Goal: Task Accomplishment & Management: Manage account settings

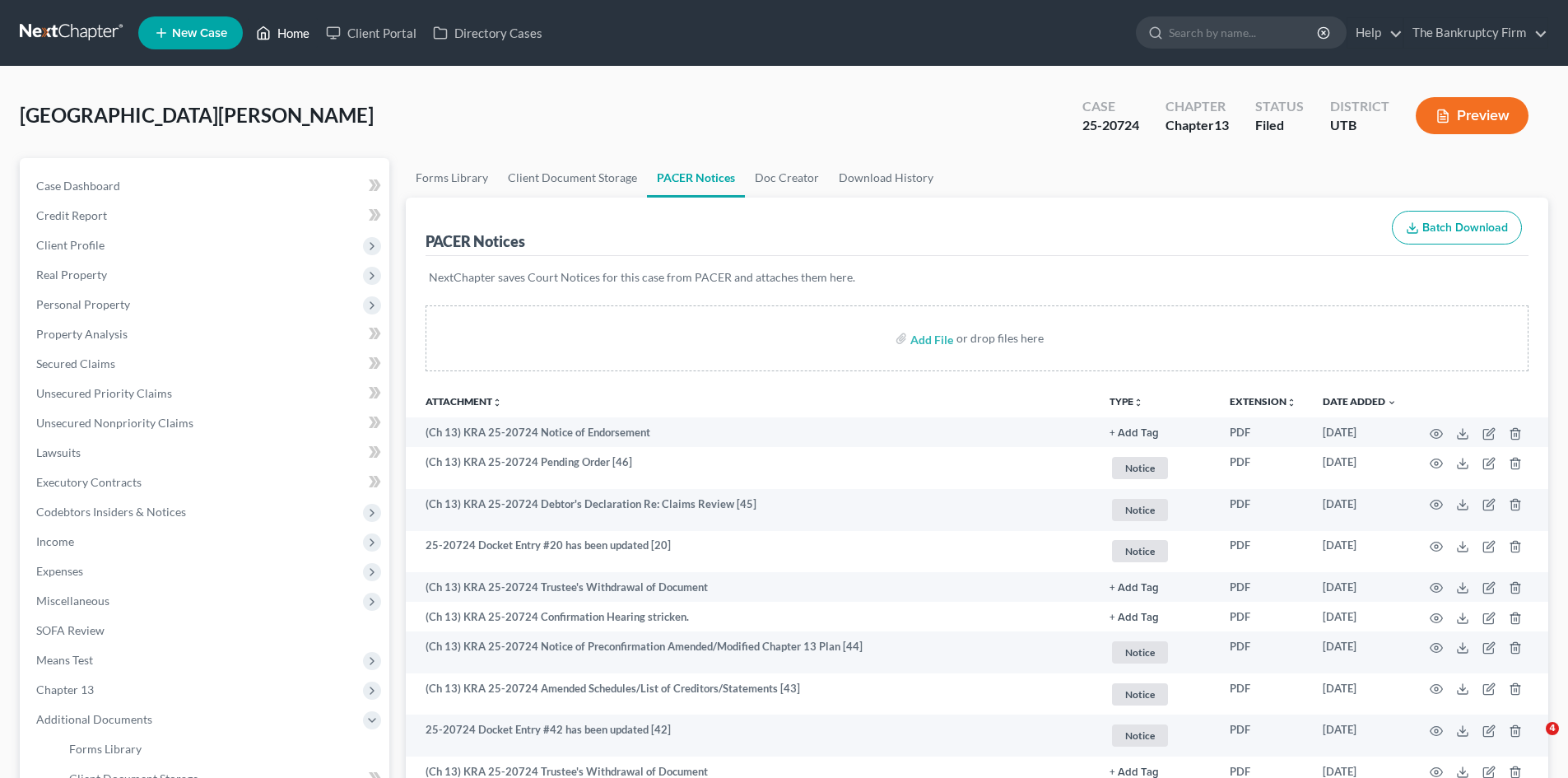
click at [297, 28] on link "Home" at bounding box center [283, 33] width 70 height 30
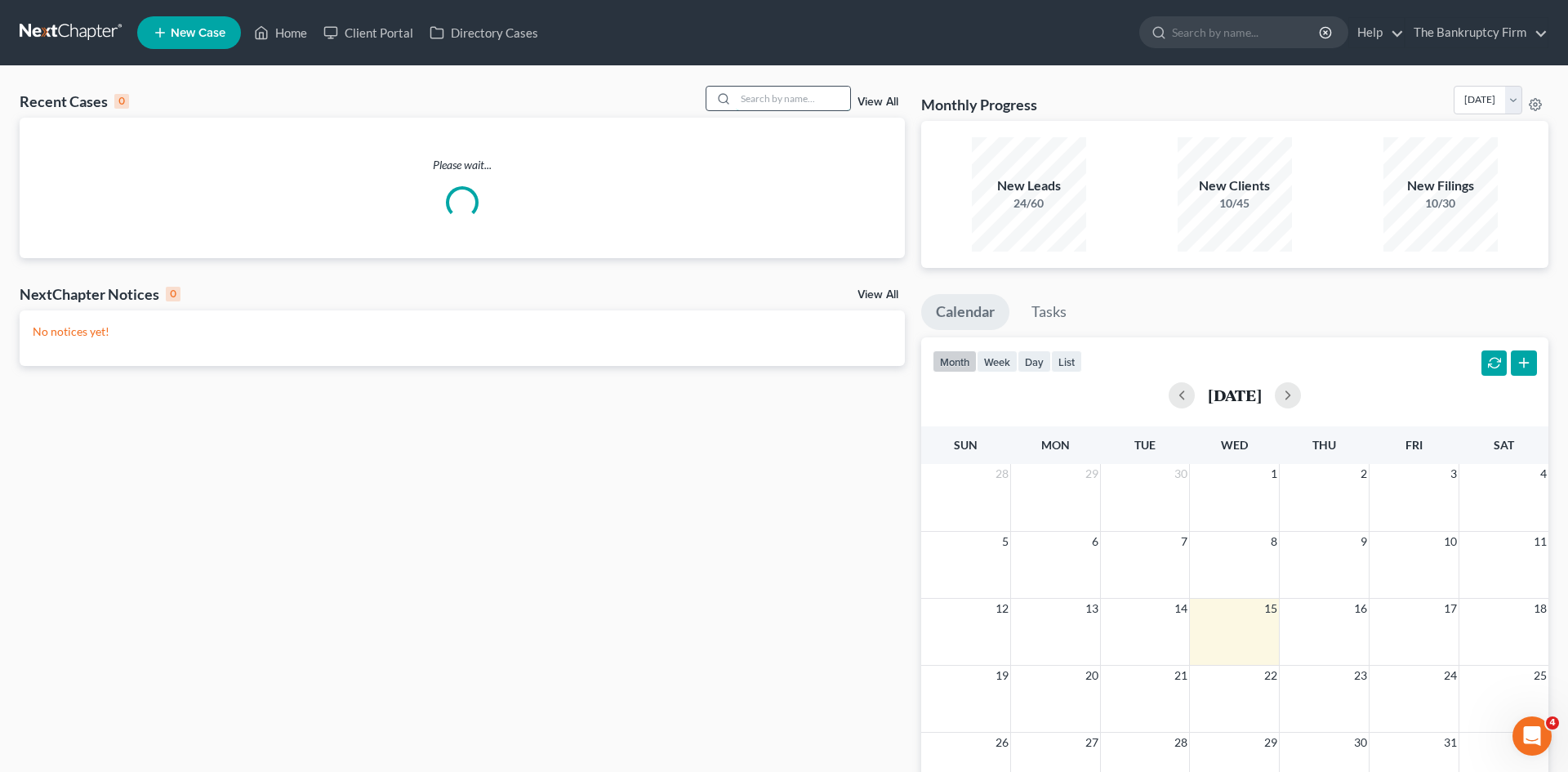
click at [768, 98] on input "search" at bounding box center [792, 98] width 115 height 23
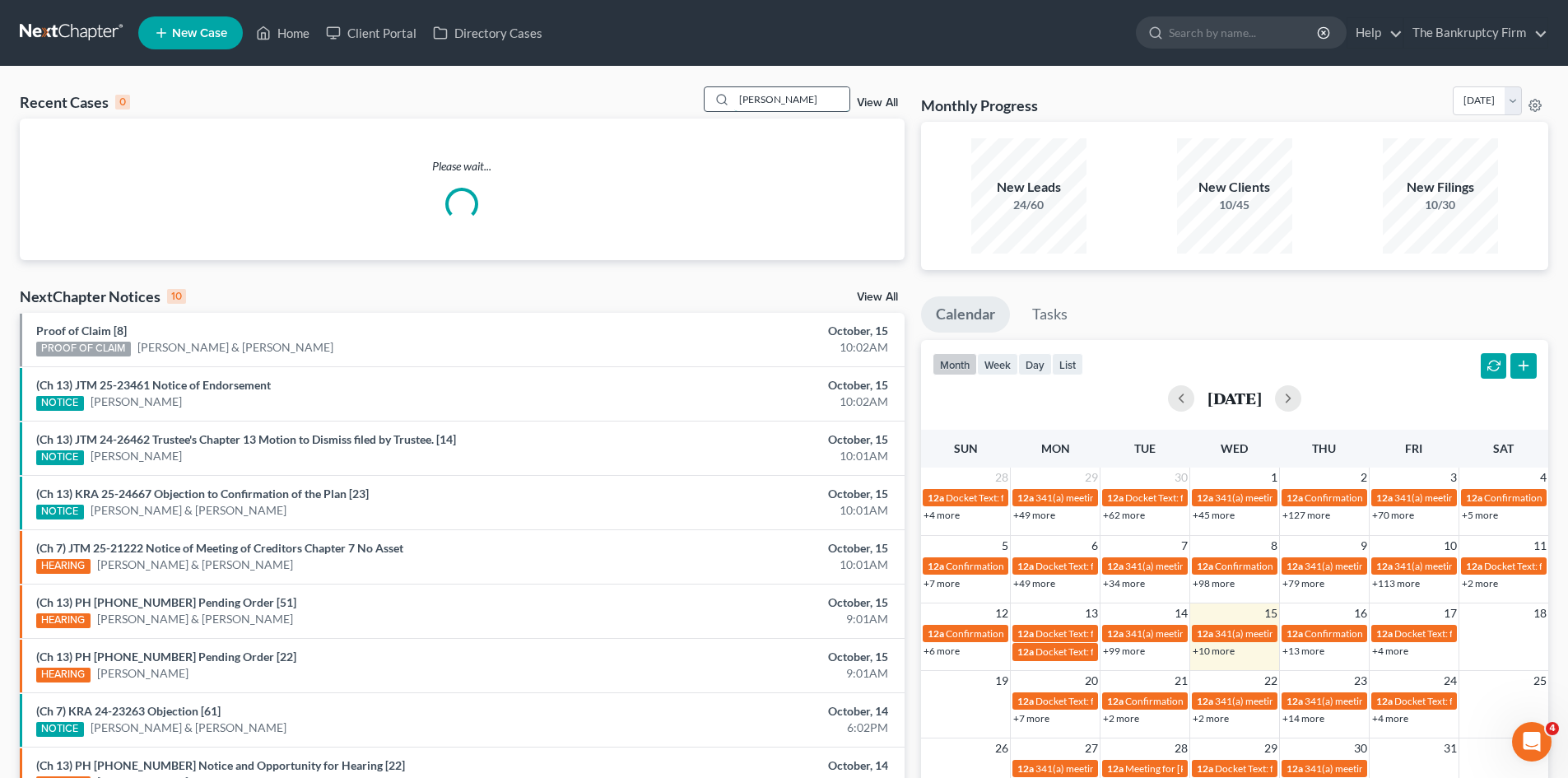
type input "perez"
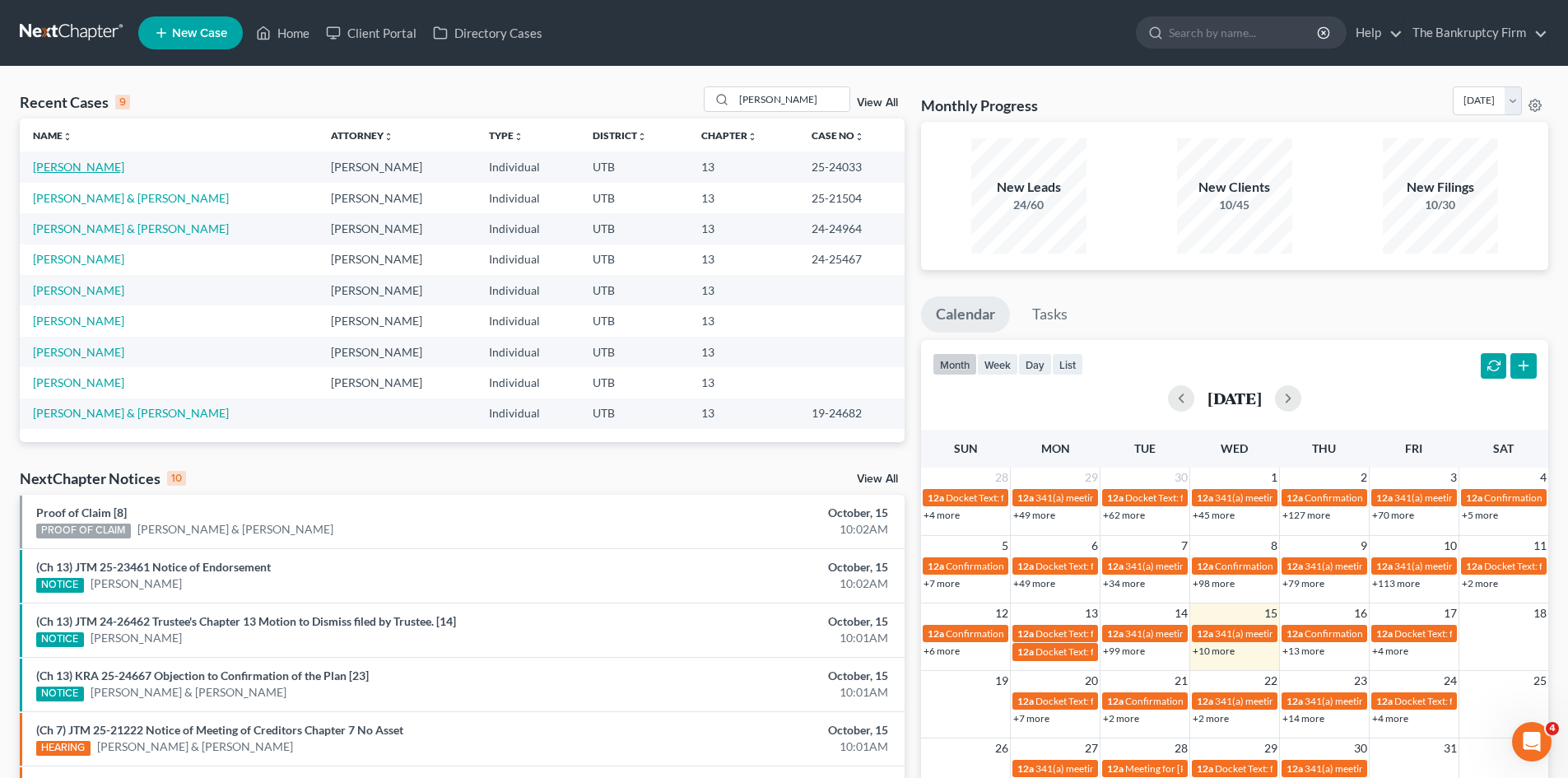
click at [37, 168] on link "Perez, Gina" at bounding box center [78, 166] width 91 height 14
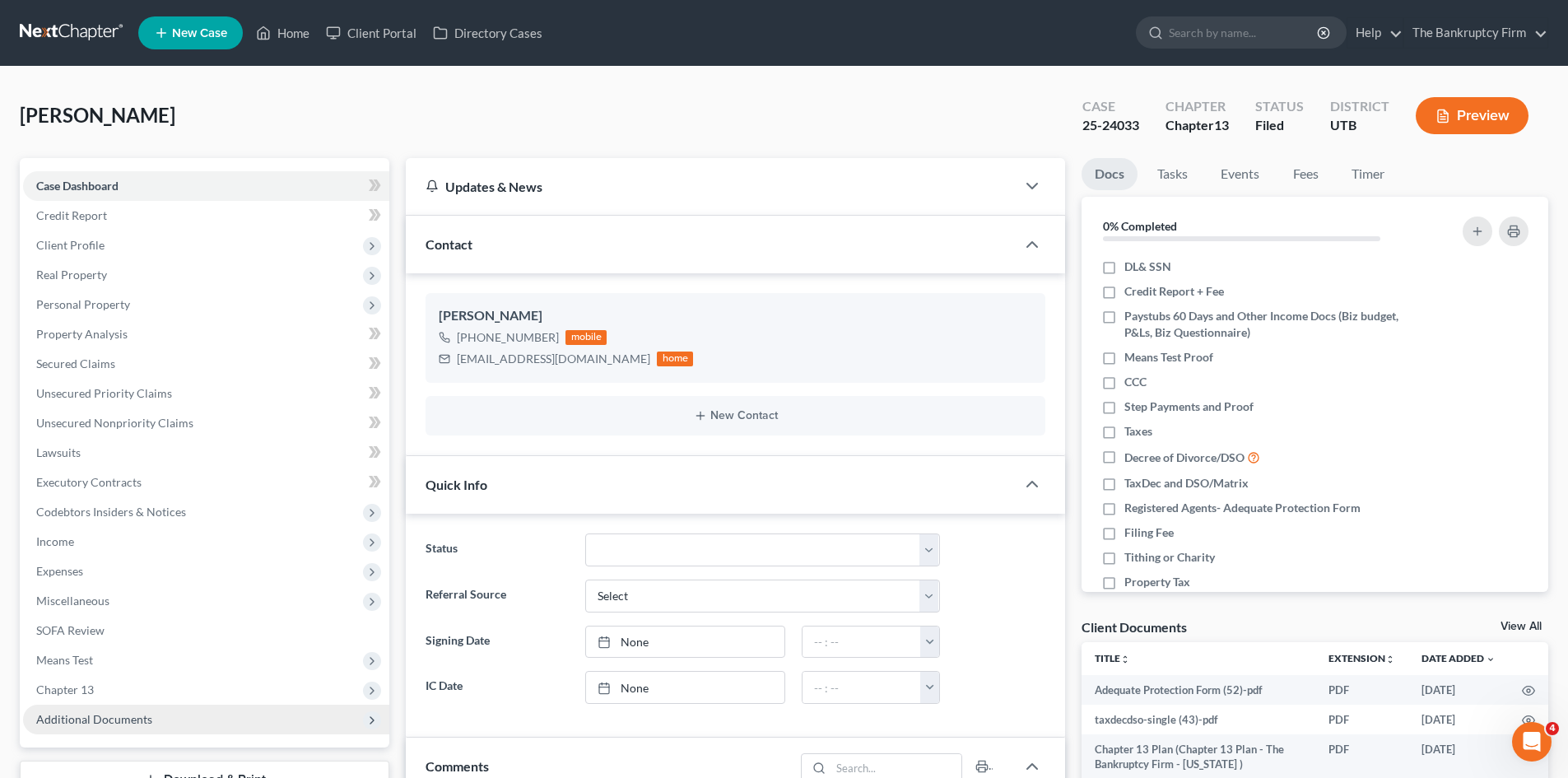
scroll to position [14, 0]
click at [115, 715] on span "Additional Documents" at bounding box center [95, 719] width 116 height 14
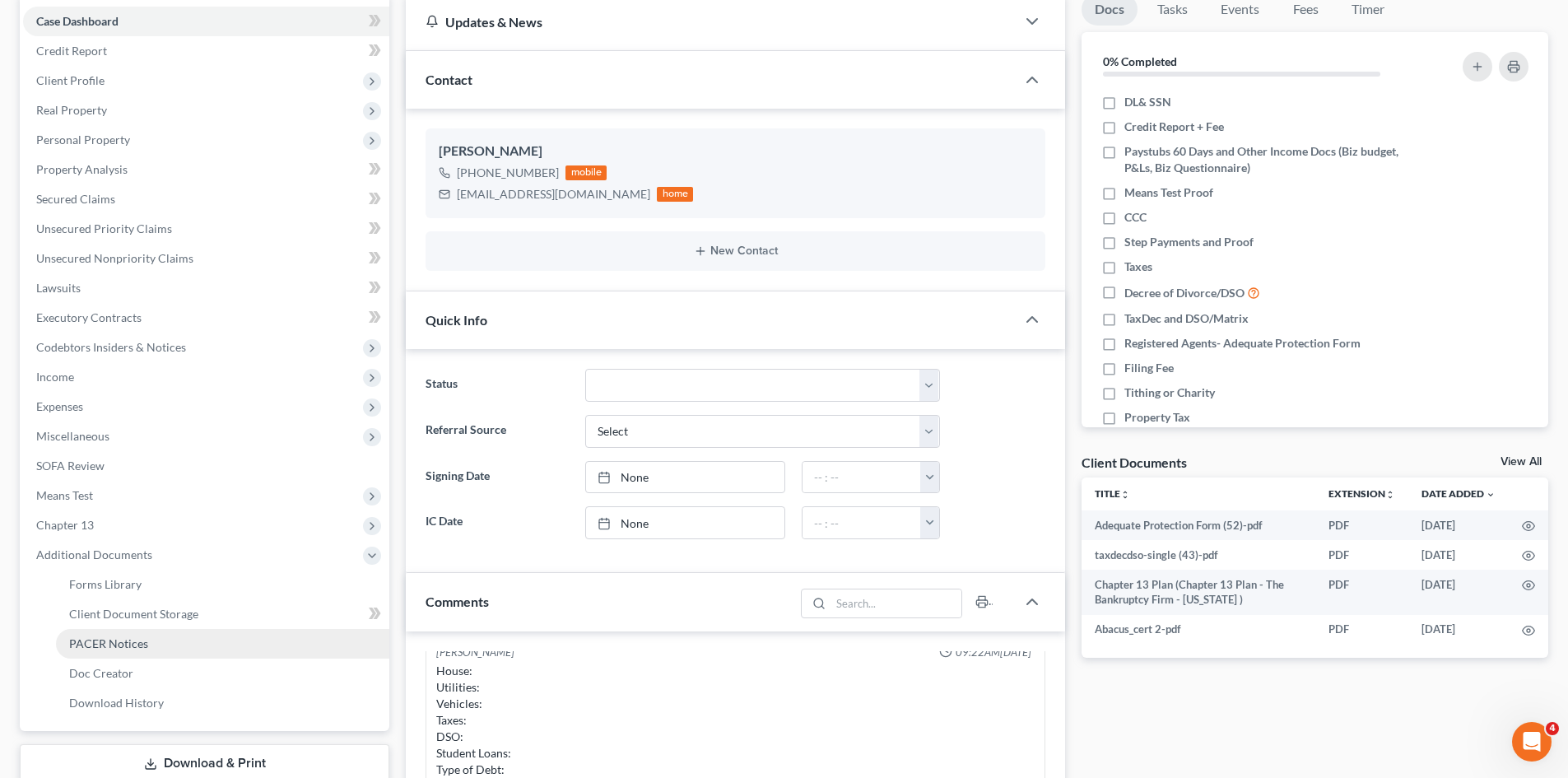
click at [104, 636] on span "PACER Notices" at bounding box center [109, 643] width 79 height 14
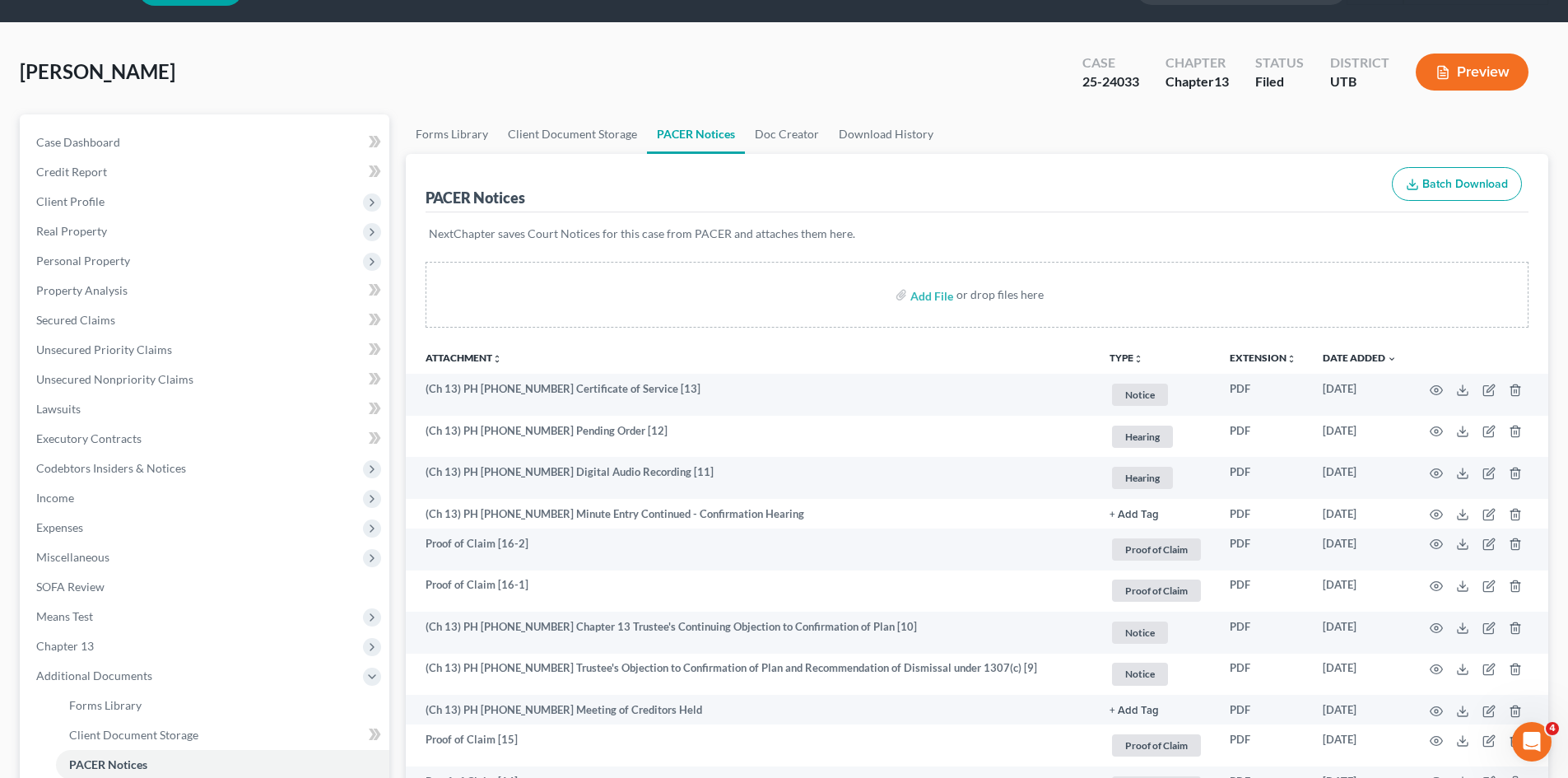
scroll to position [83, 0]
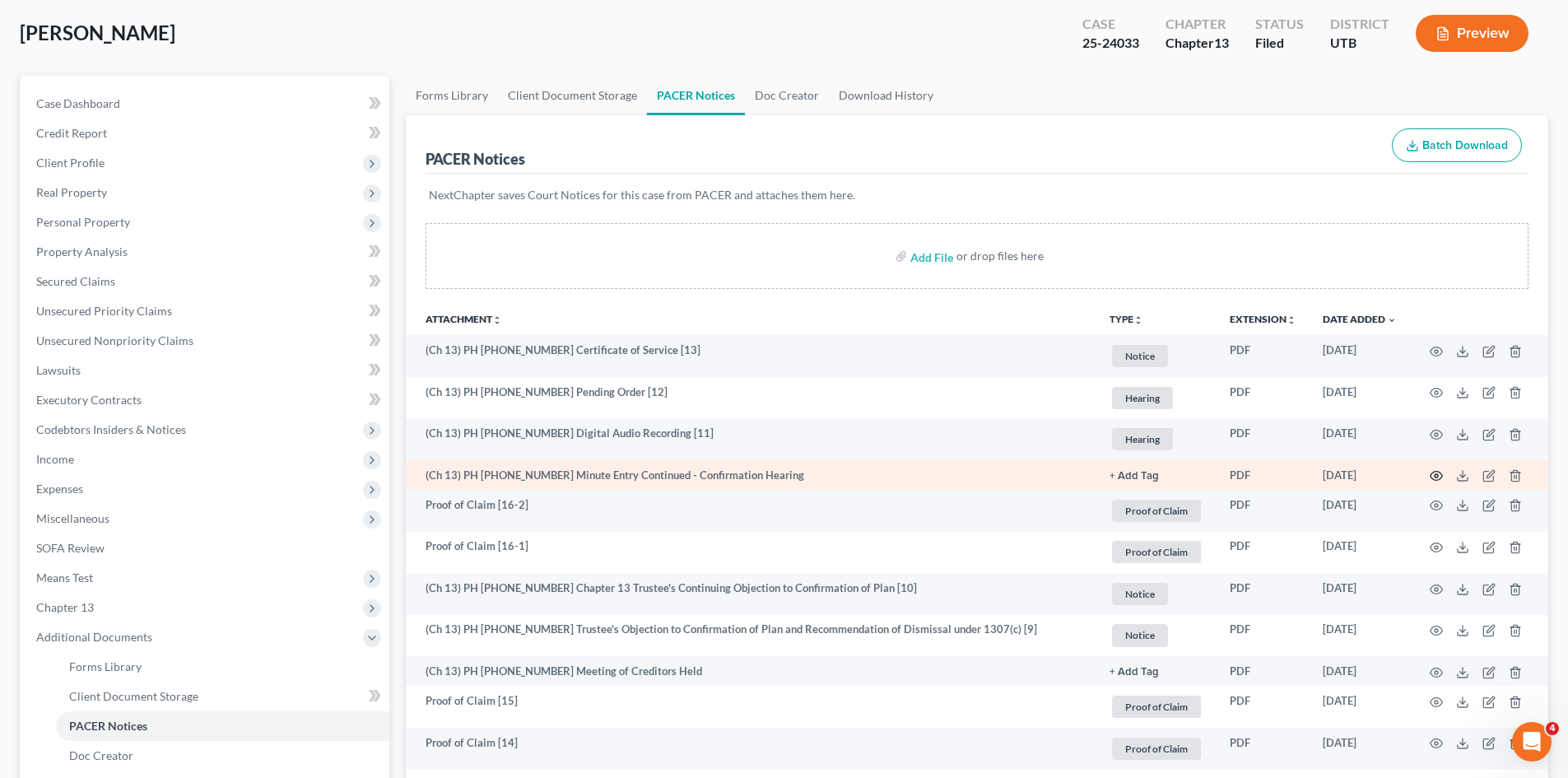
click at [1439, 475] on icon "button" at bounding box center [1436, 475] width 13 height 13
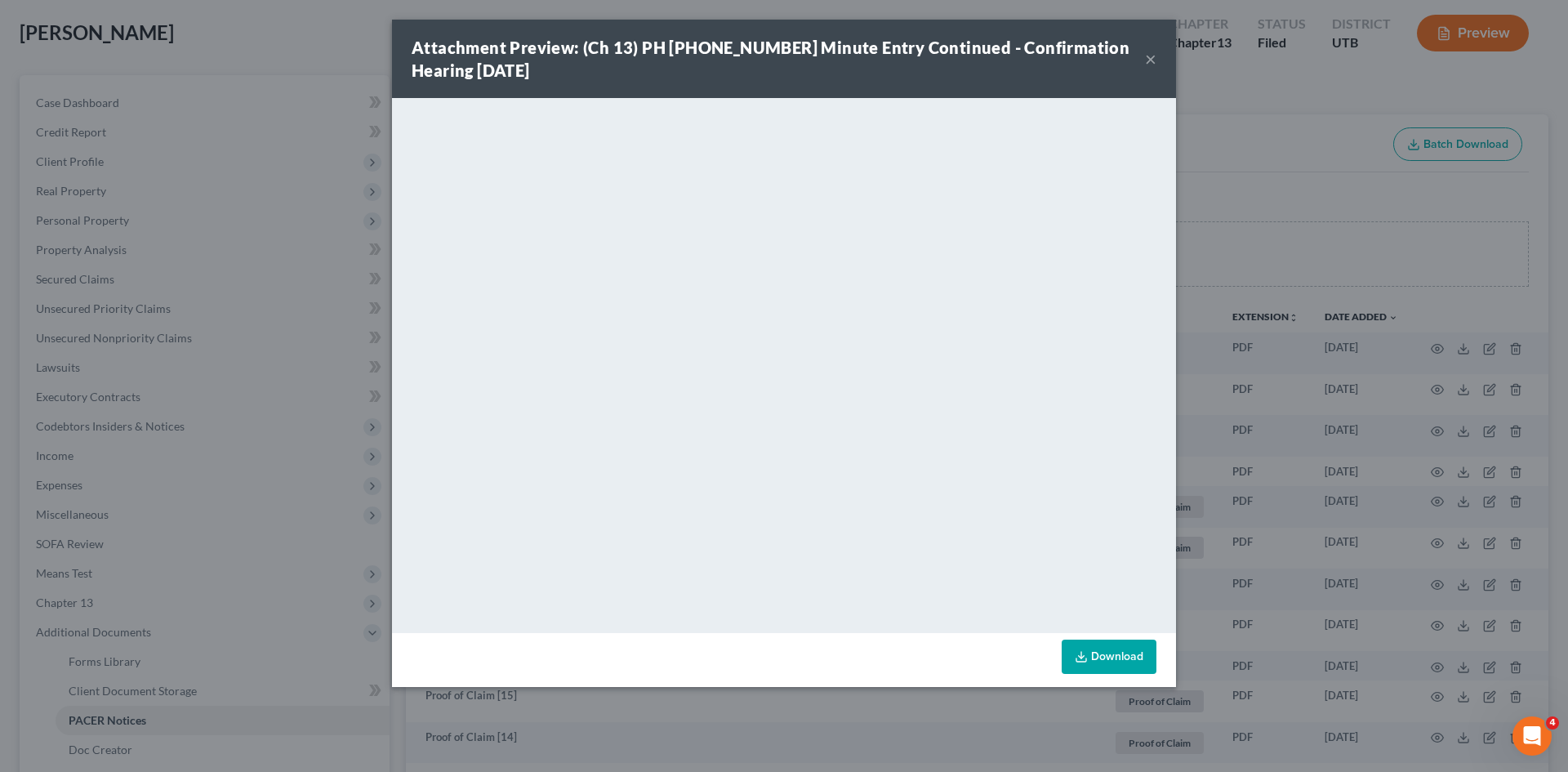
click at [1144, 60] on div "Attachment Preview: (Ch 13) PH 25-24033 Minute Entry Continued - Confirmation H…" at bounding box center [778, 59] width 734 height 46
click at [1156, 56] on button "×" at bounding box center [1150, 59] width 11 height 20
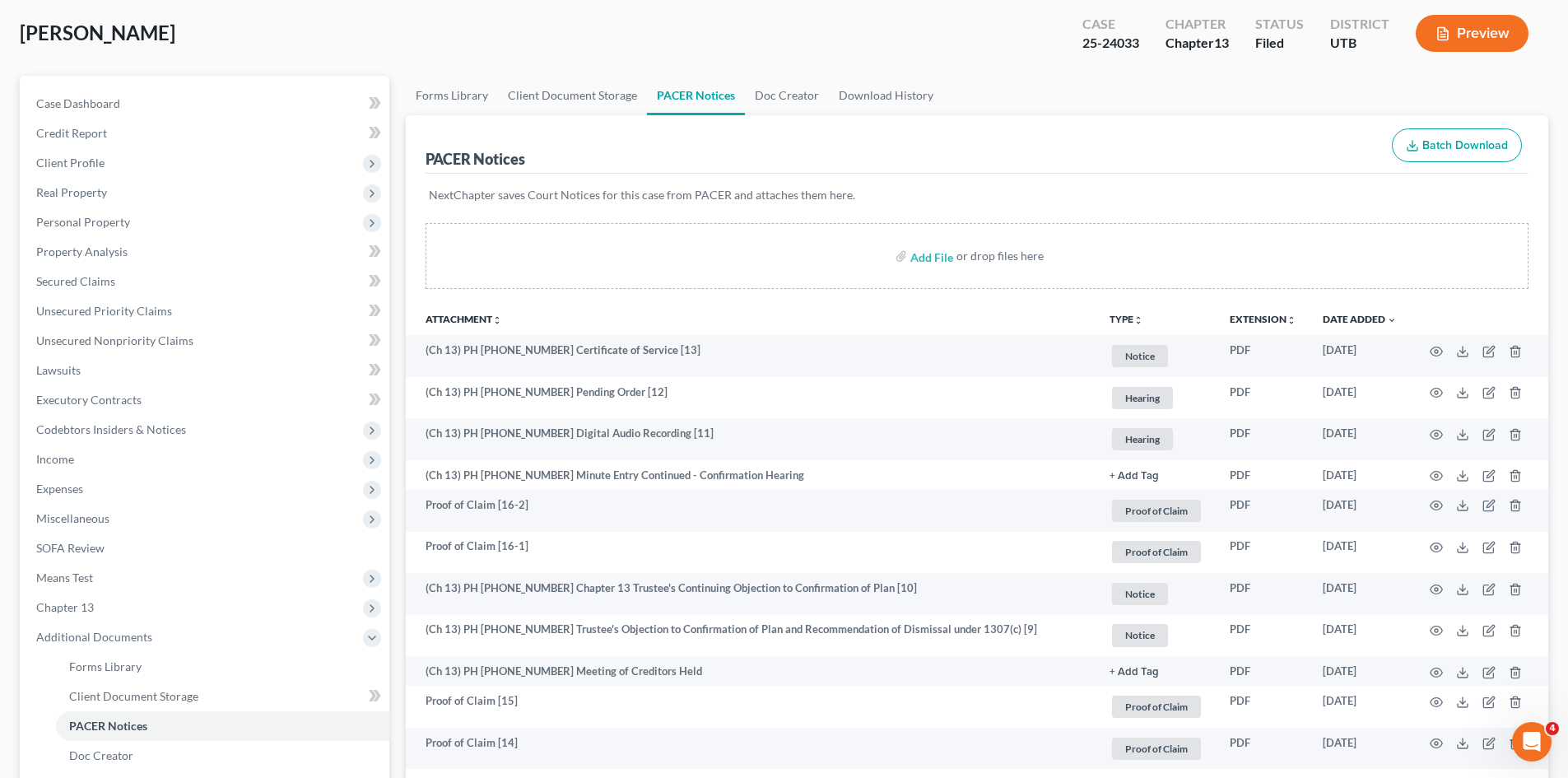
scroll to position [0, 0]
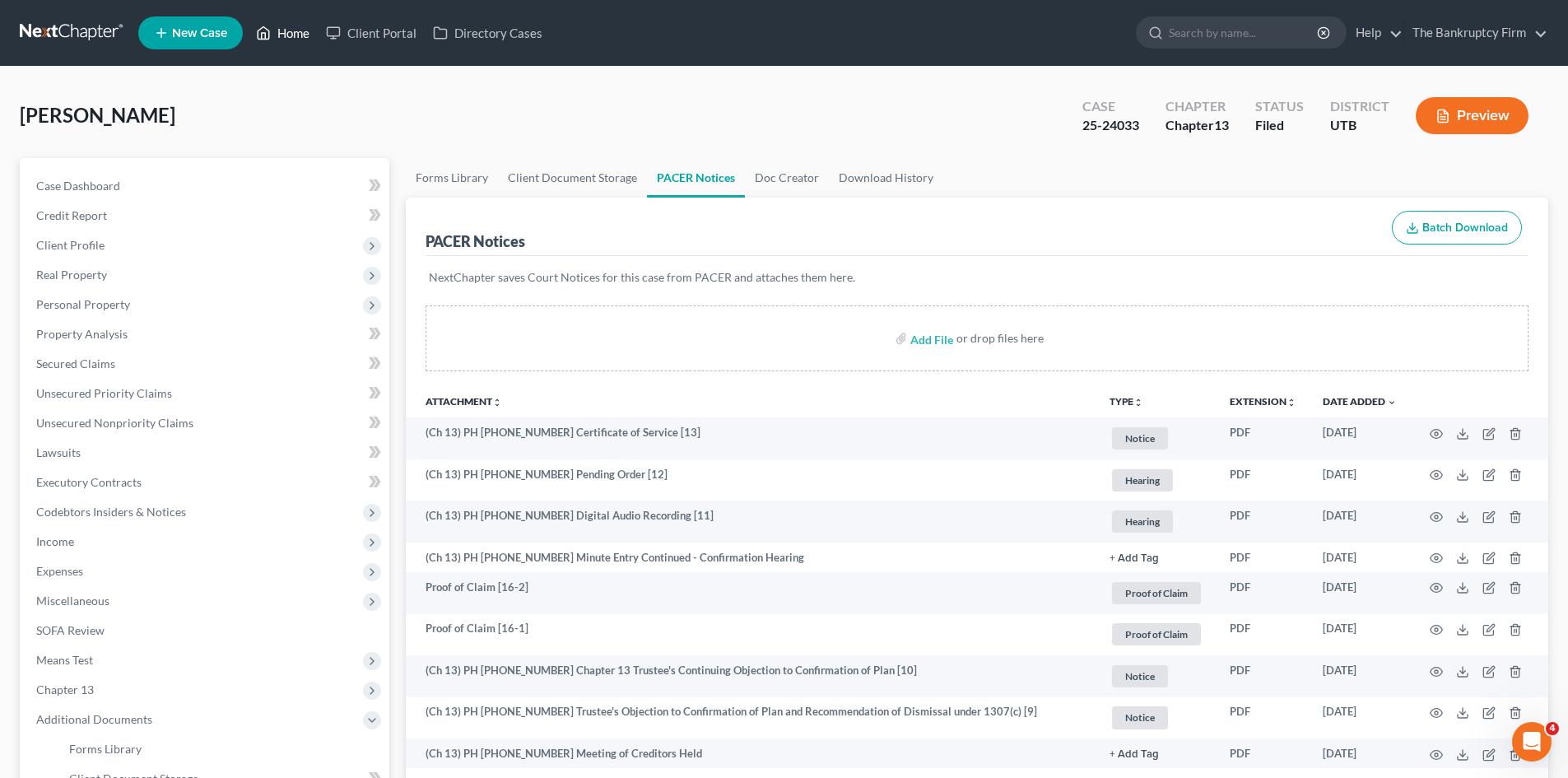
click at [277, 31] on link "Home" at bounding box center [283, 33] width 70 height 30
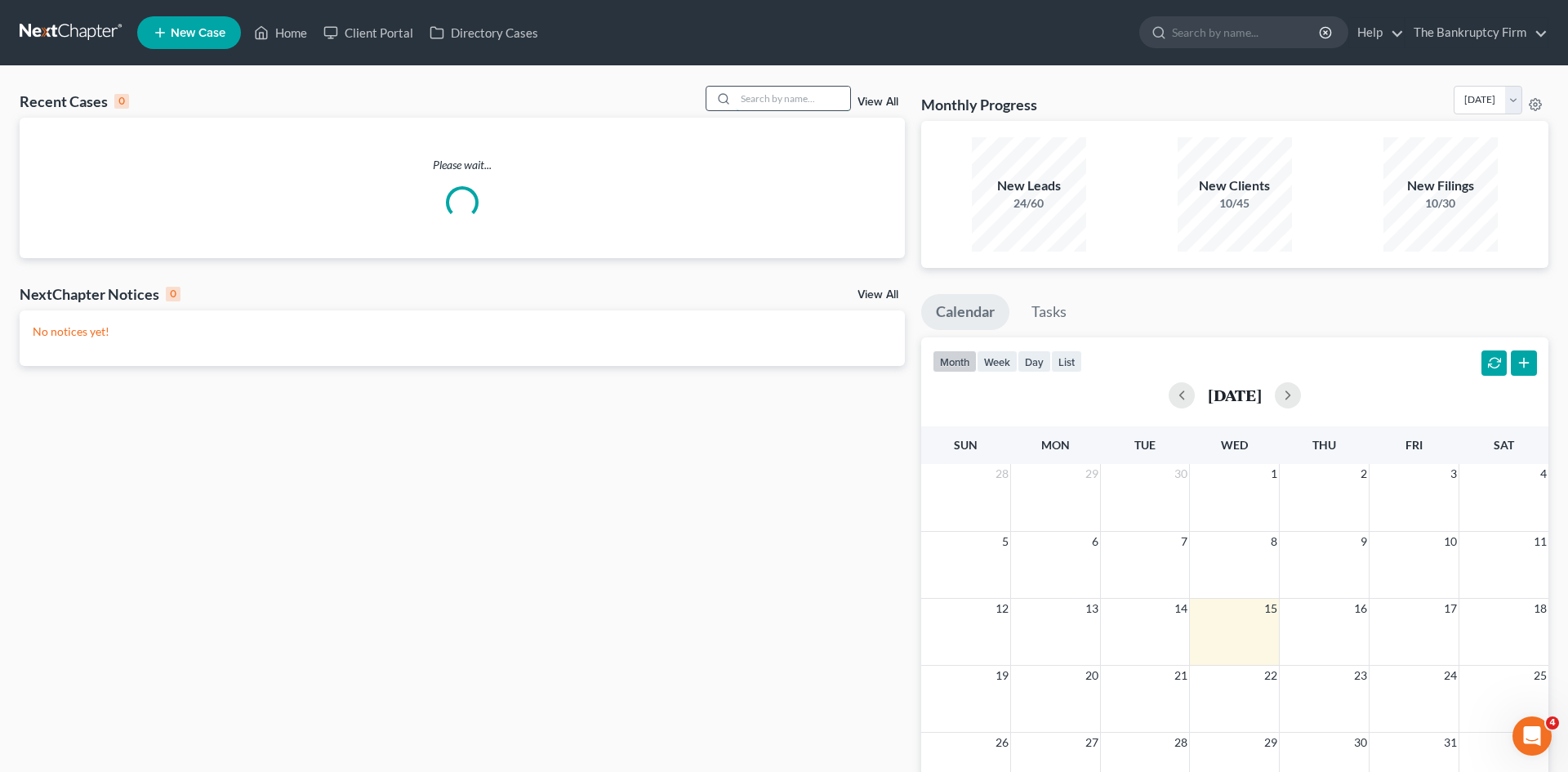
click at [794, 101] on input "search" at bounding box center [792, 98] width 115 height 23
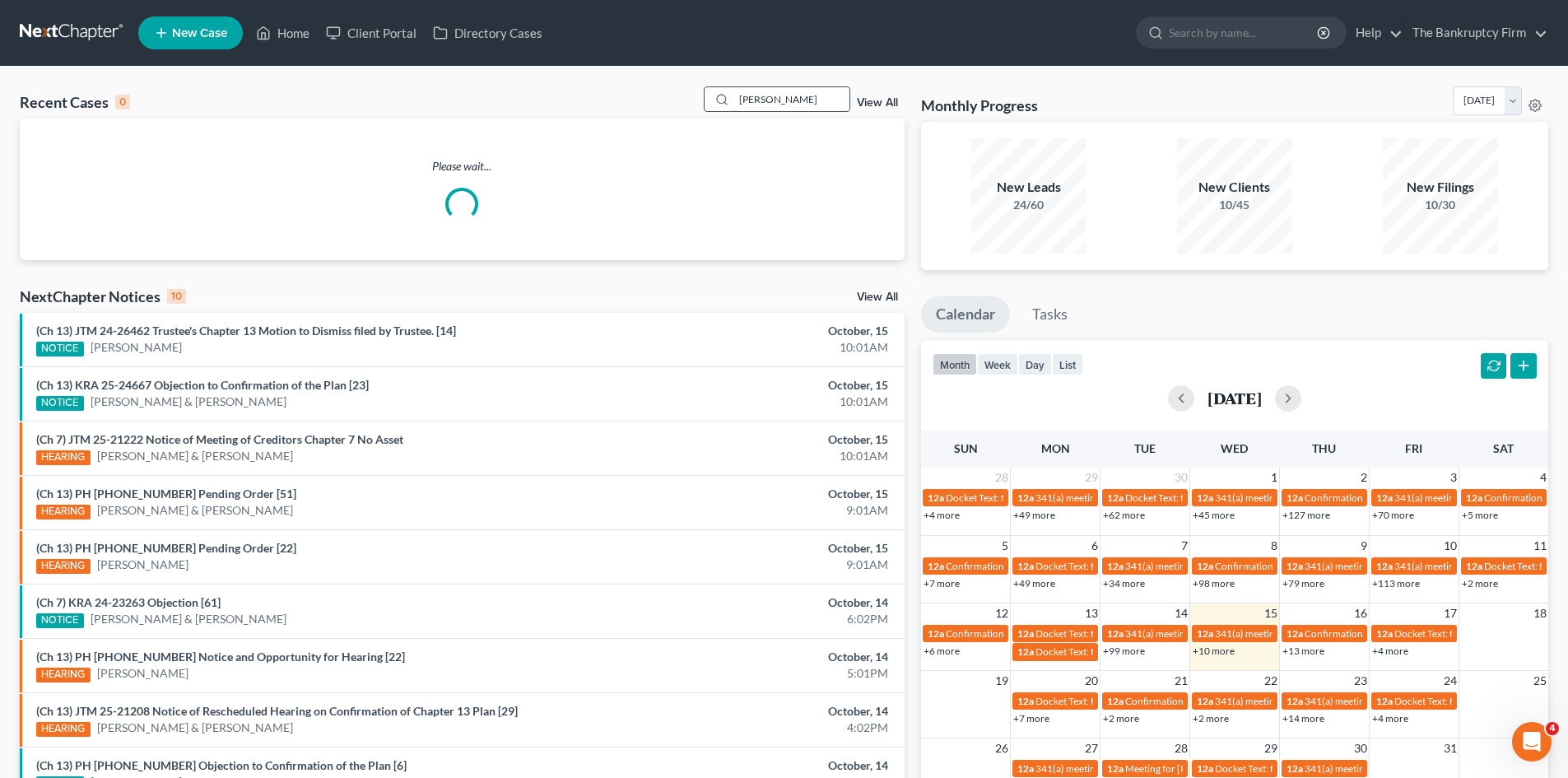
type input "wilson"
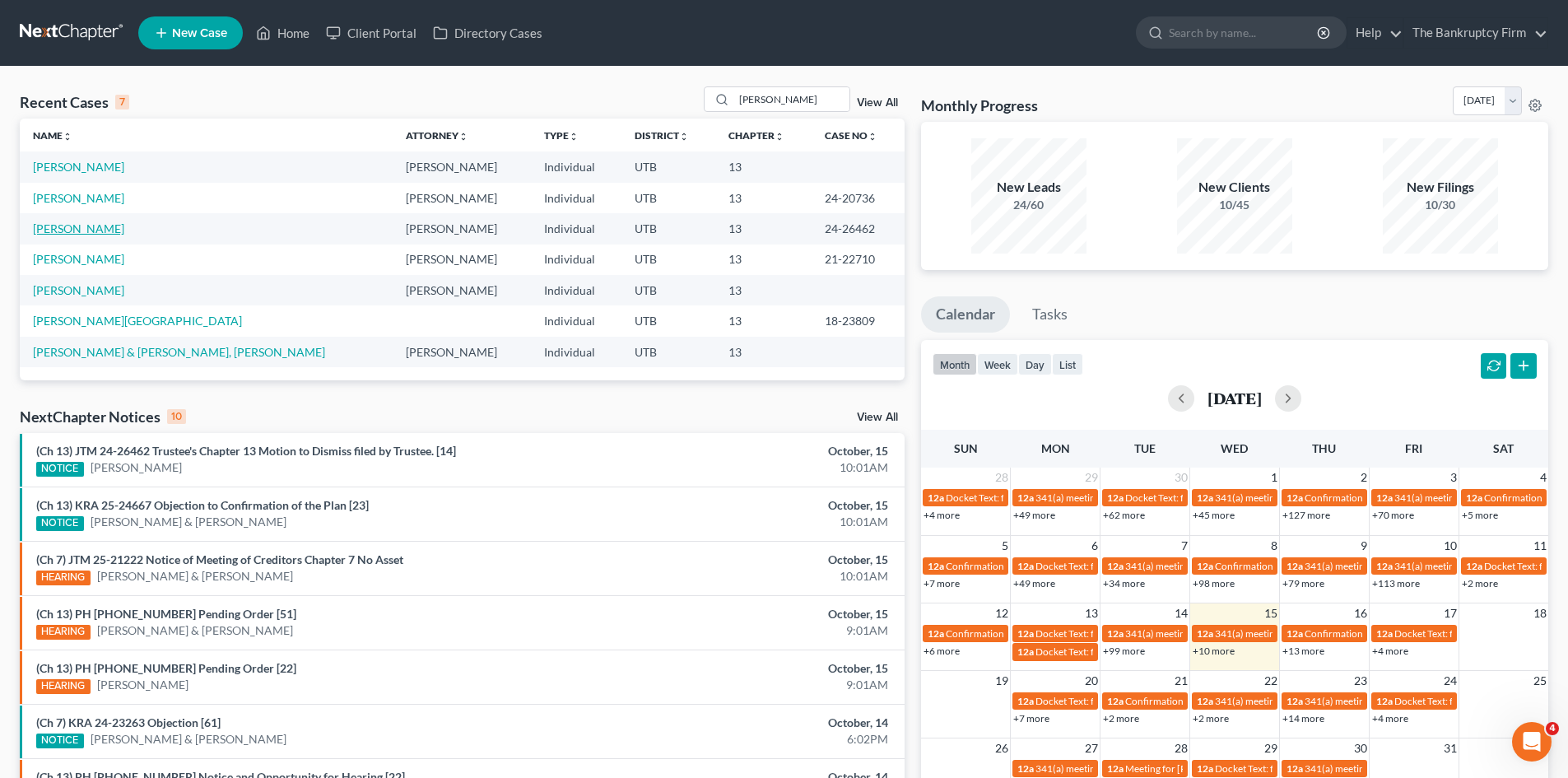
click at [73, 226] on link "Wilson, Lisa" at bounding box center [78, 228] width 91 height 14
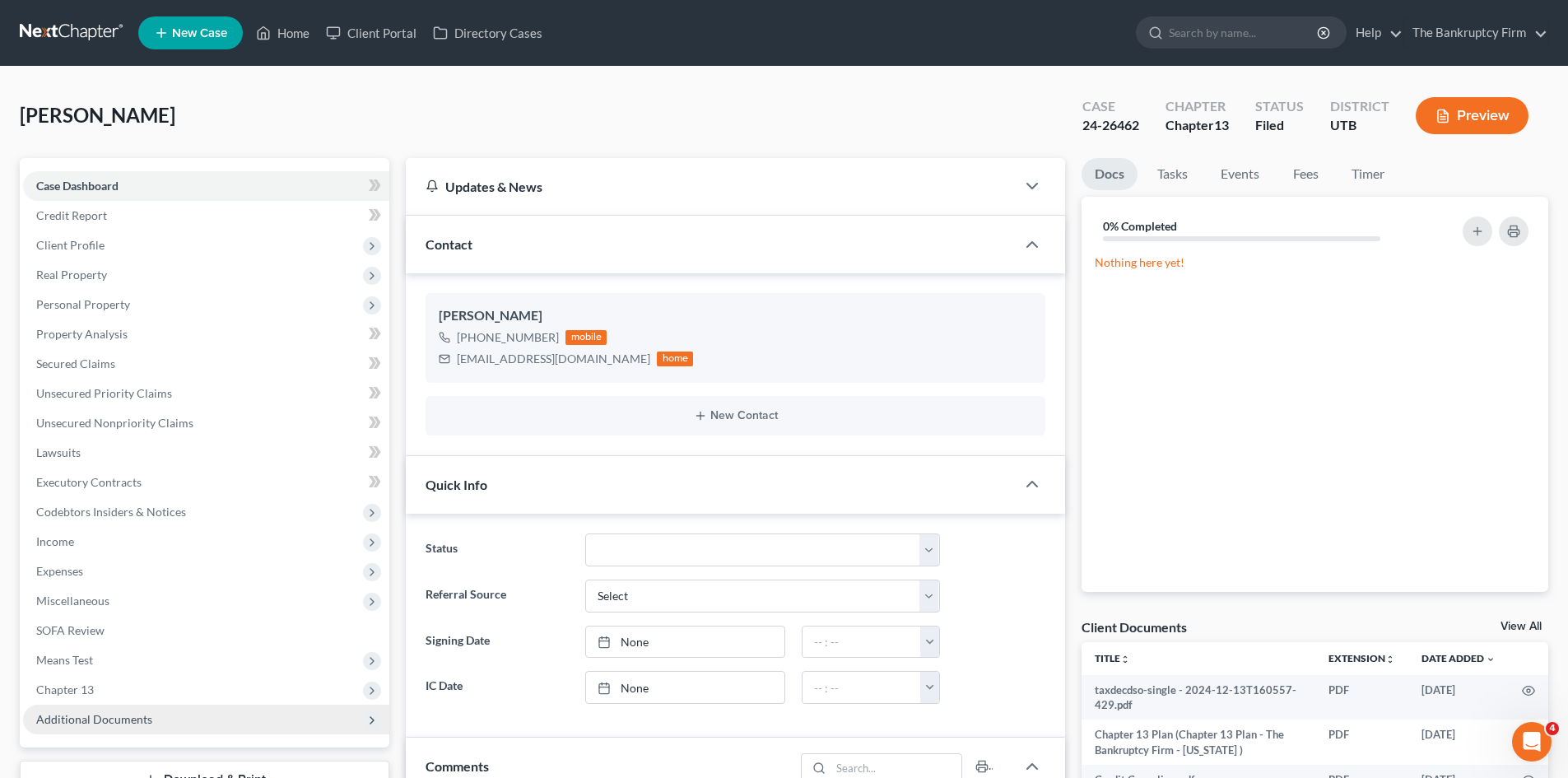
click at [108, 724] on span "Additional Documents" at bounding box center [95, 719] width 116 height 14
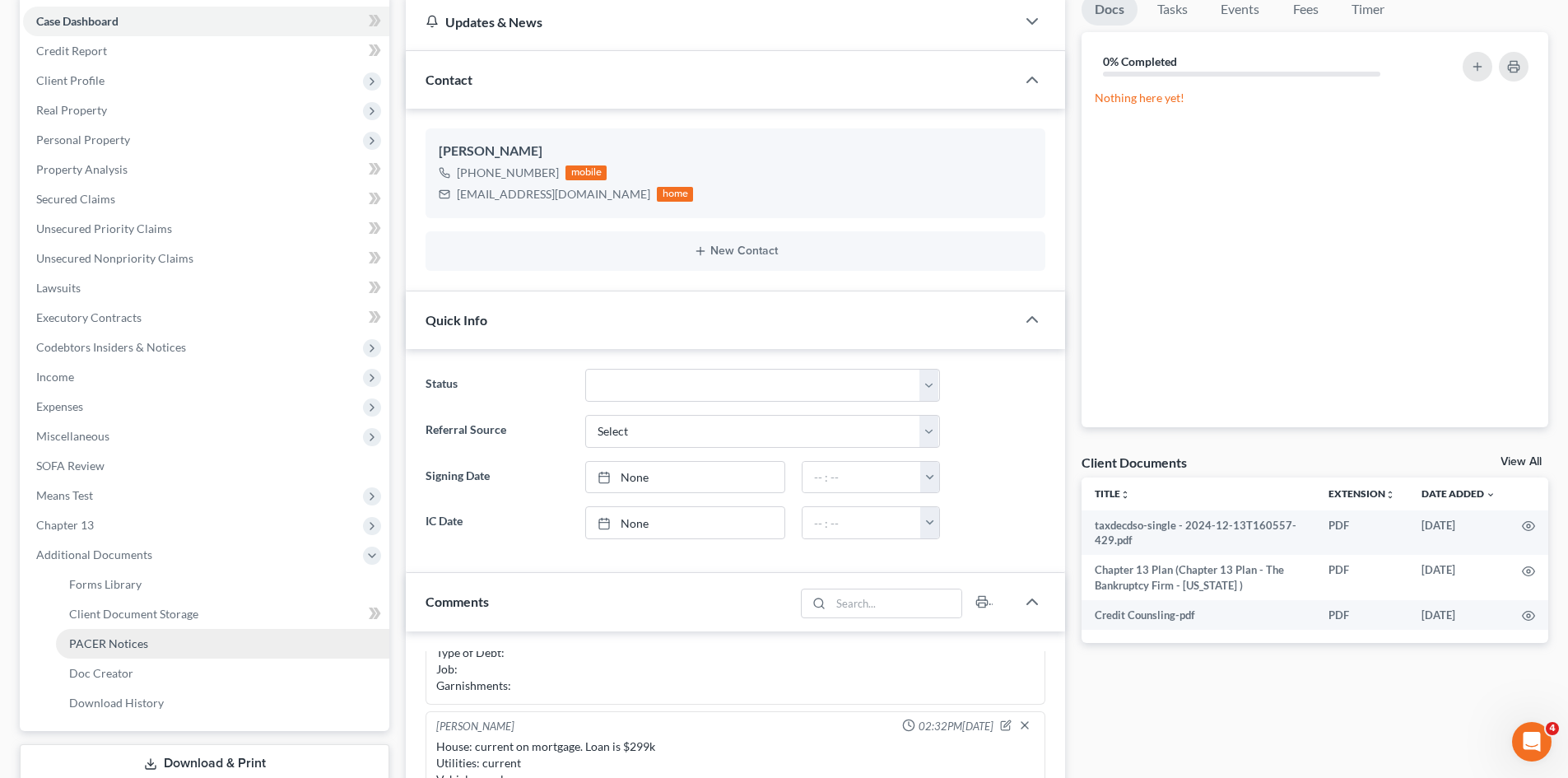
click at [111, 648] on span "PACER Notices" at bounding box center [109, 643] width 79 height 14
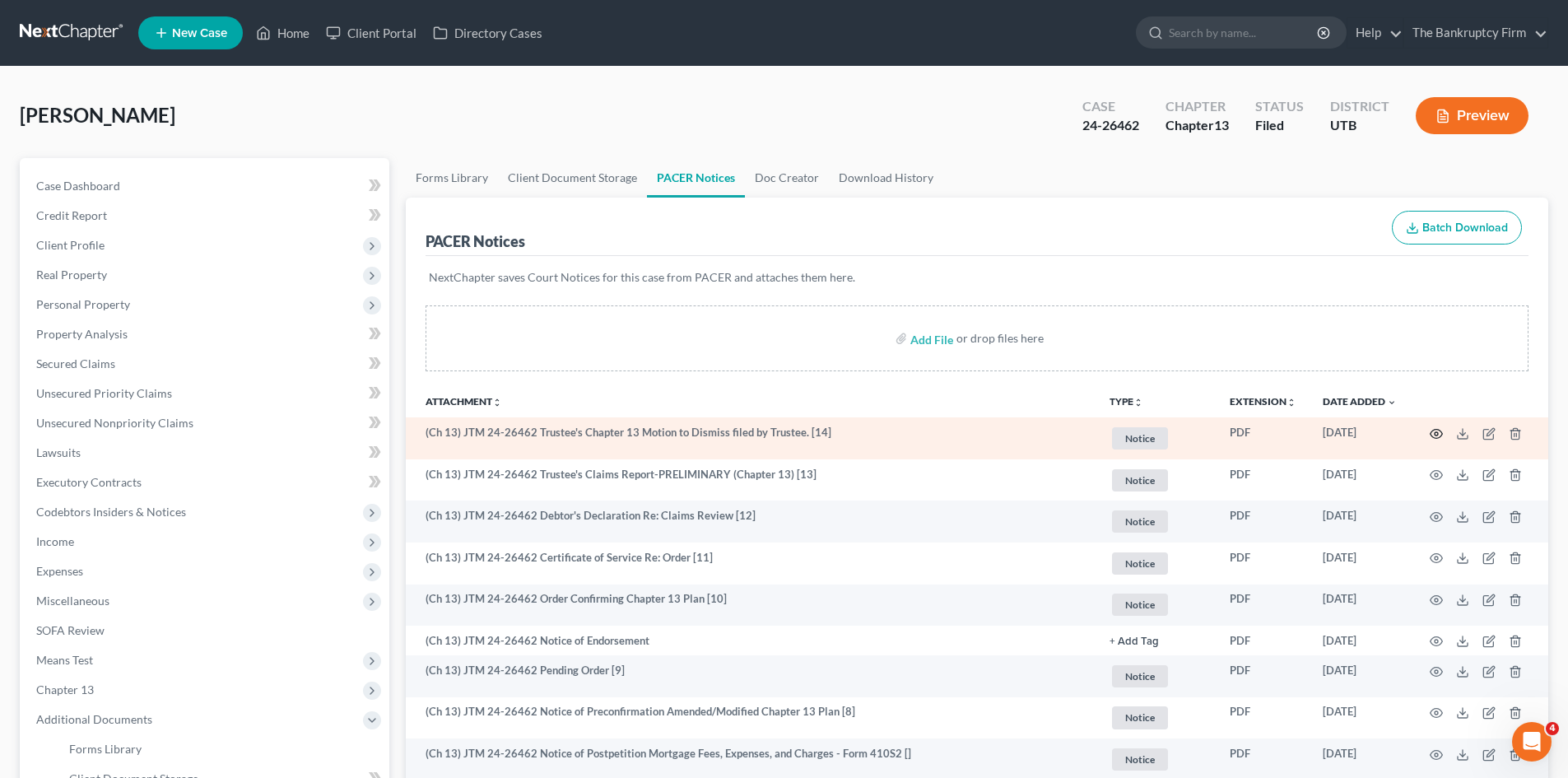
click at [1438, 434] on circle "button" at bounding box center [1436, 434] width 4 height 4
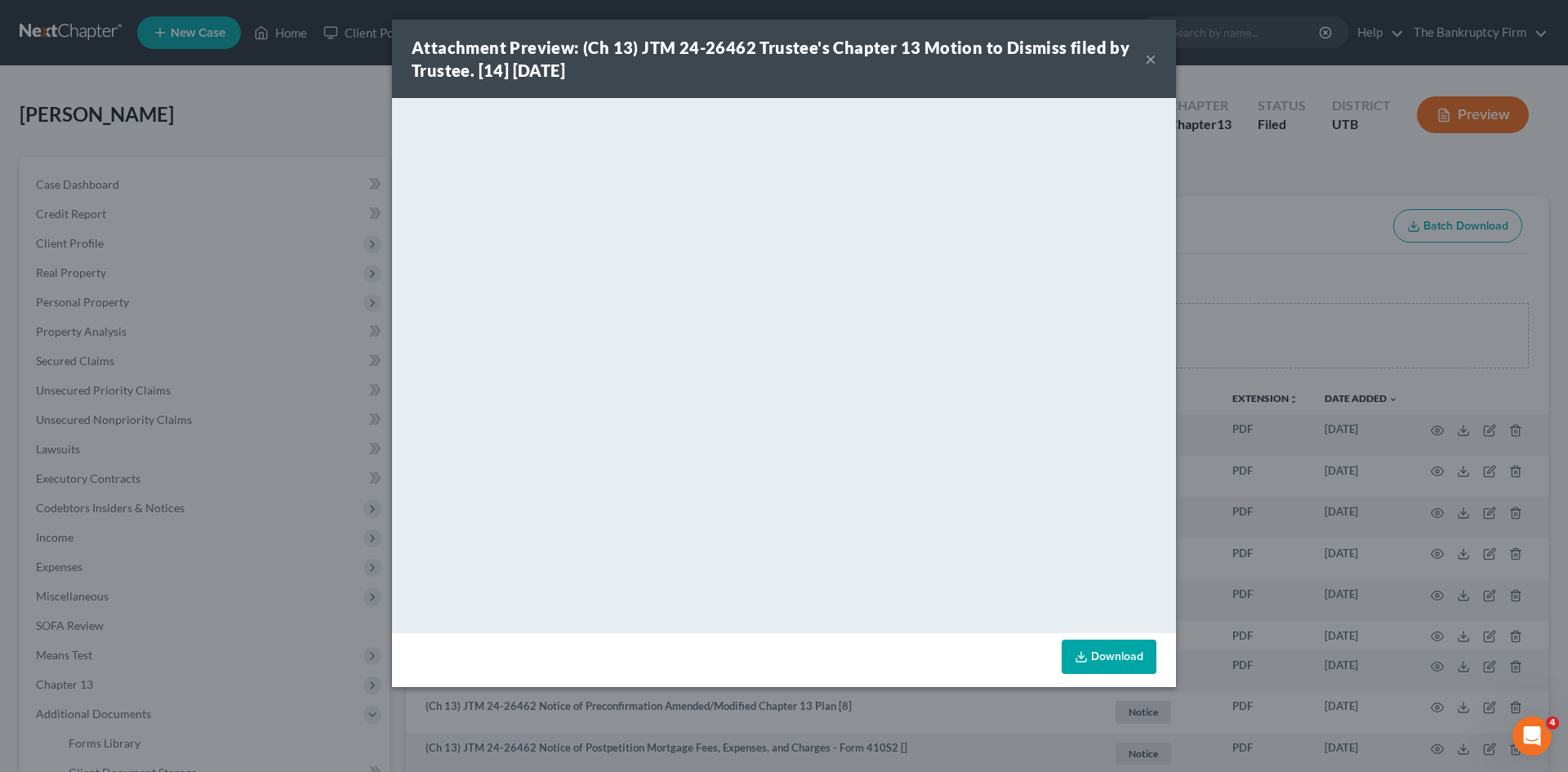
click at [1144, 56] on div "Attachment Preview: (Ch 13) JTM 24-26462 Trustee's Chapter 13 Motion to Dismiss…" at bounding box center [778, 59] width 734 height 46
click at [1147, 60] on button "×" at bounding box center [1150, 59] width 11 height 20
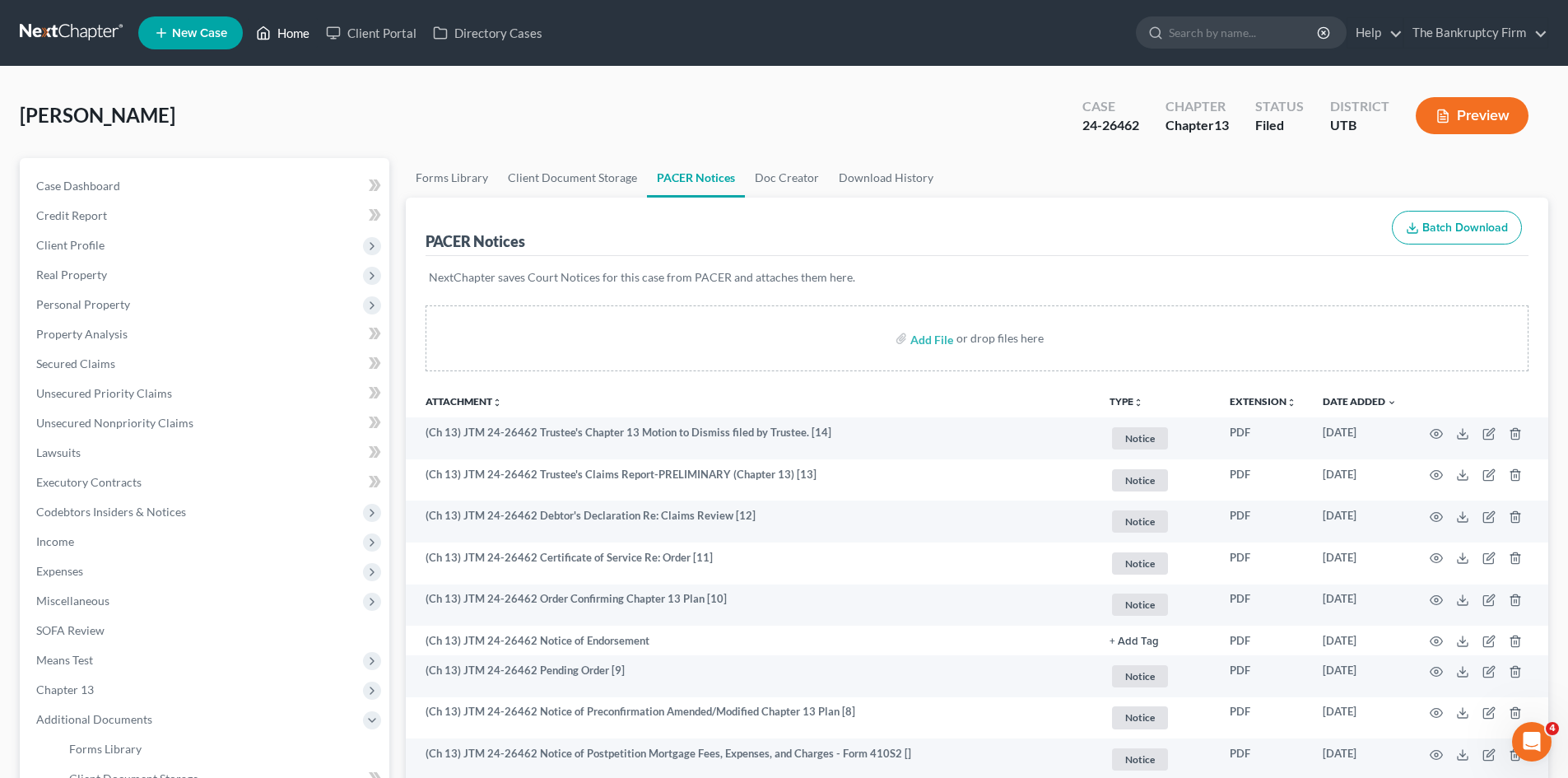
click at [290, 35] on link "Home" at bounding box center [283, 33] width 70 height 30
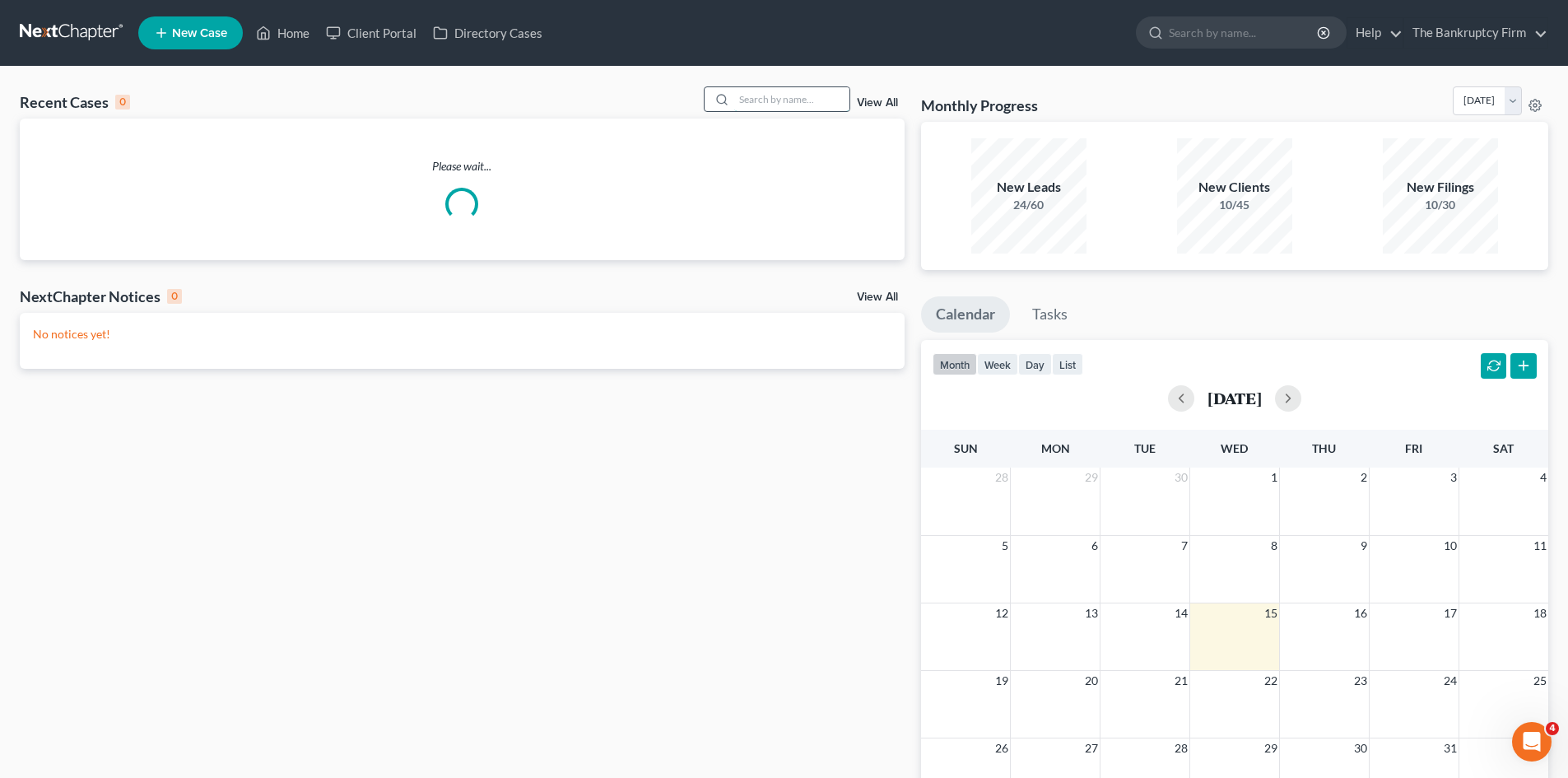
click at [783, 96] on input "search" at bounding box center [792, 99] width 116 height 23
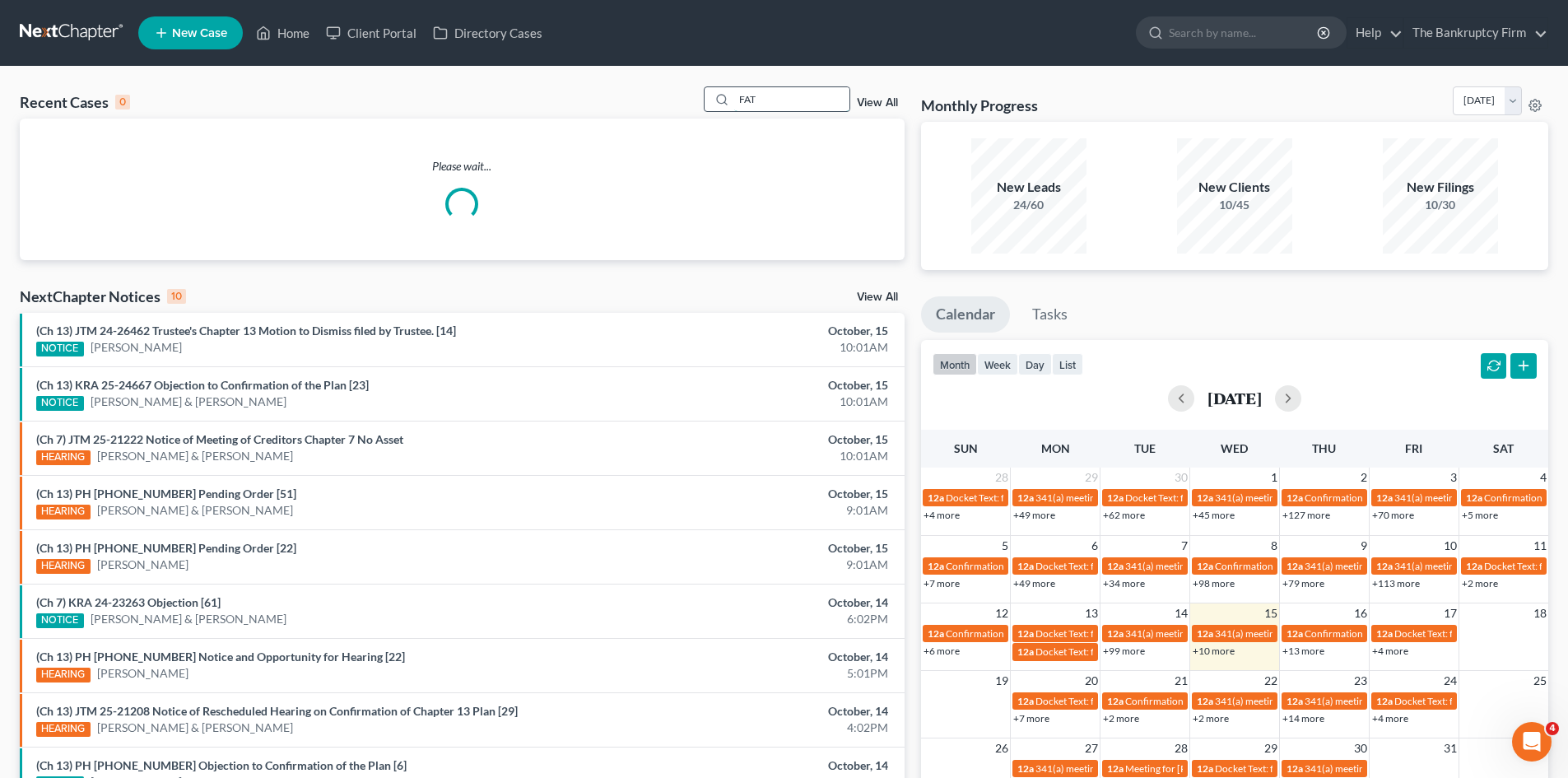
type input "FAT"
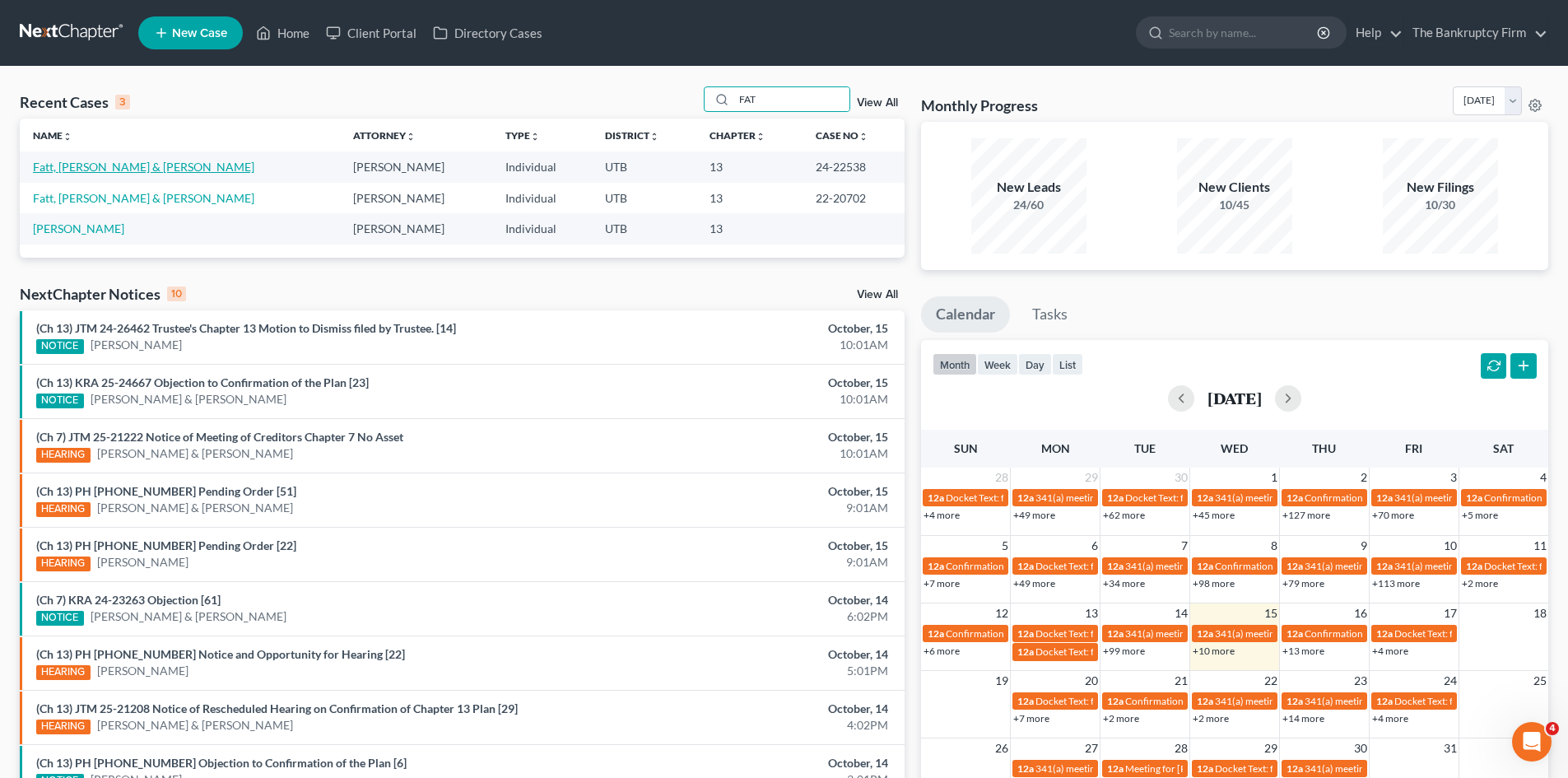
click at [59, 169] on link "Fatt, Olajaede & Chenelle" at bounding box center [144, 166] width 222 height 14
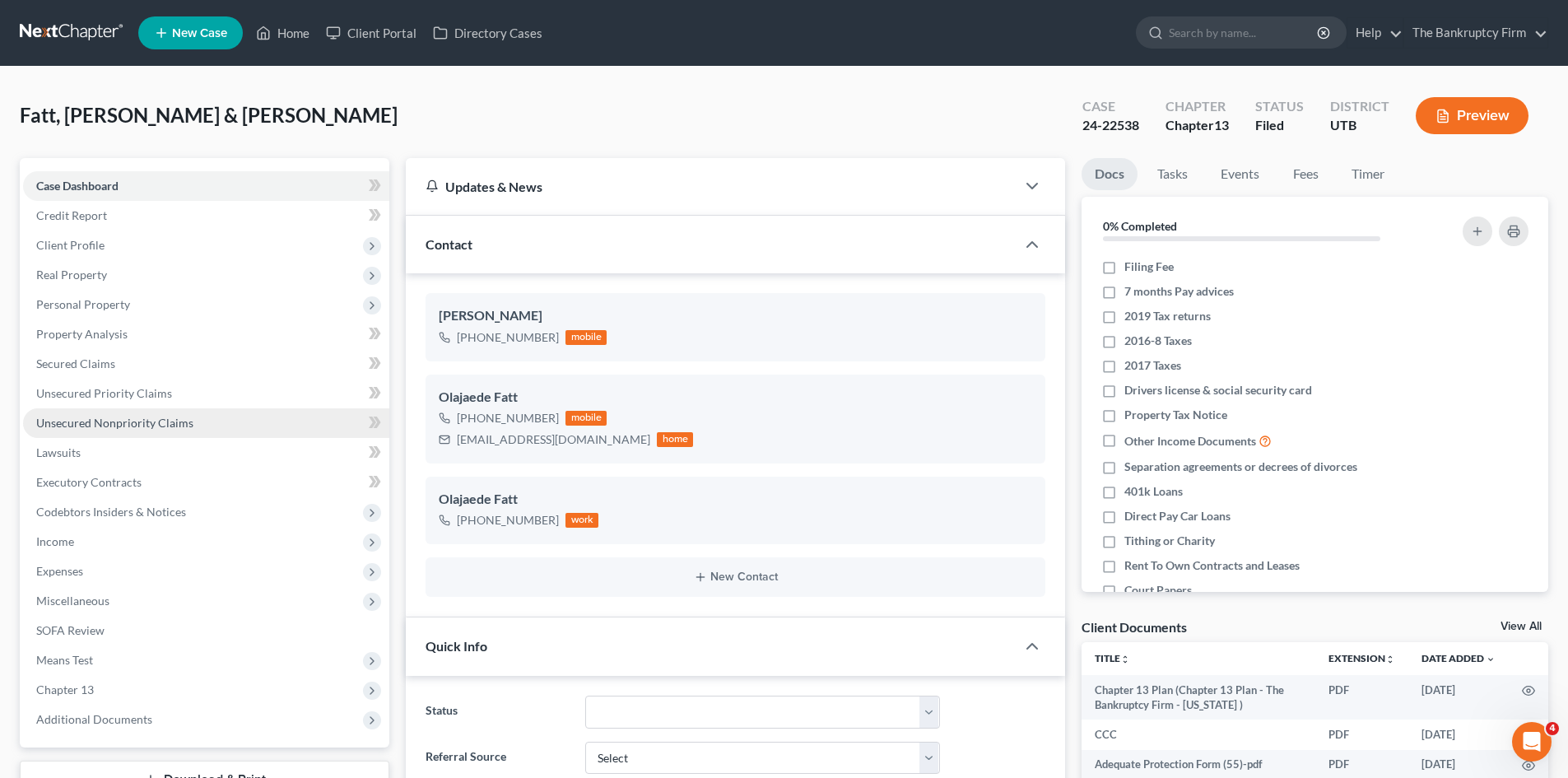
click at [98, 422] on span "Unsecured Nonpriority Claims" at bounding box center [115, 422] width 157 height 14
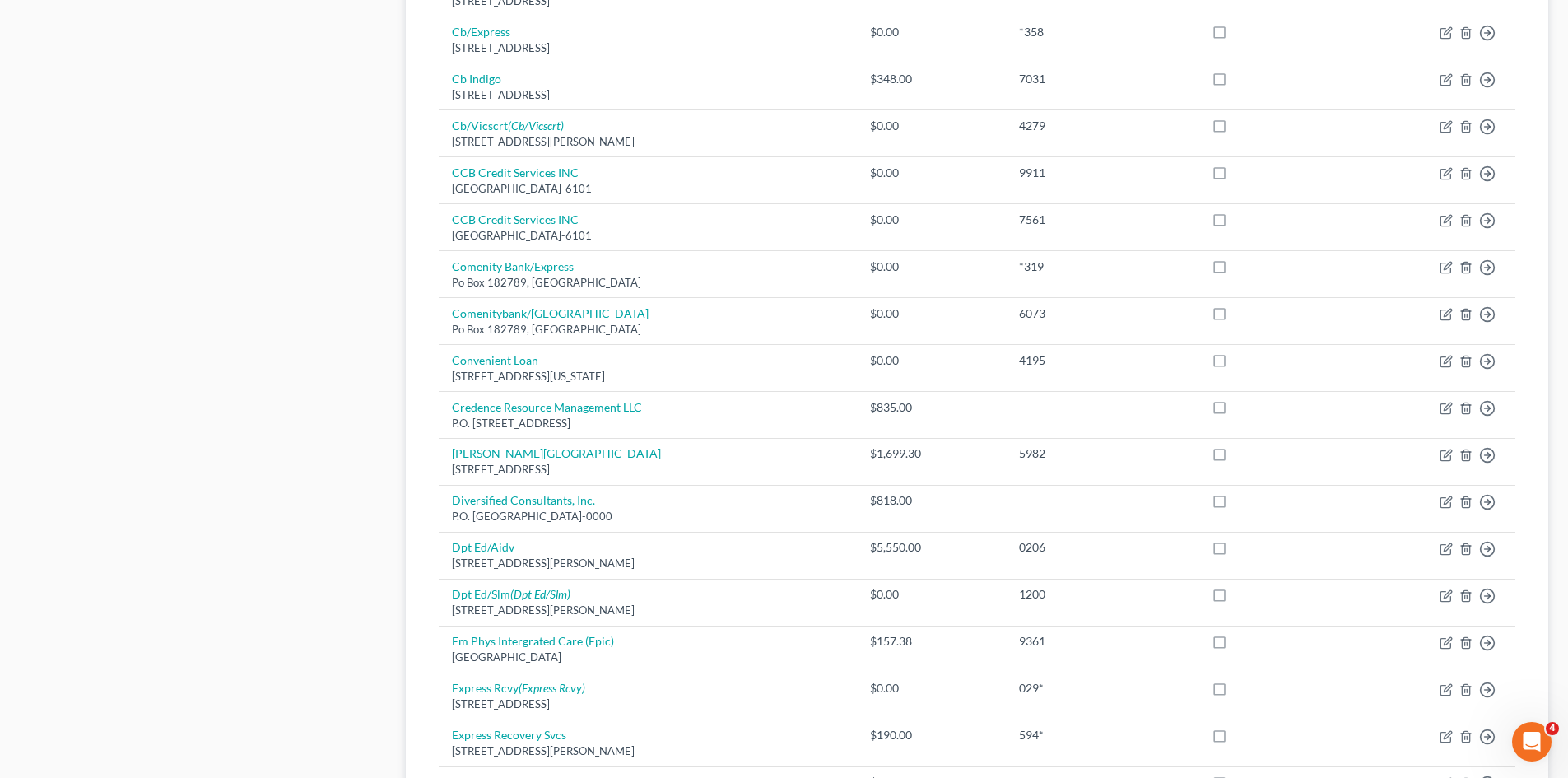
scroll to position [1070, 0]
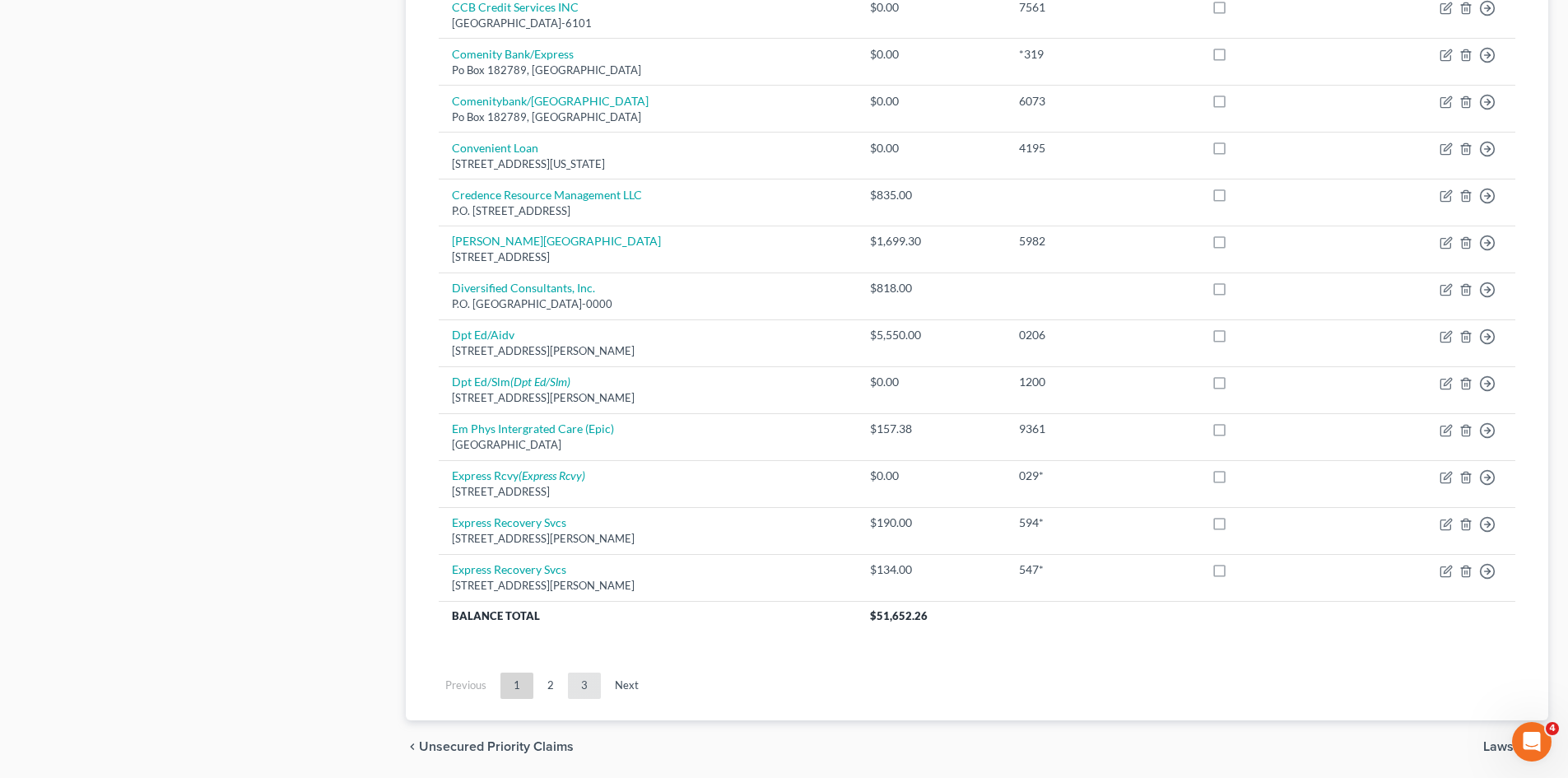
click at [581, 689] on link "3" at bounding box center [584, 686] width 33 height 26
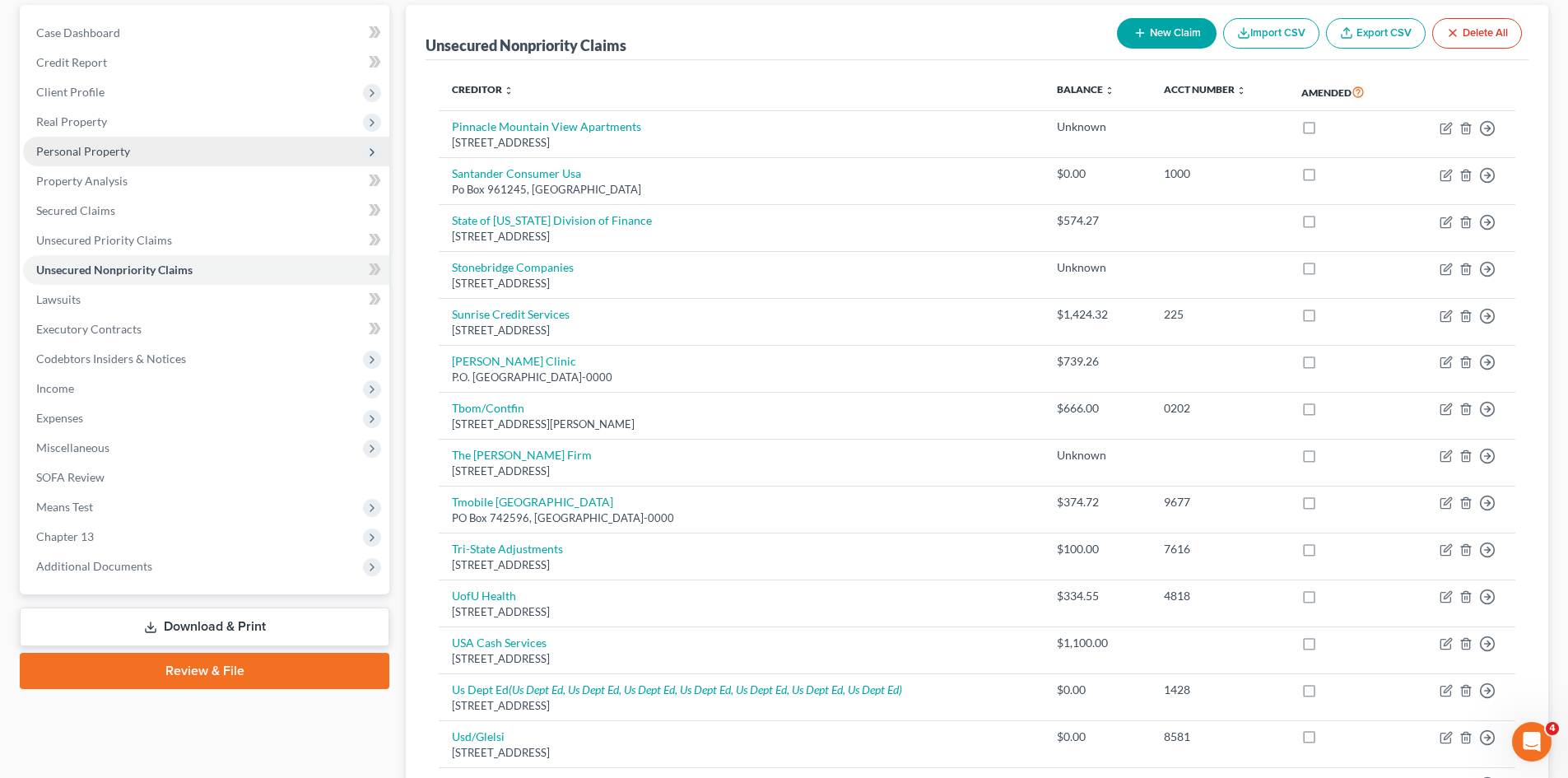
scroll to position [0, 0]
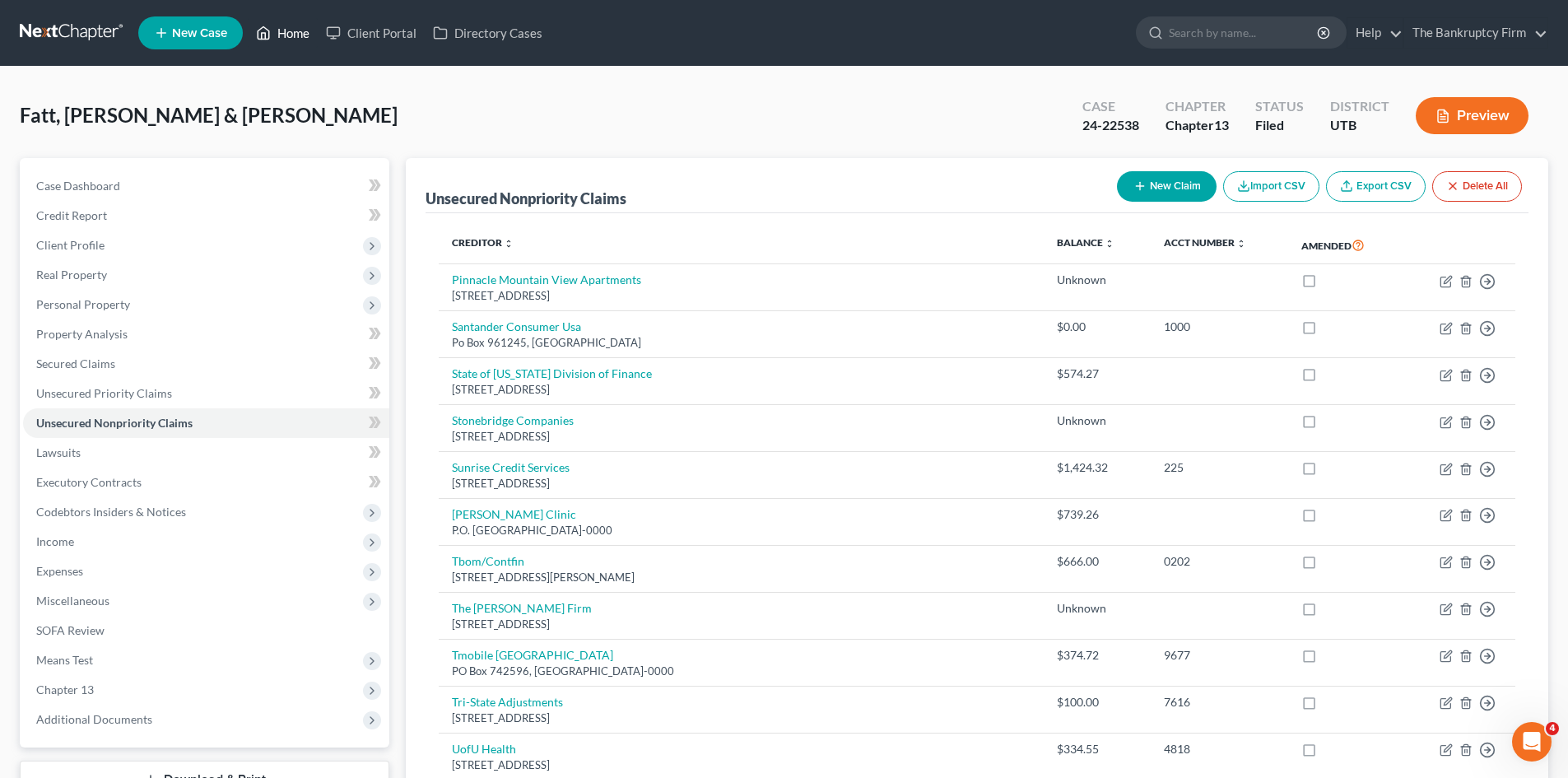
click at [310, 32] on link "Home" at bounding box center [283, 33] width 70 height 30
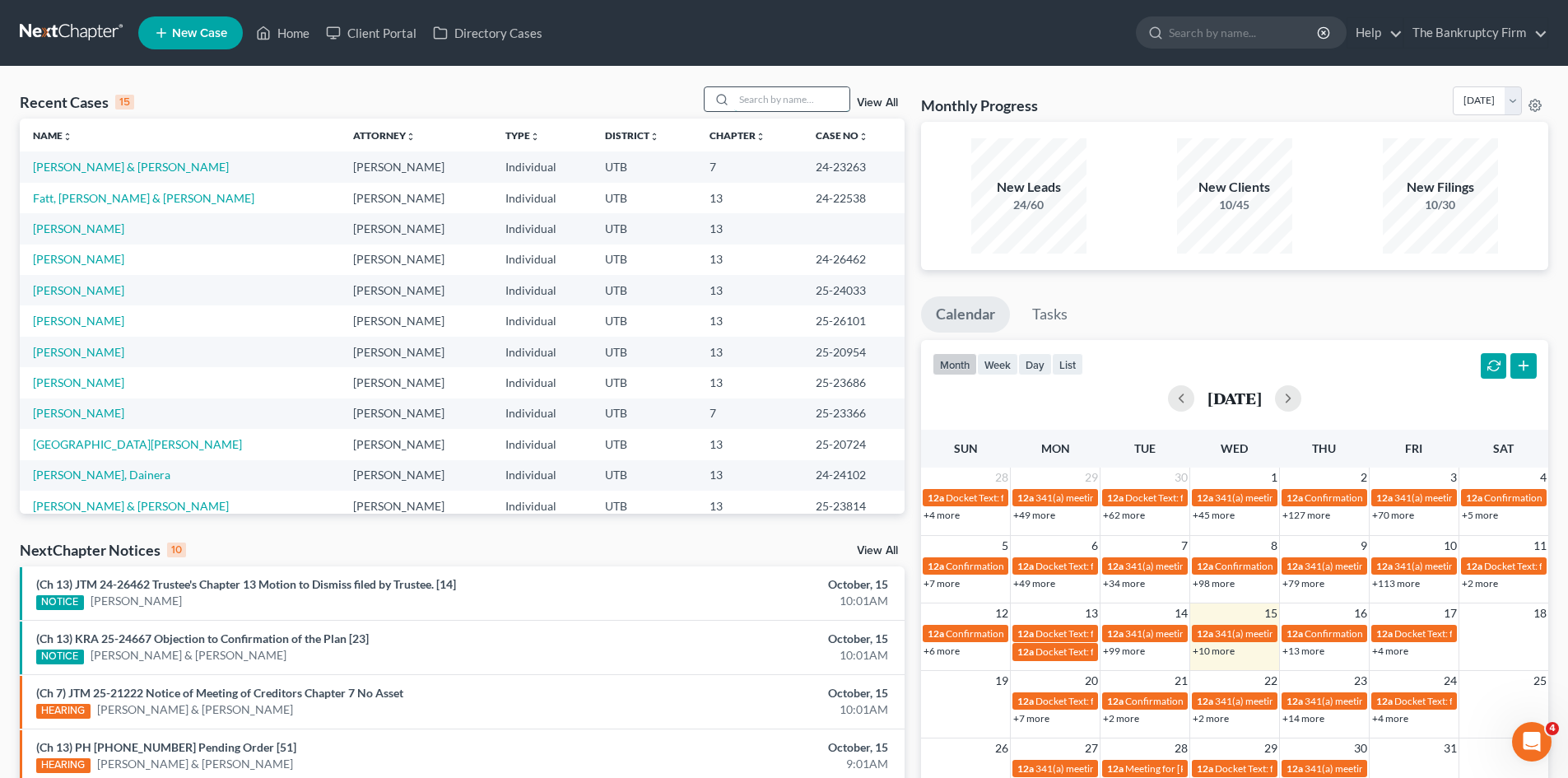
click at [784, 96] on input "search" at bounding box center [792, 99] width 116 height 23
type input "person"
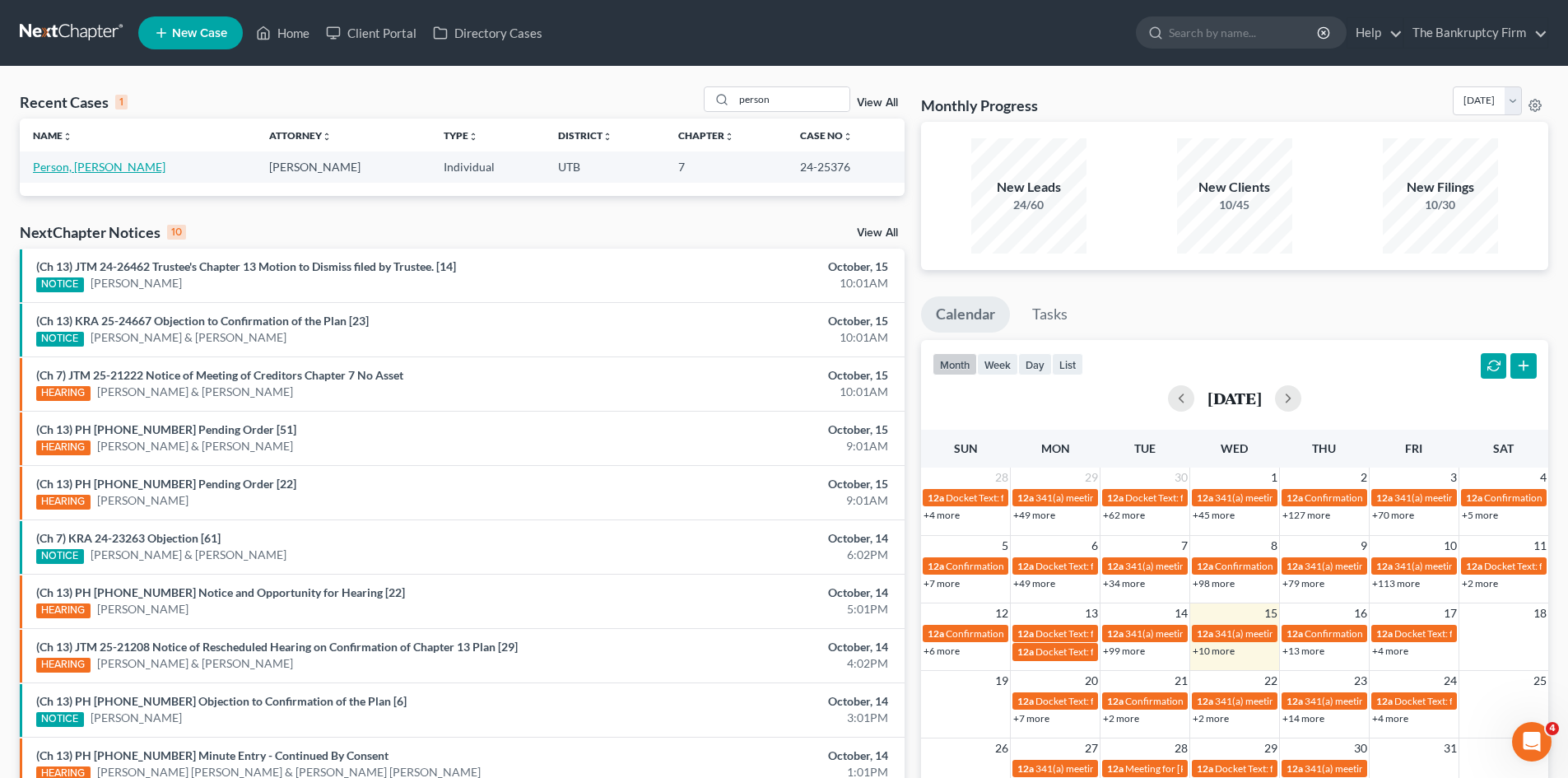
click at [97, 162] on link "Person, Desiree" at bounding box center [99, 166] width 132 height 14
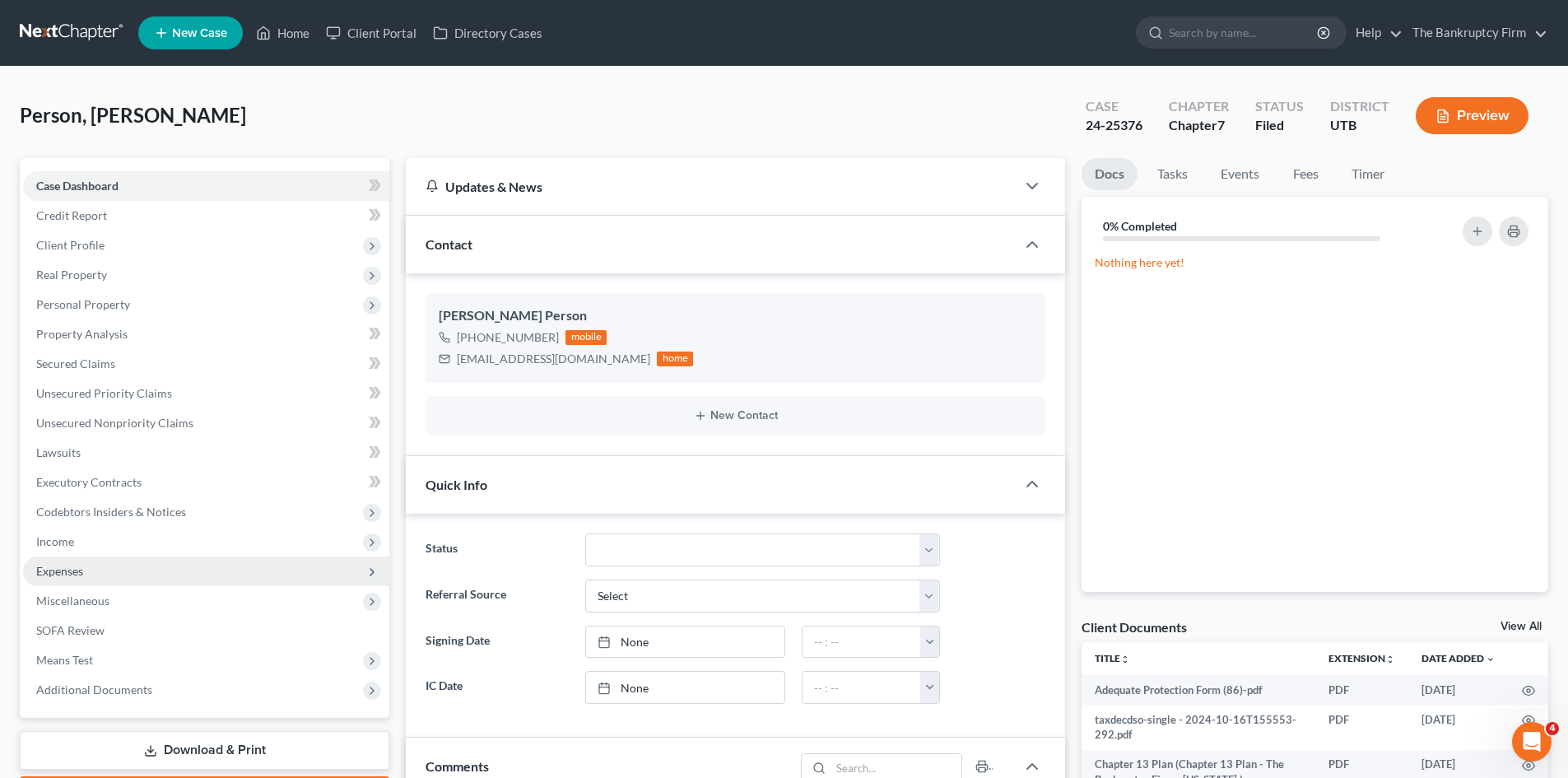
scroll to position [190, 0]
click at [63, 542] on span "Income" at bounding box center [55, 541] width 38 height 14
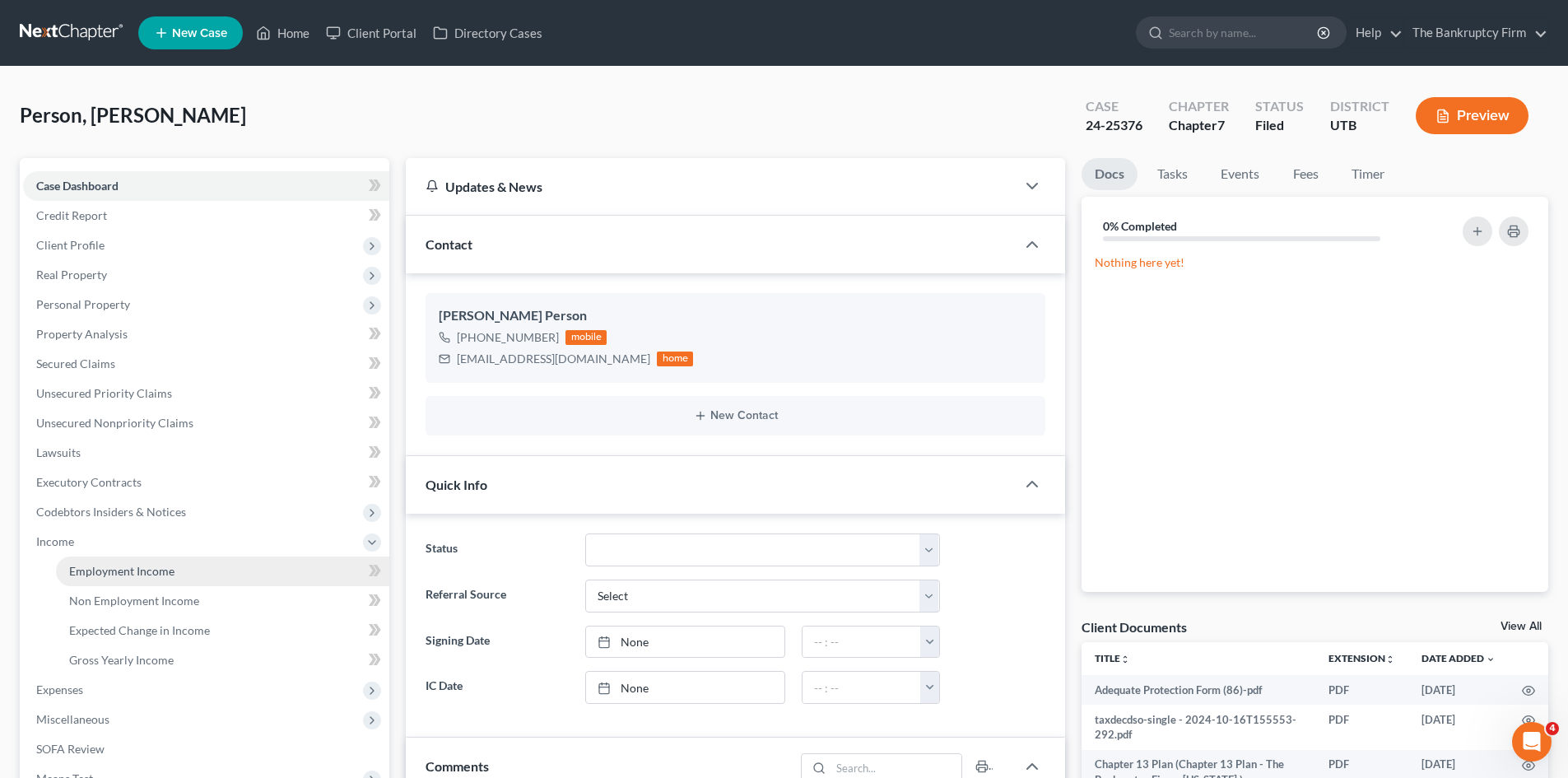
click at [97, 571] on span "Employment Income" at bounding box center [122, 570] width 105 height 14
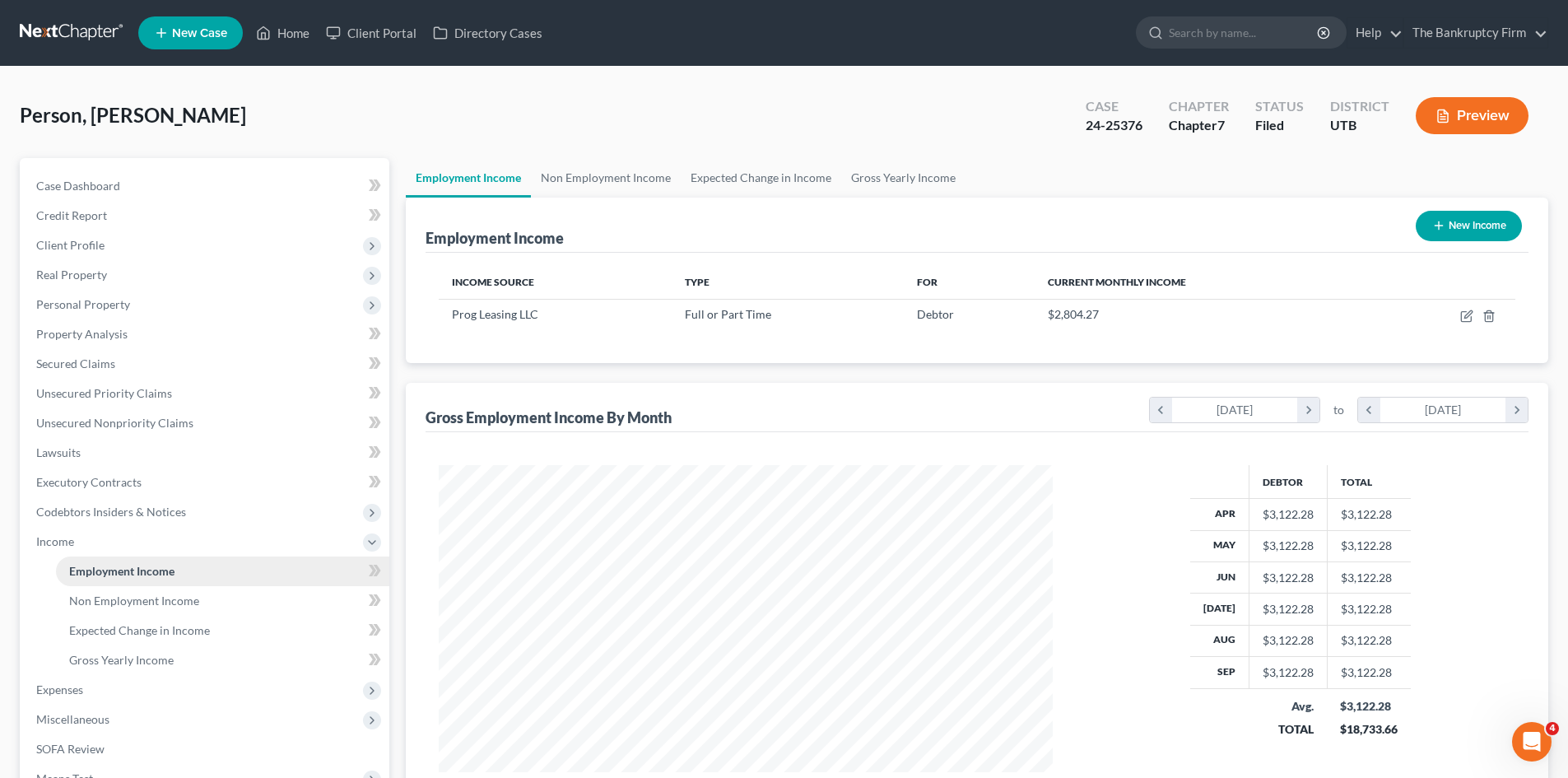
scroll to position [307, 647]
click at [99, 599] on span "Non Employment Income" at bounding box center [134, 600] width 130 height 14
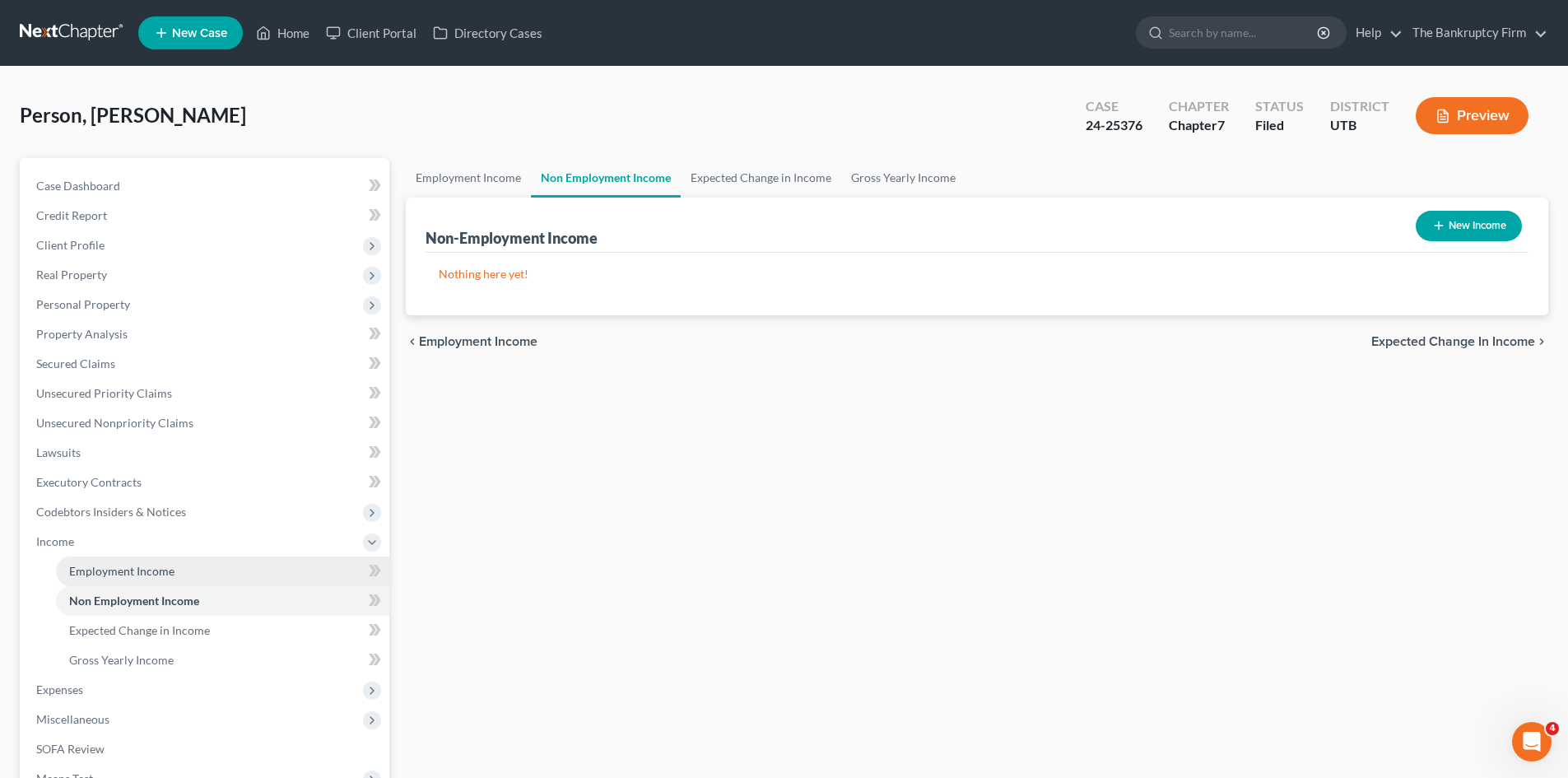
click at [108, 568] on span "Employment Income" at bounding box center [122, 570] width 105 height 14
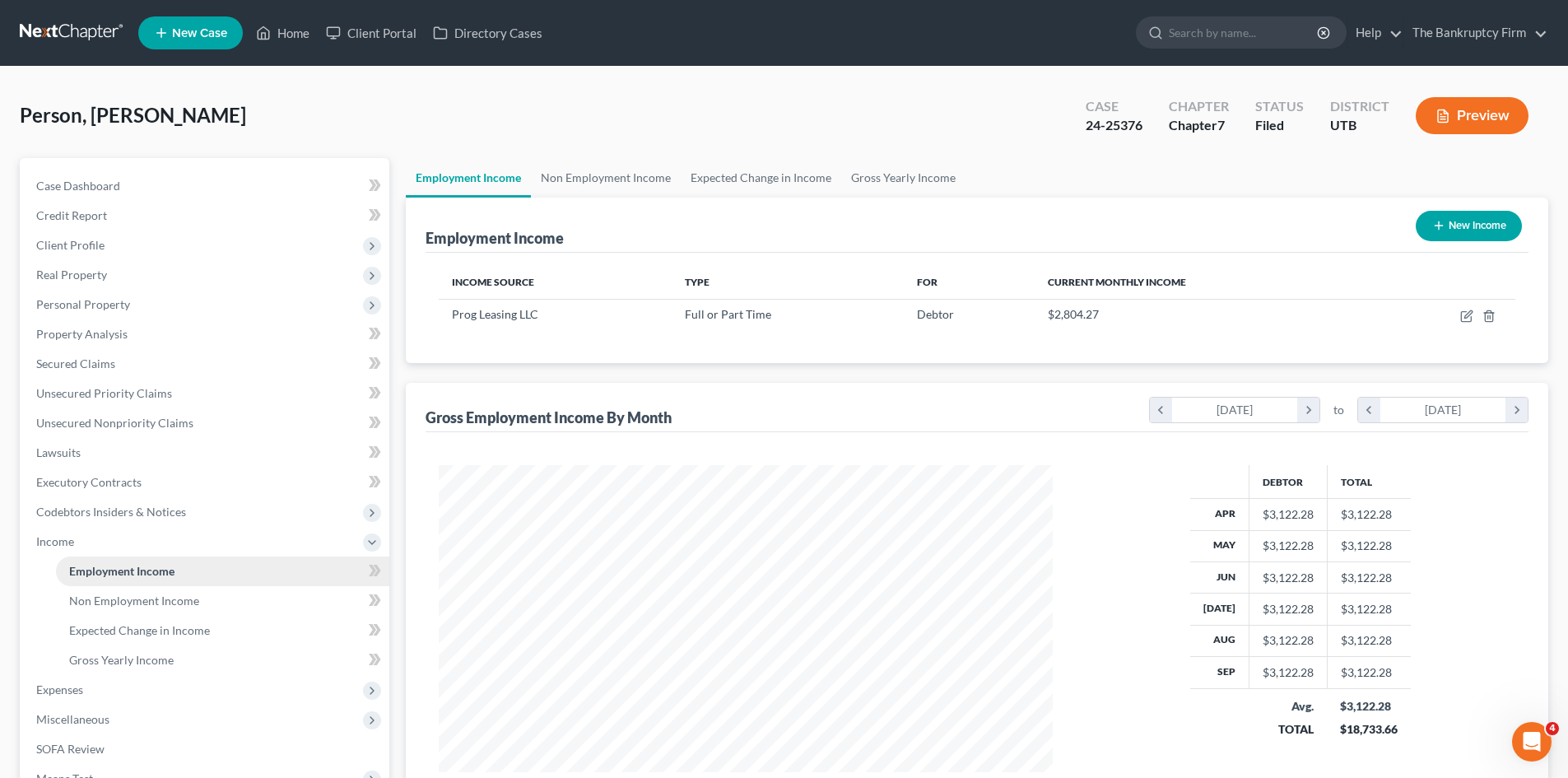
scroll to position [307, 647]
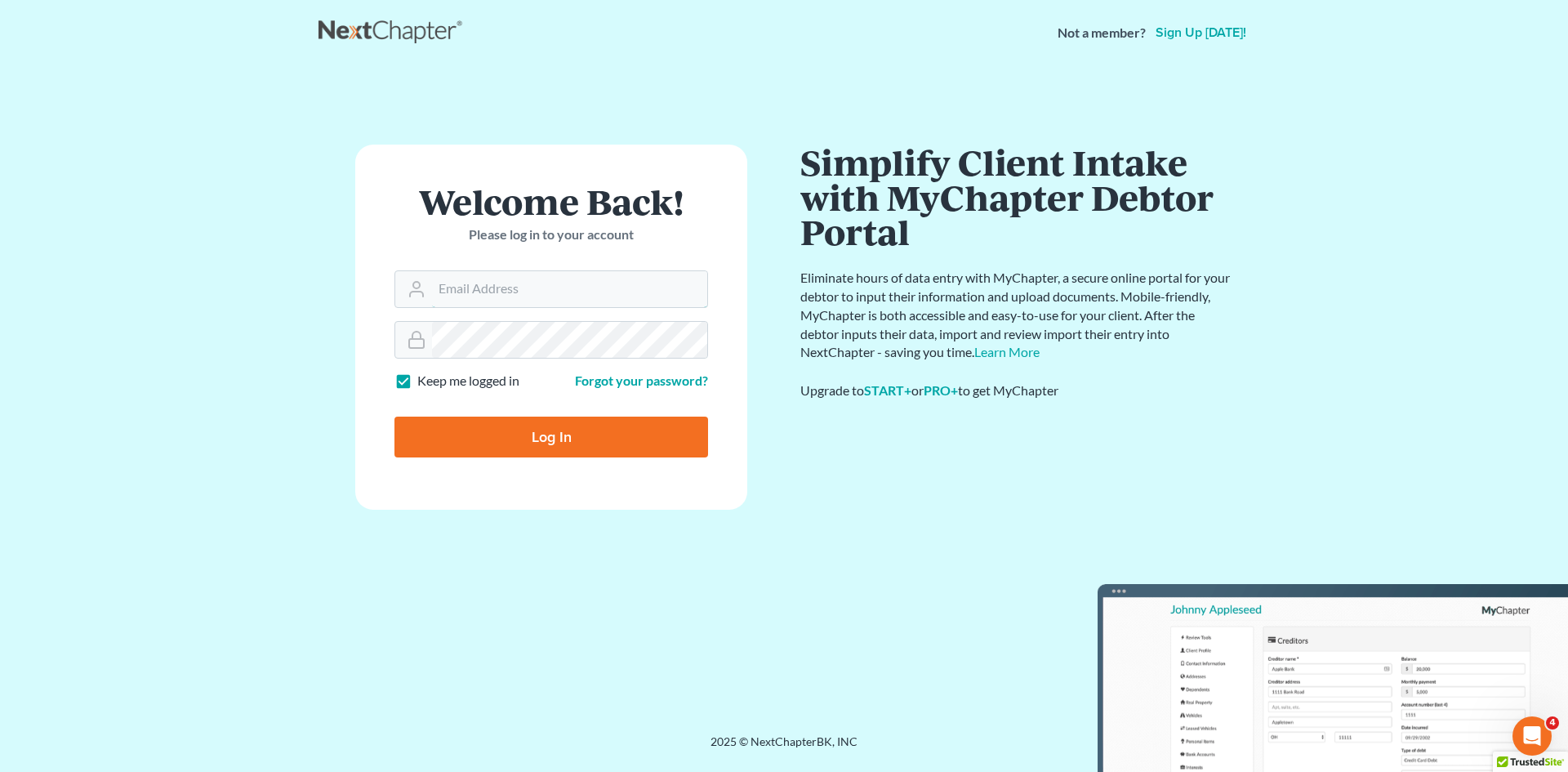
type input "[EMAIL_ADDRESS][DOMAIN_NAME]"
click at [530, 434] on input "Log In" at bounding box center [551, 437] width 313 height 41
type input "Thinking..."
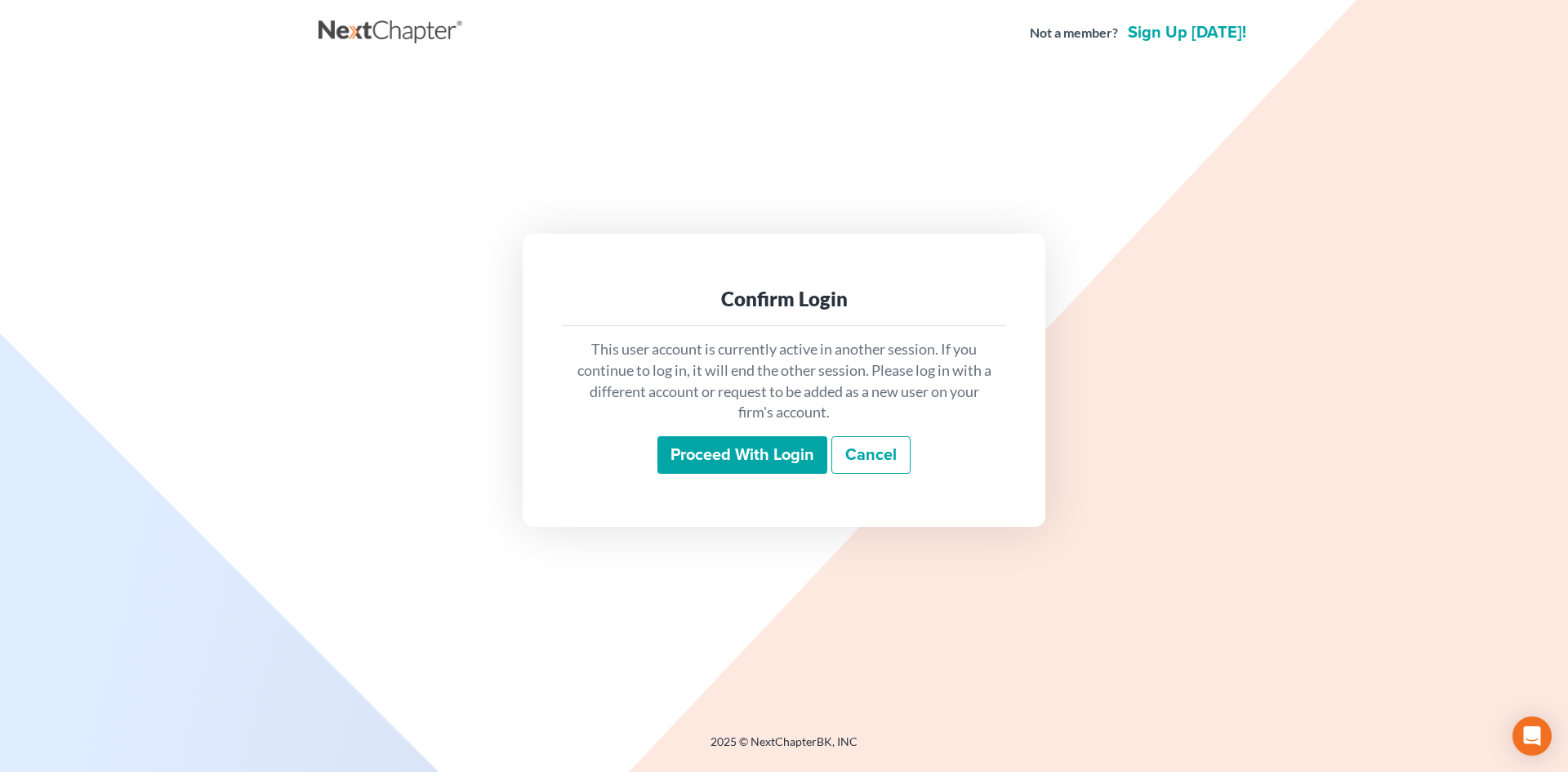
click at [758, 462] on input "Proceed with login" at bounding box center [742, 455] width 170 height 37
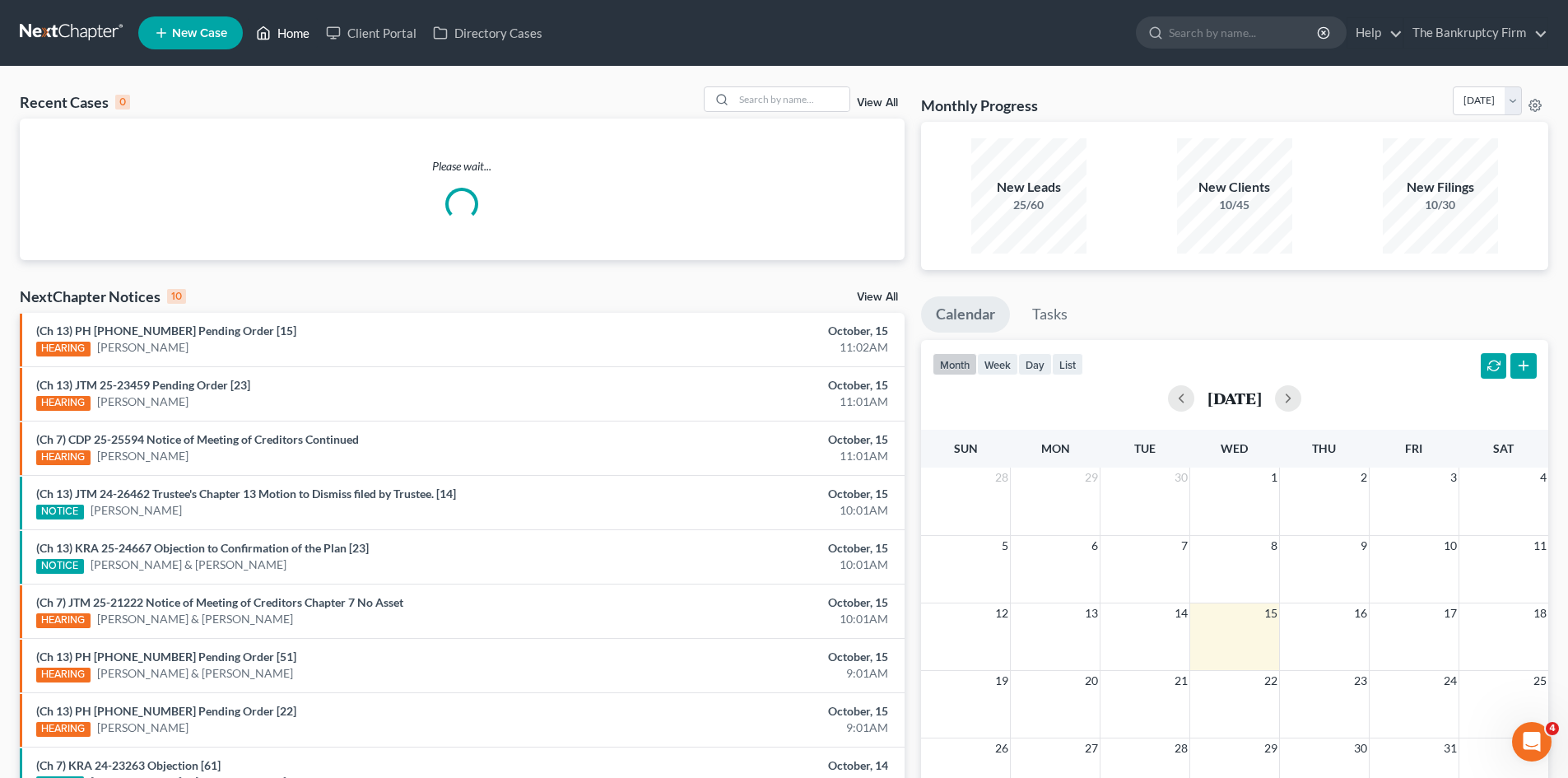
click at [277, 31] on link "Home" at bounding box center [283, 33] width 70 height 30
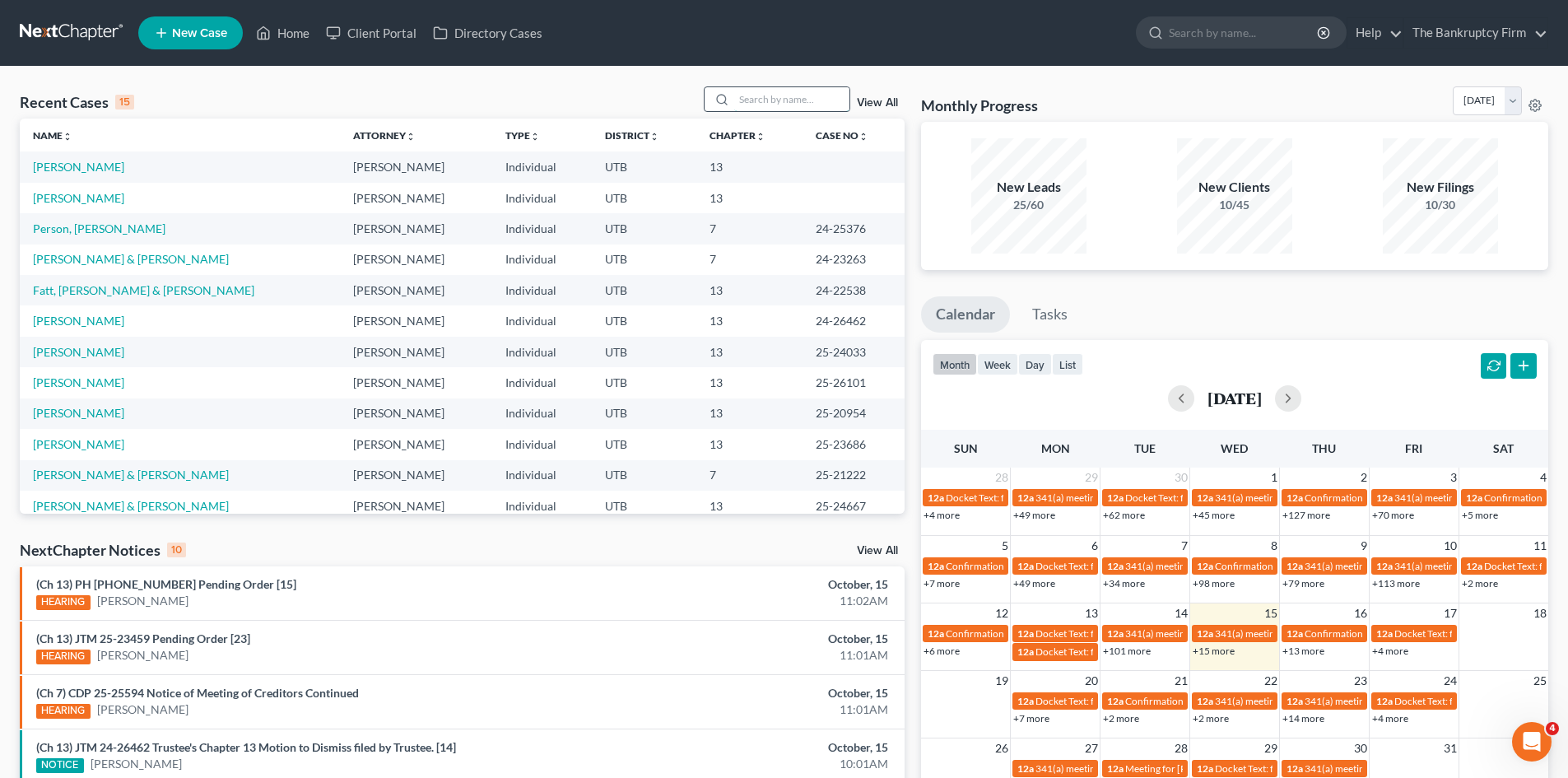
click at [758, 97] on input "search" at bounding box center [792, 99] width 116 height 23
type input "robinson"
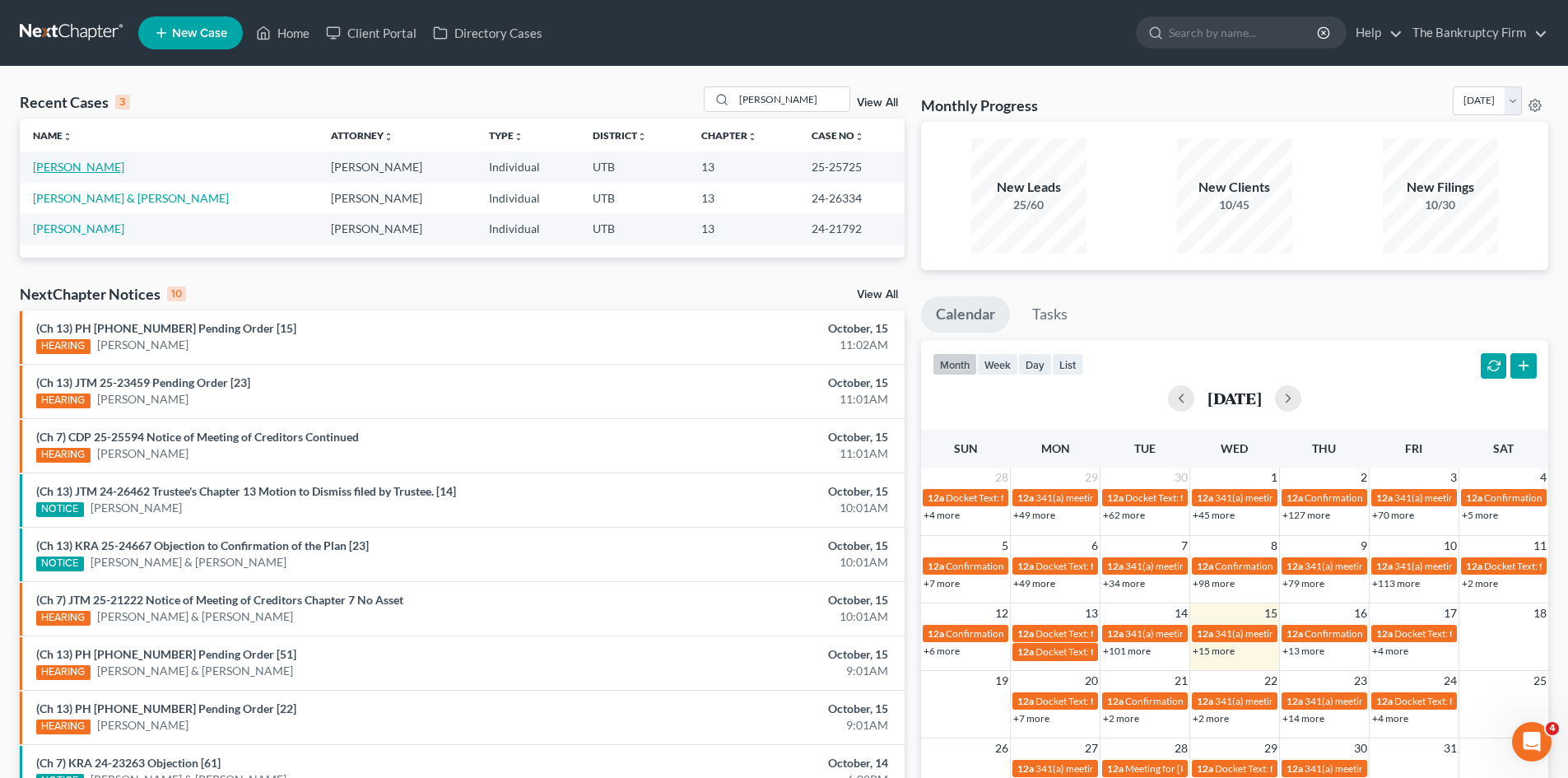
click at [84, 163] on link "Robinson, Mynor" at bounding box center [78, 166] width 91 height 14
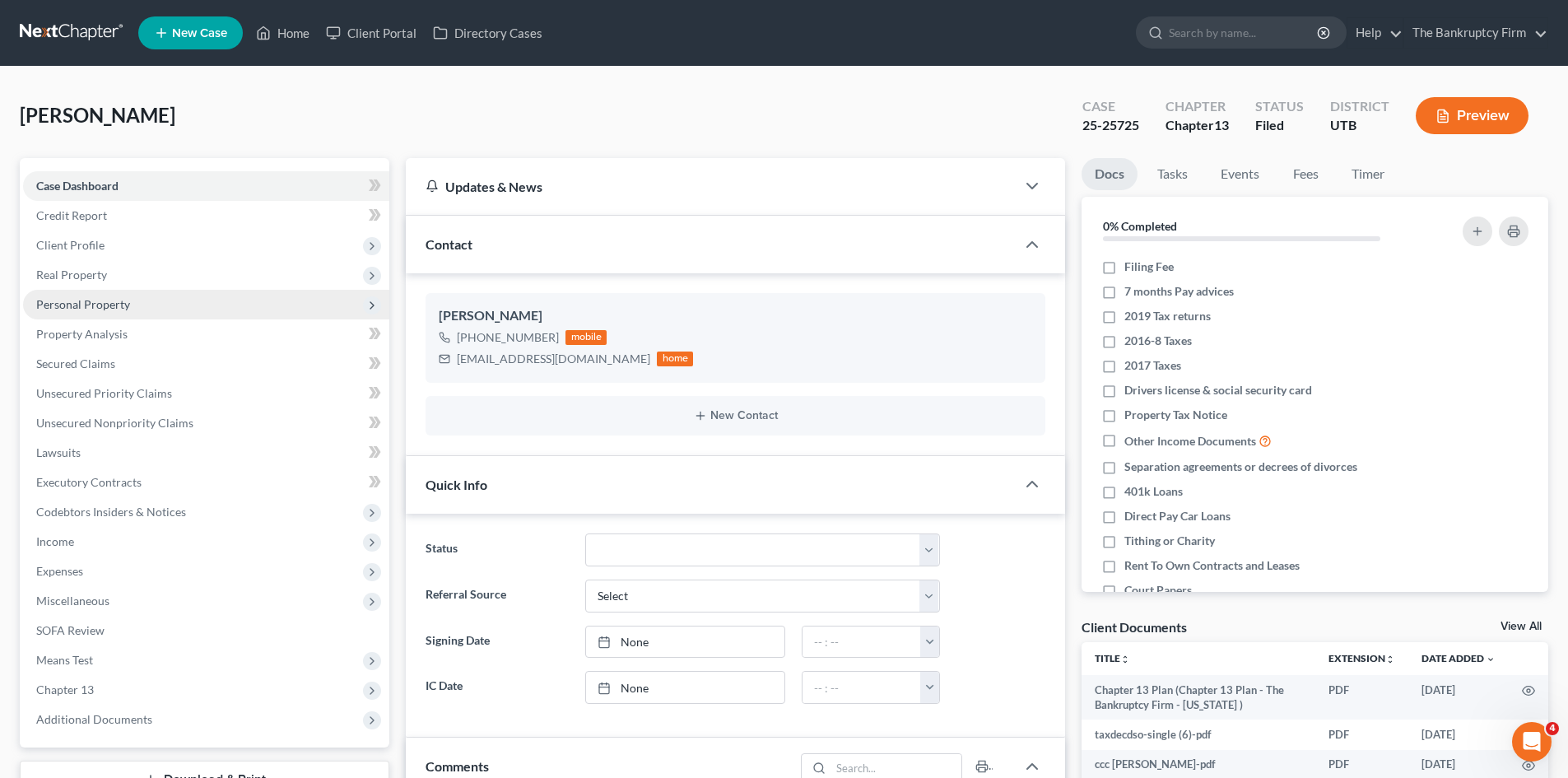
click at [97, 303] on span "Personal Property" at bounding box center [84, 303] width 94 height 14
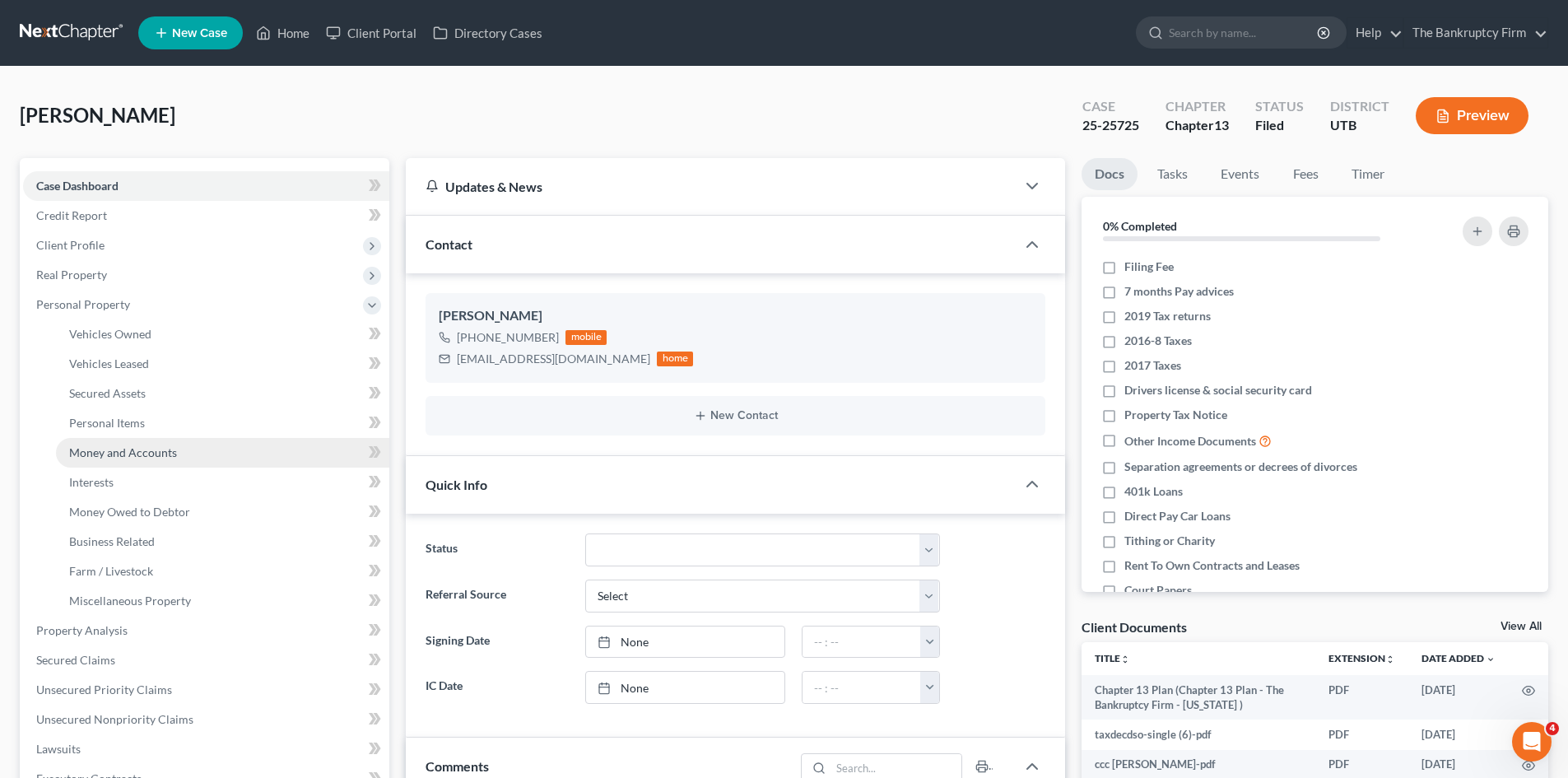
click at [136, 454] on span "Money and Accounts" at bounding box center [123, 452] width 108 height 14
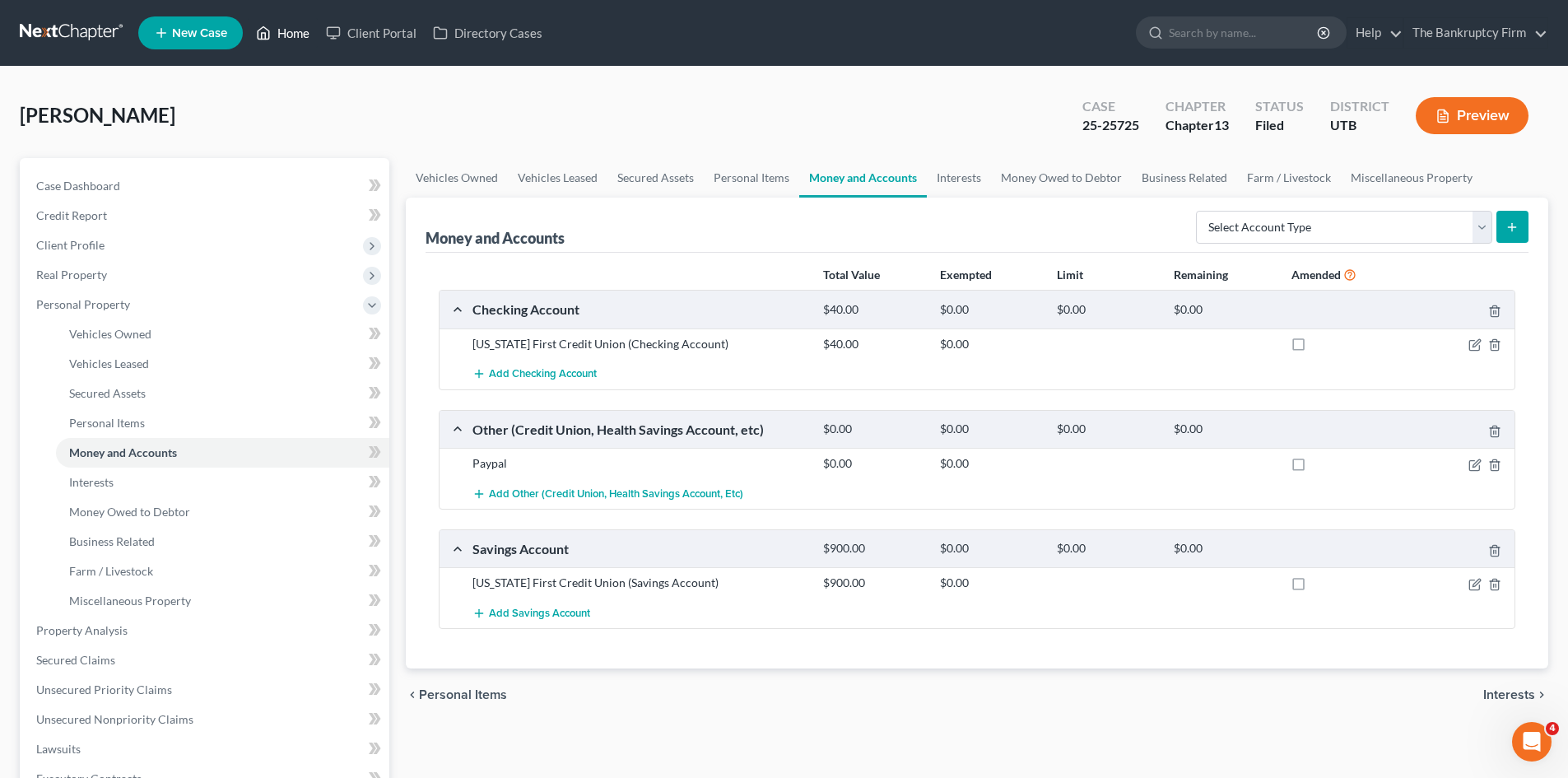
click at [295, 38] on link "Home" at bounding box center [283, 33] width 70 height 30
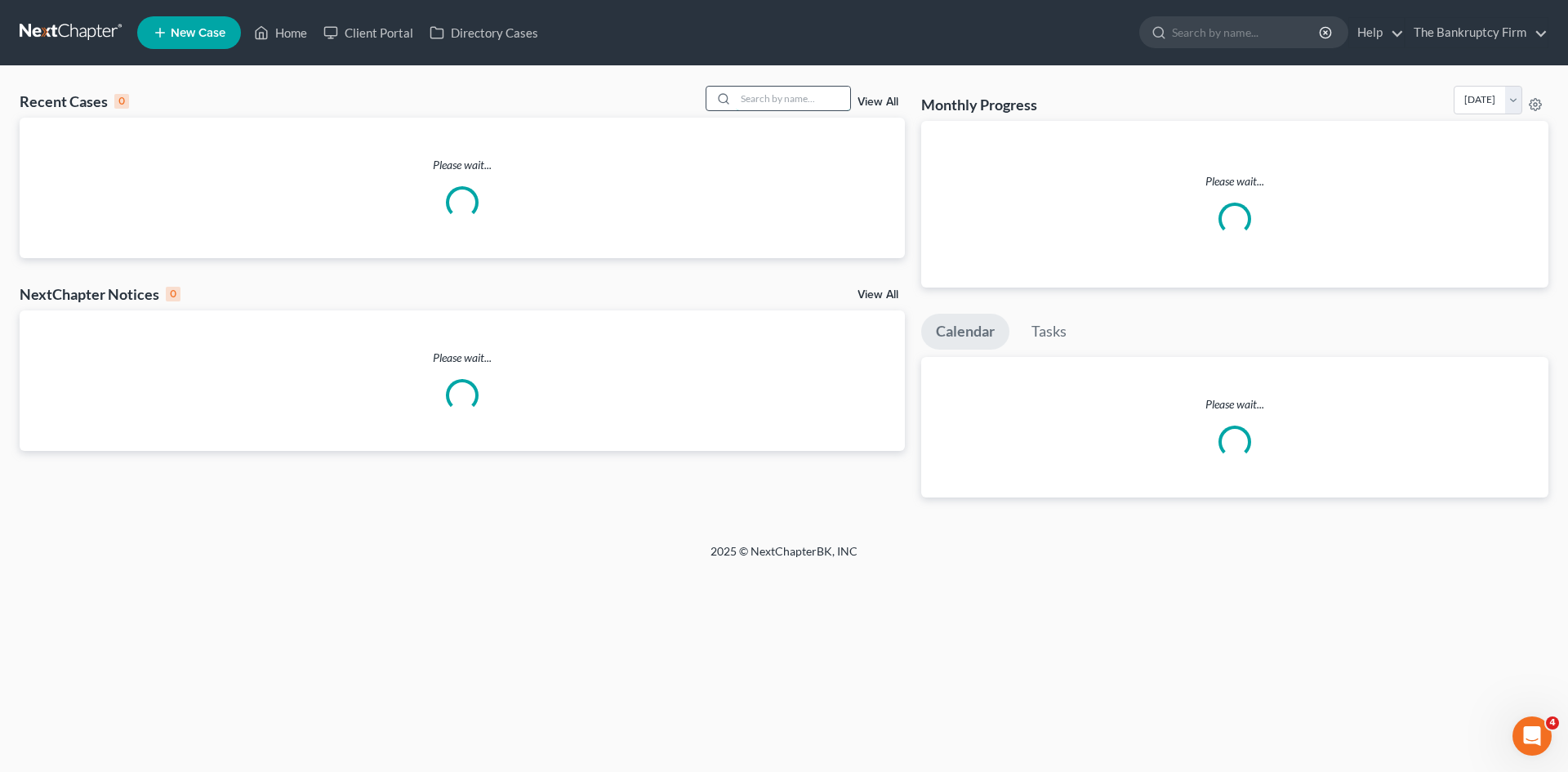
click at [755, 96] on input "search" at bounding box center [792, 98] width 115 height 23
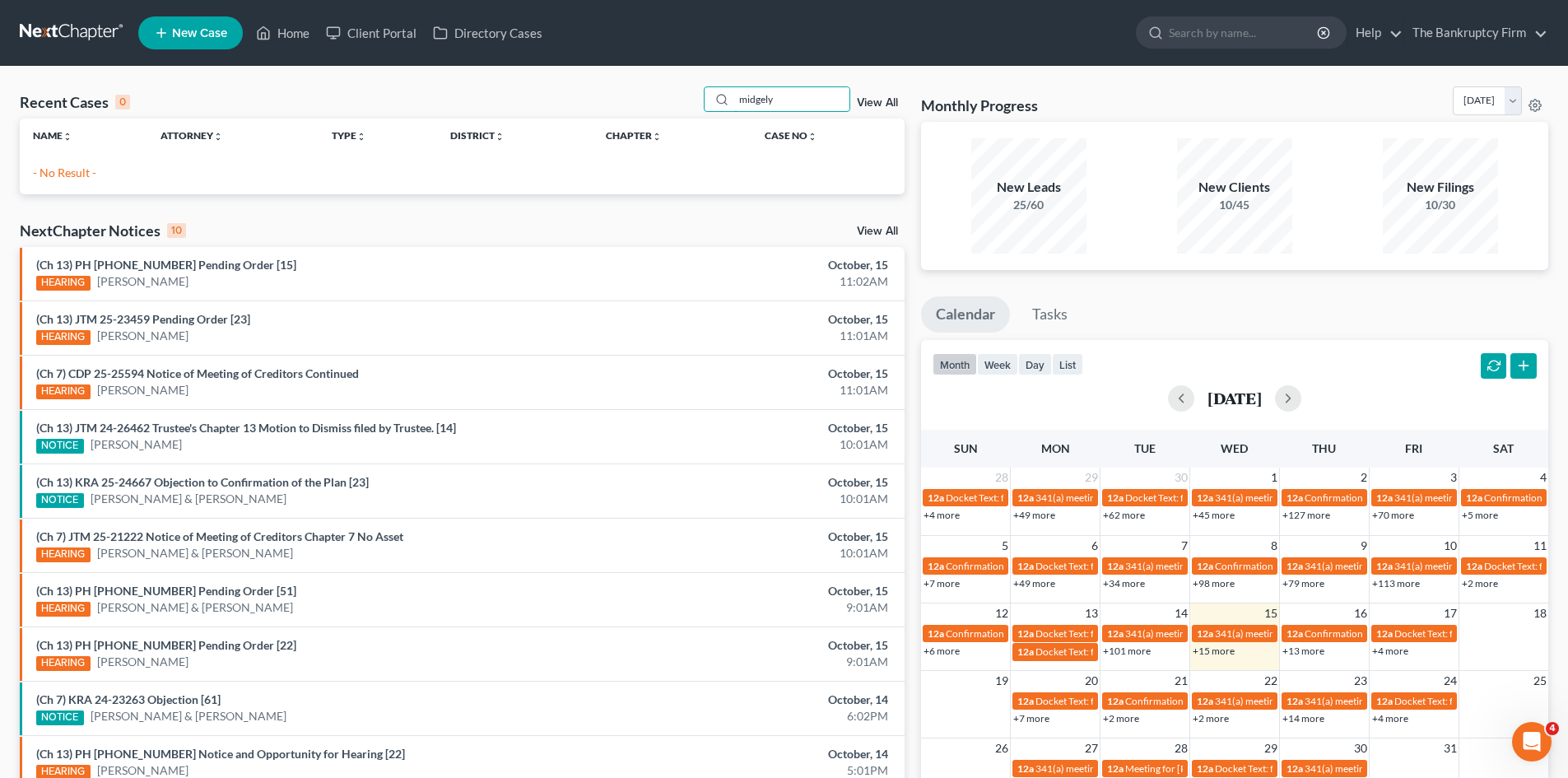
drag, startPoint x: 794, startPoint y: 97, endPoint x: 675, endPoint y: 90, distance: 119.2
click at [675, 90] on div "Recent Cases 0 midgely View All" at bounding box center [462, 102] width 885 height 32
type input "midgley"
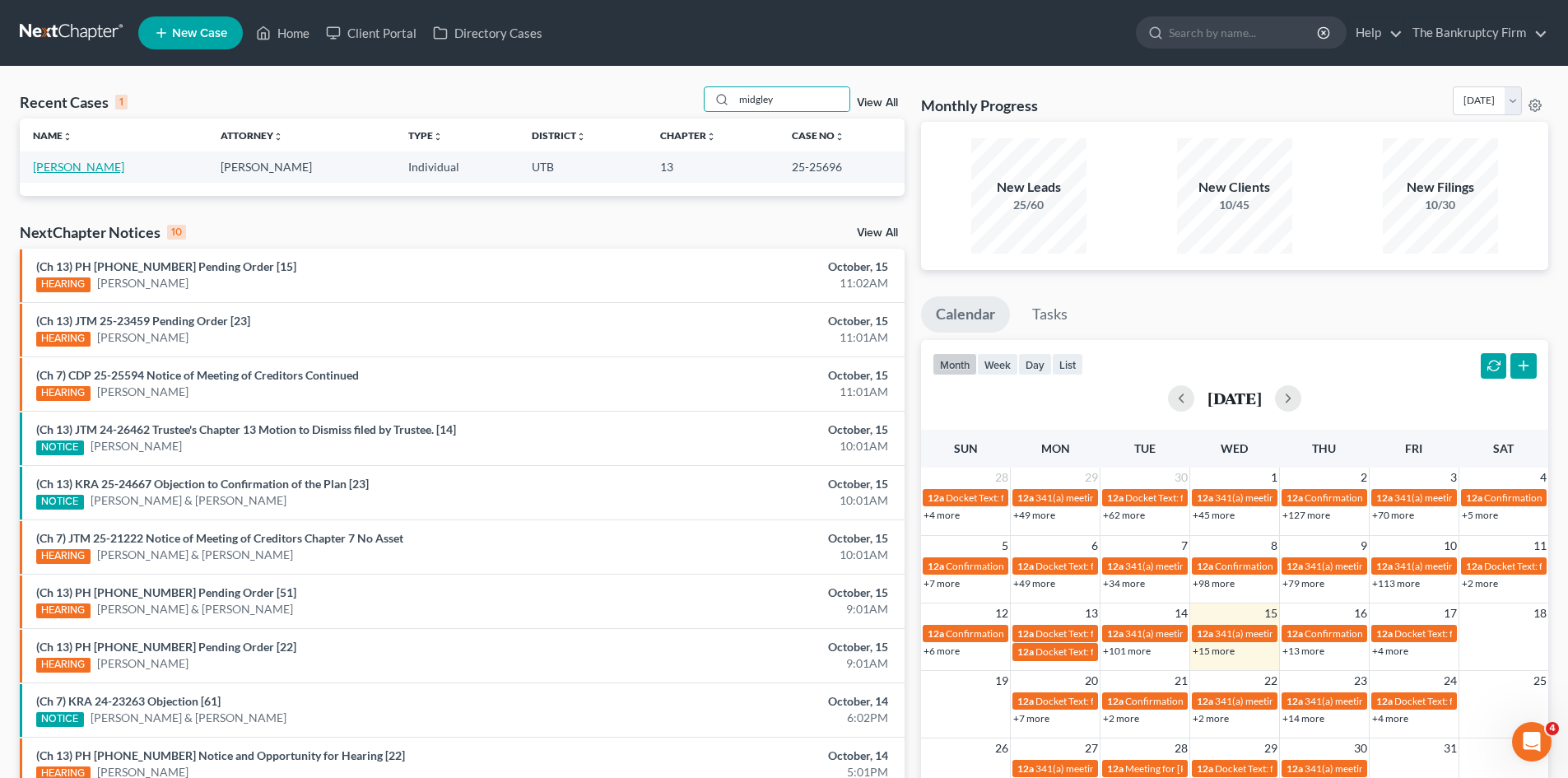
click at [68, 166] on link "Midgley, Jacquline" at bounding box center [78, 166] width 91 height 14
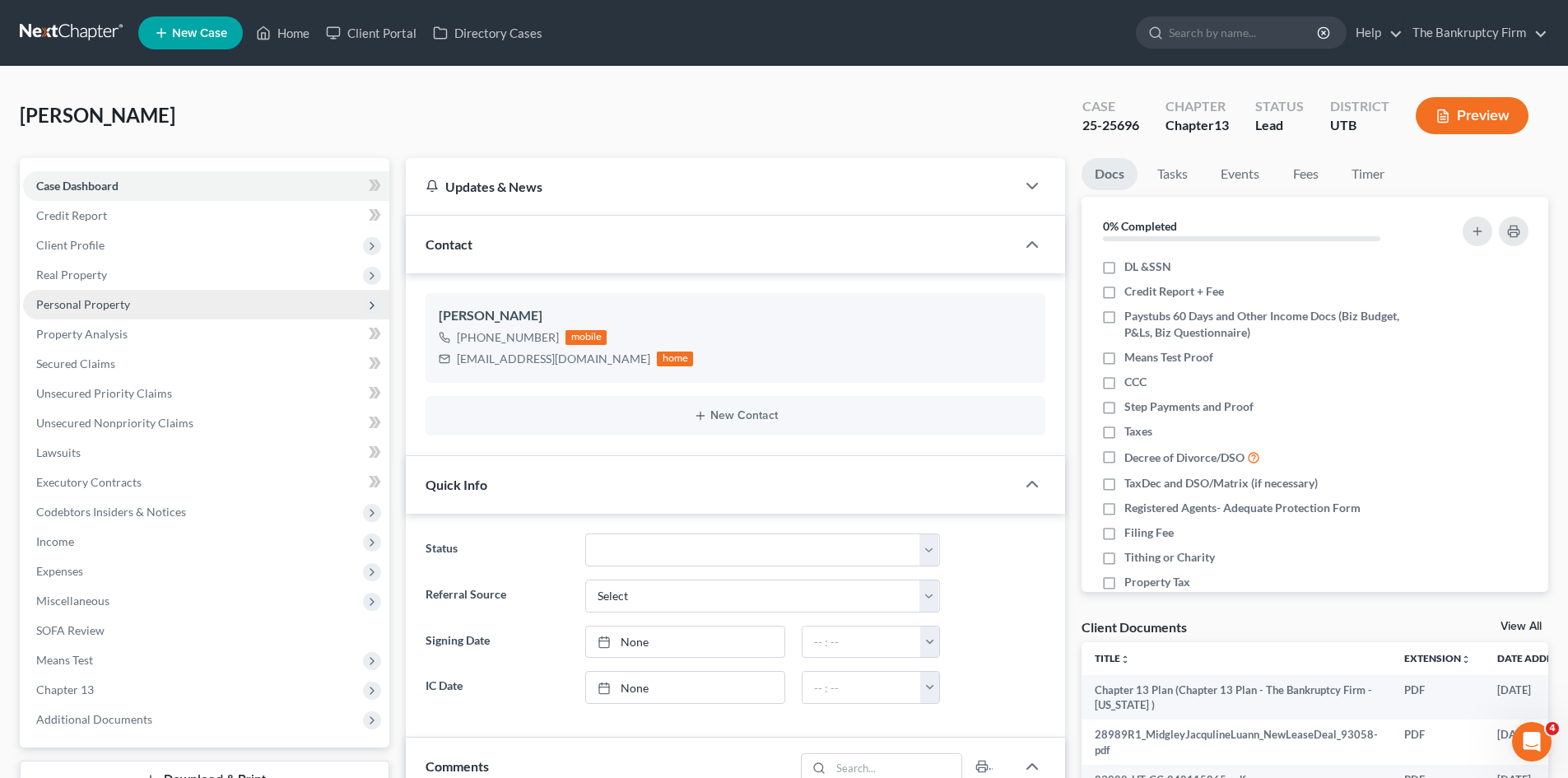
click at [85, 295] on span "Personal Property" at bounding box center [207, 304] width 366 height 30
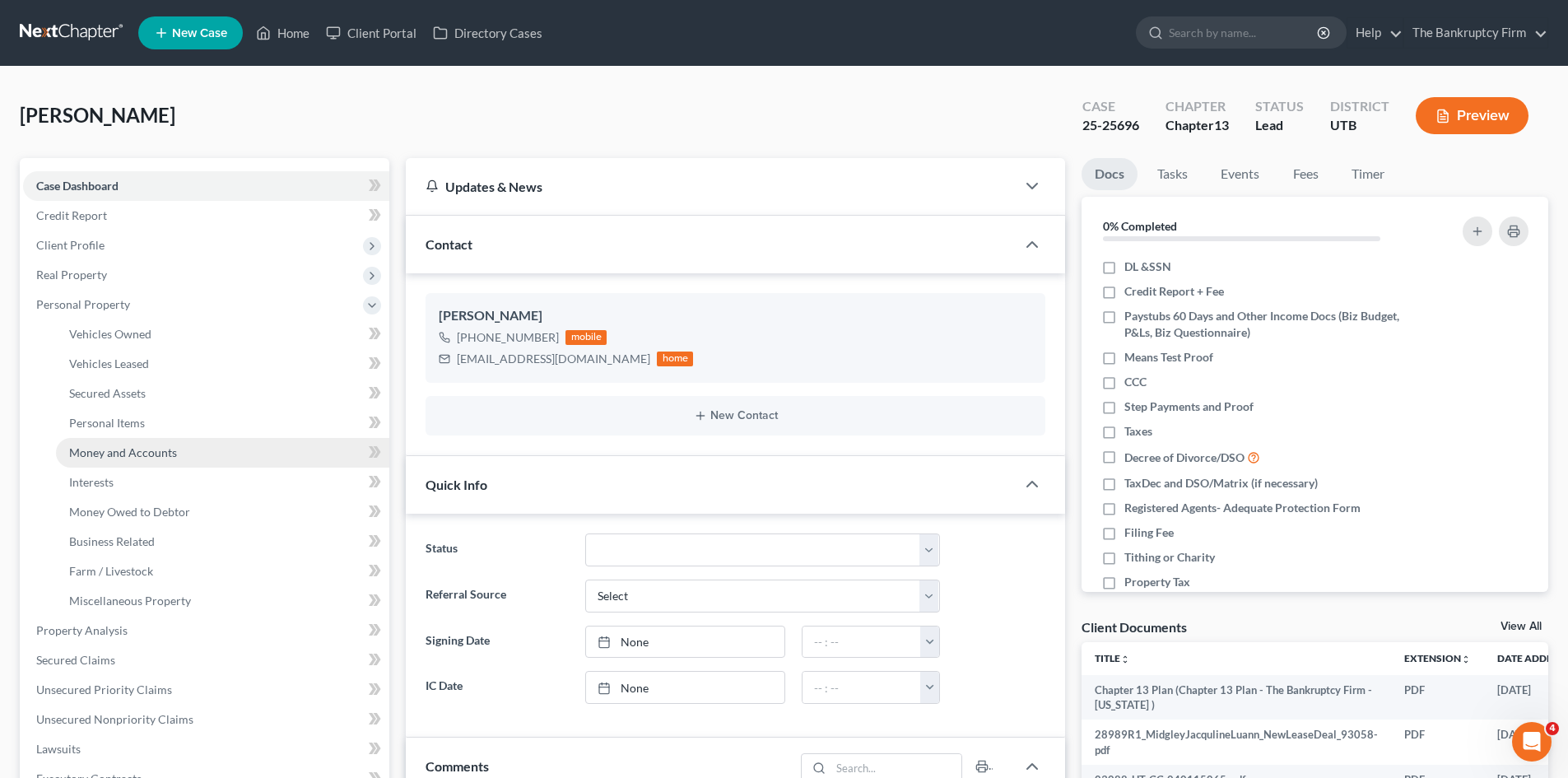
click at [141, 443] on link "Money and Accounts" at bounding box center [223, 453] width 334 height 30
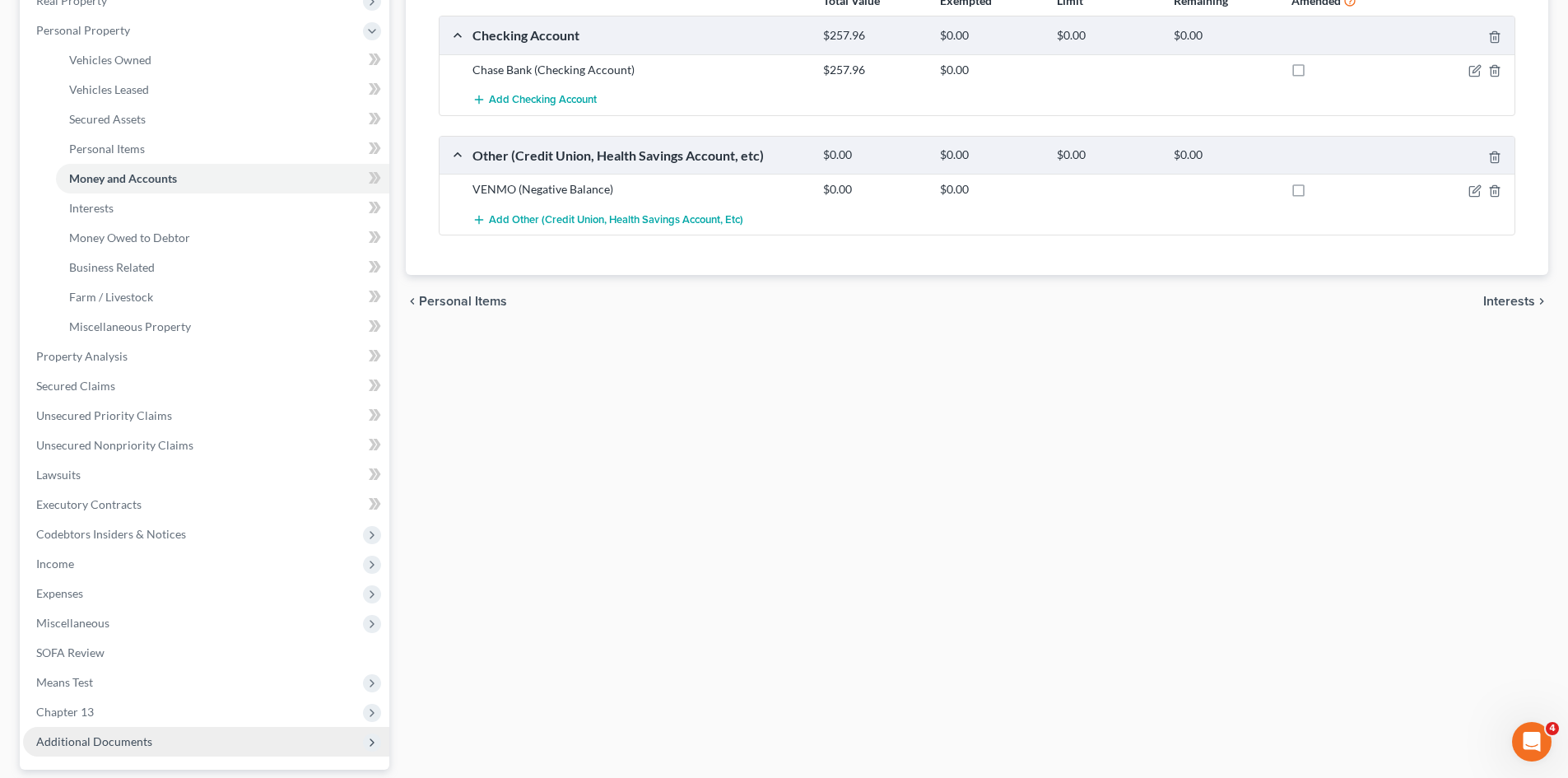
scroll to position [329, 0]
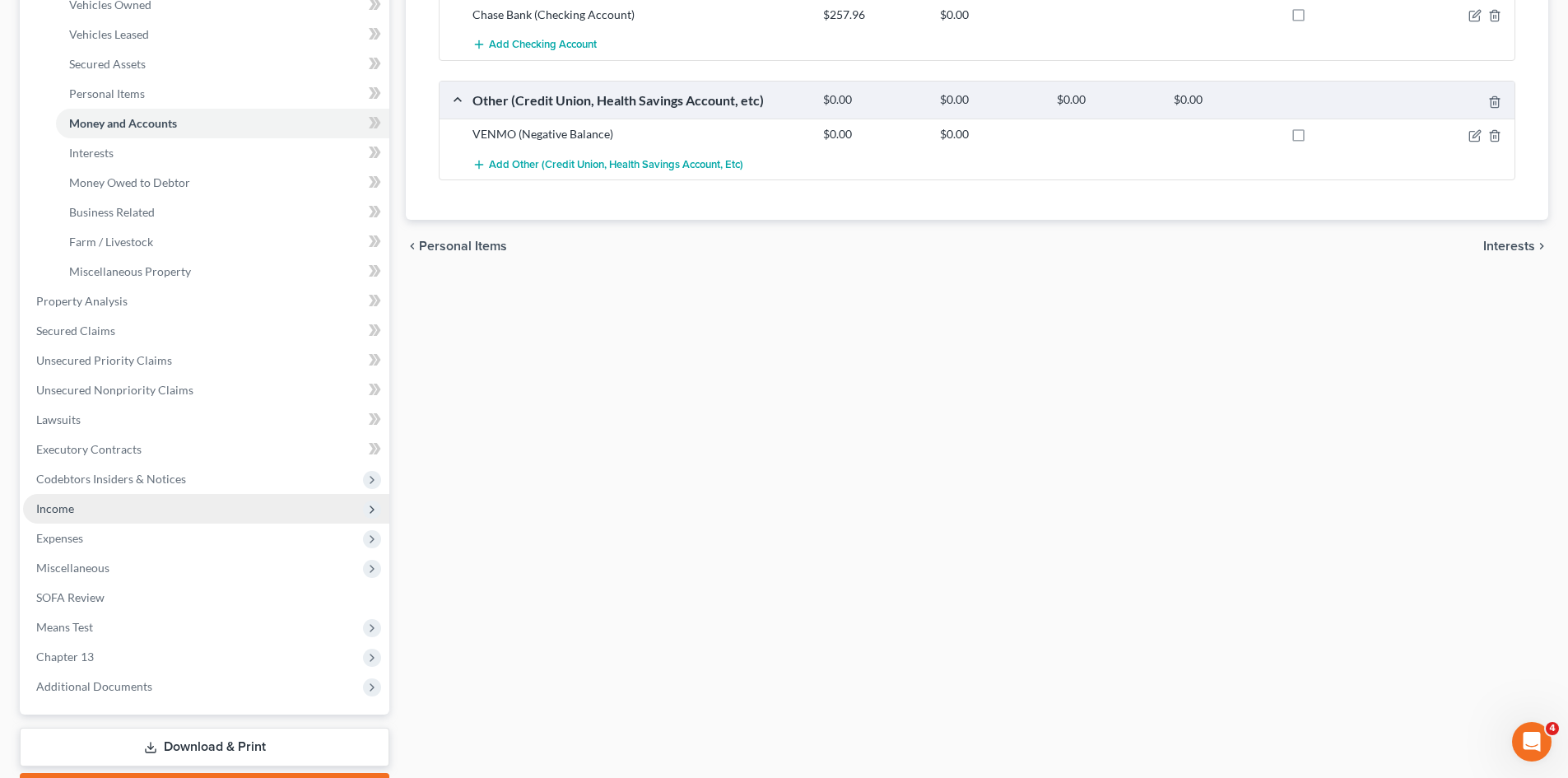
click at [54, 502] on span "Income" at bounding box center [55, 508] width 38 height 14
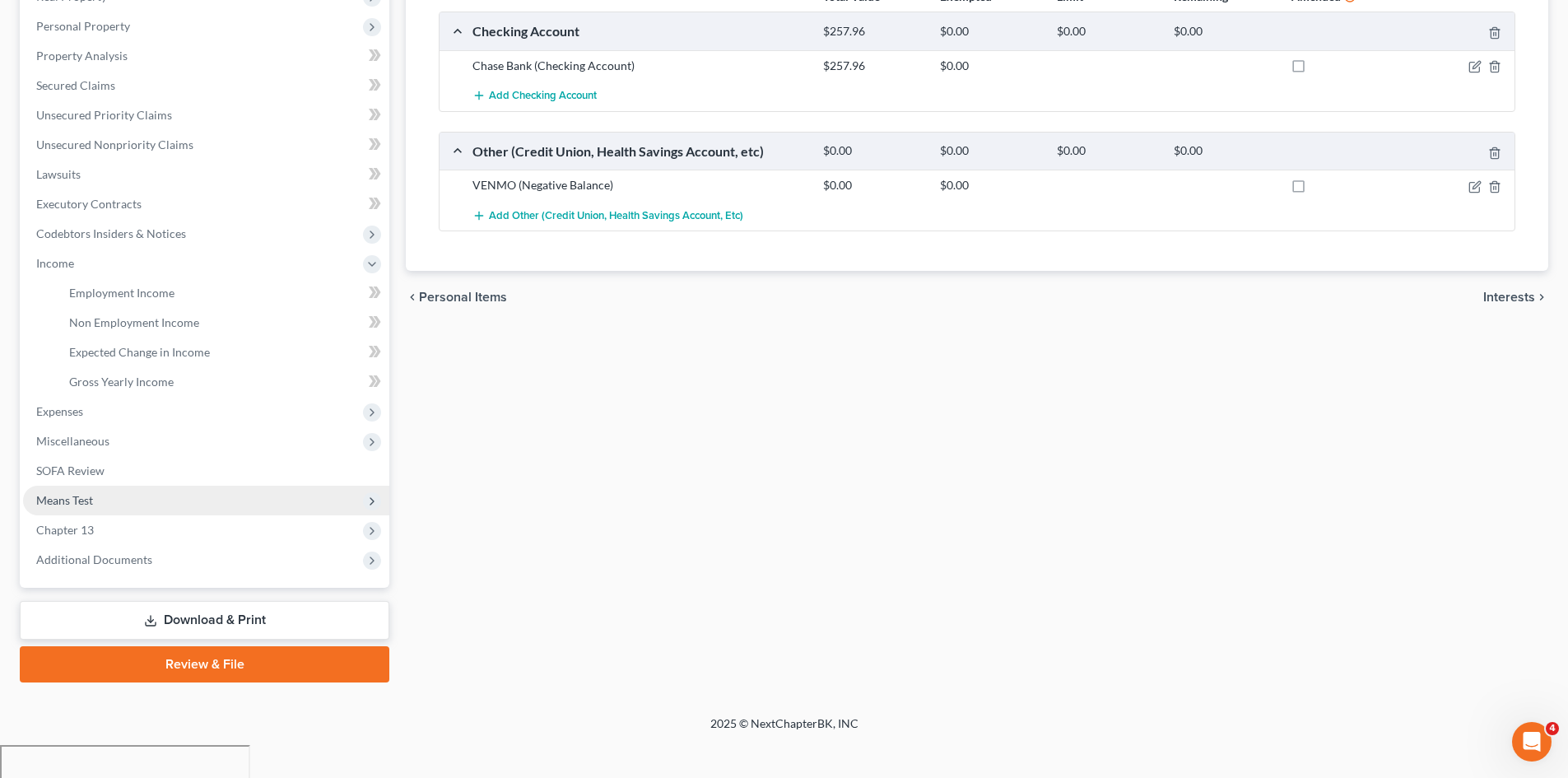
scroll to position [245, 0]
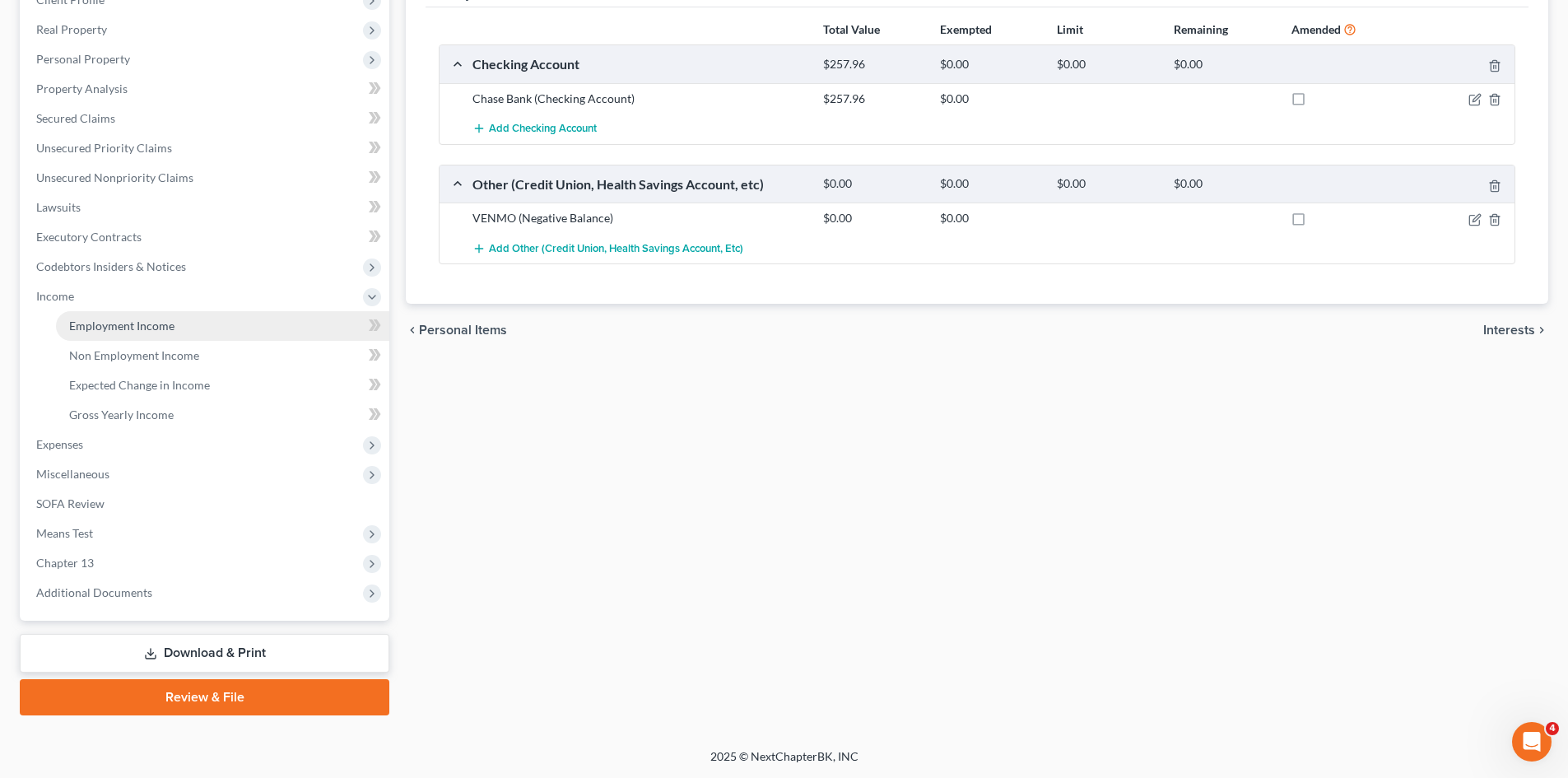
click at [136, 320] on span "Employment Income" at bounding box center [122, 325] width 105 height 14
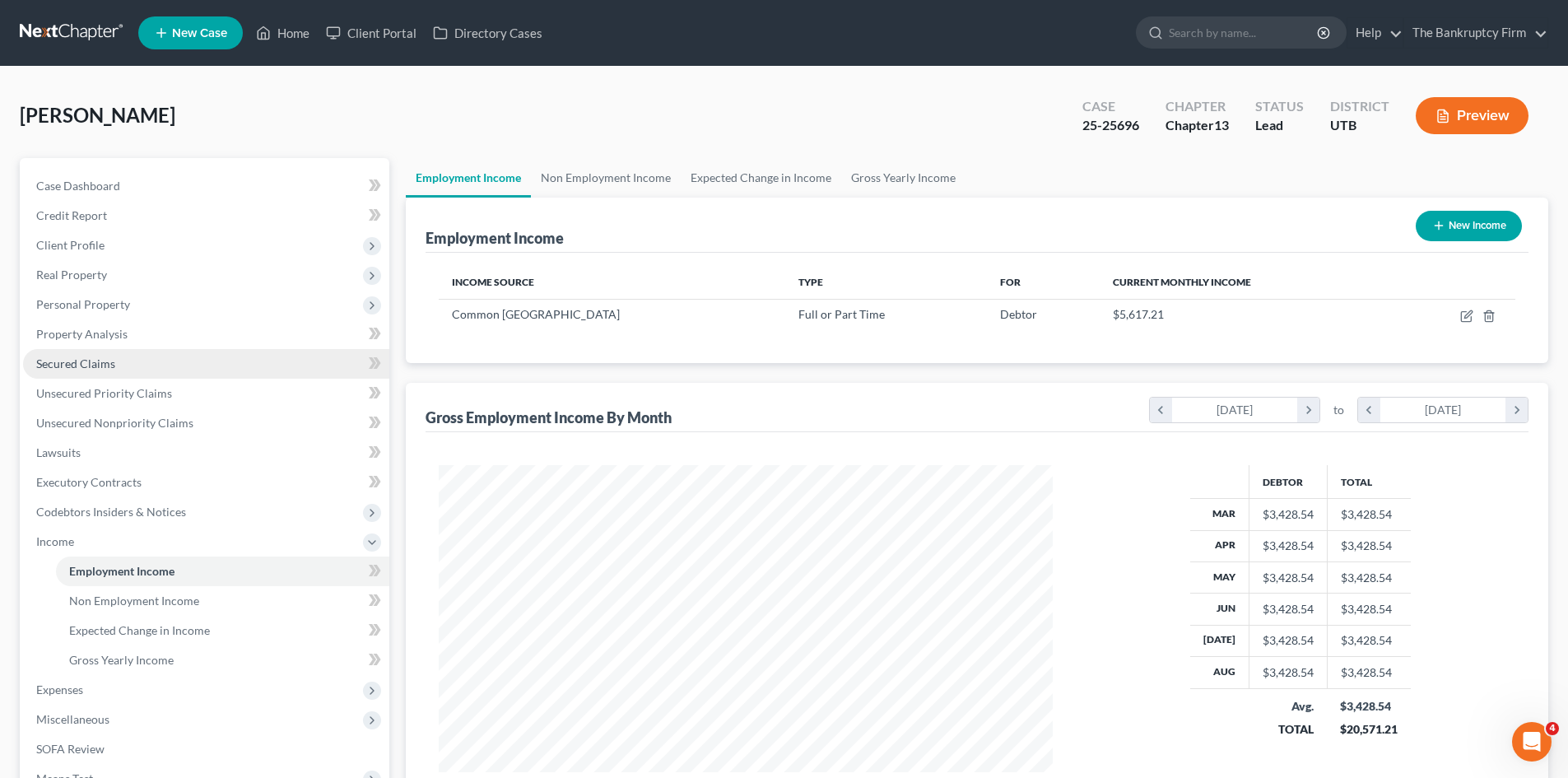
scroll to position [307, 647]
click at [132, 595] on span "Non Employment Income" at bounding box center [134, 600] width 130 height 14
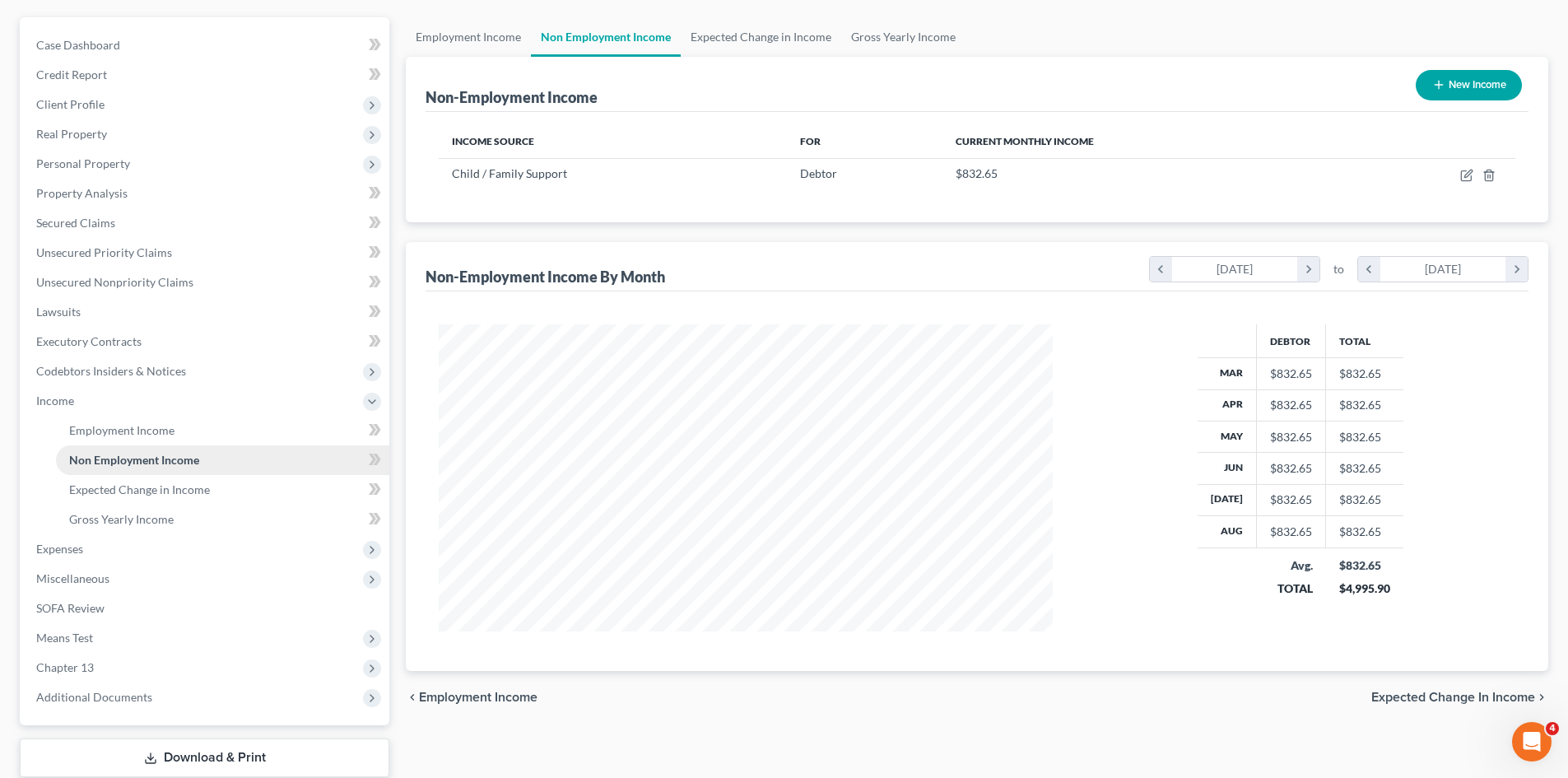
scroll to position [164, 0]
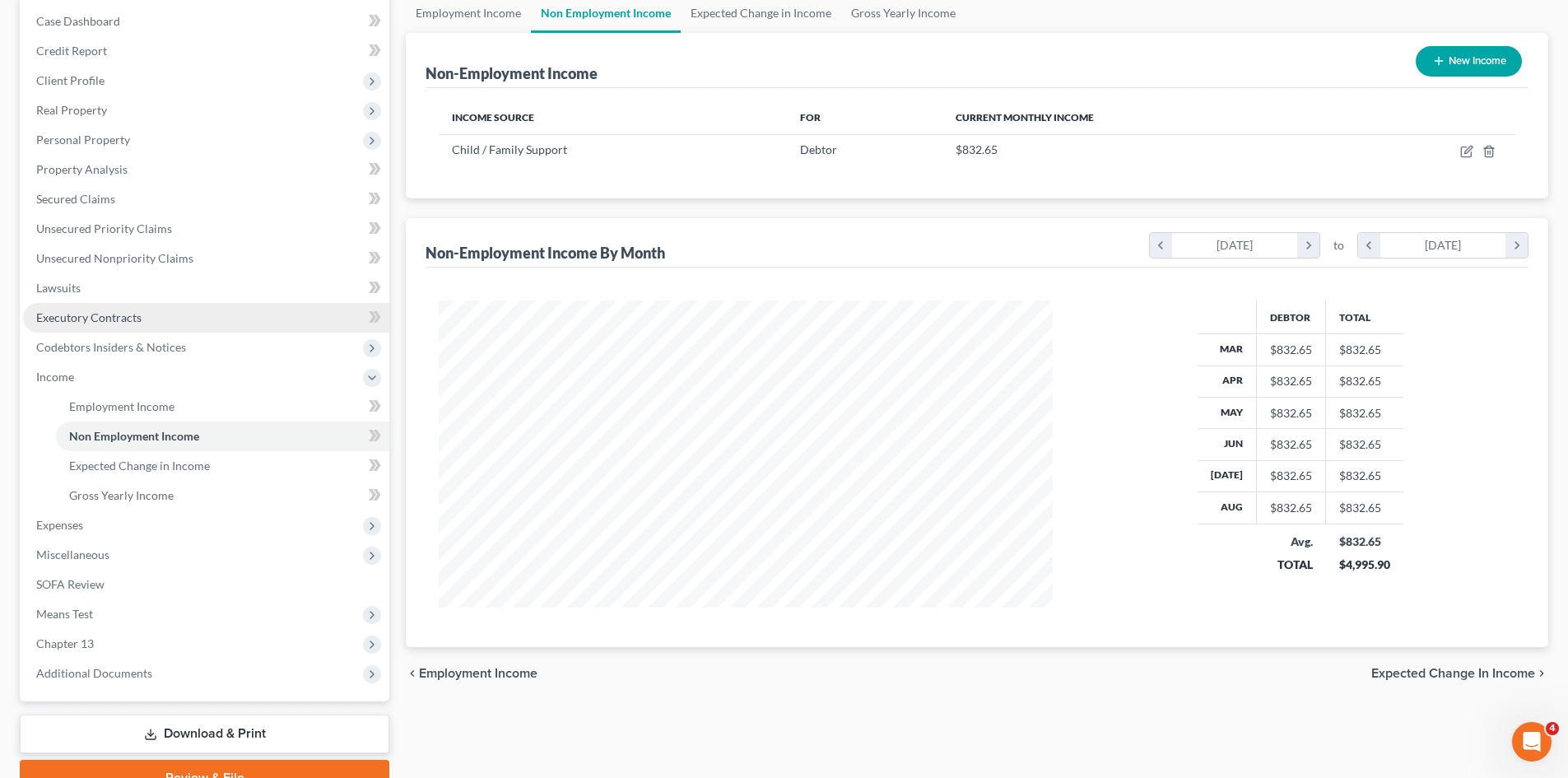
click at [141, 319] on link "Executory Contracts" at bounding box center [207, 318] width 366 height 30
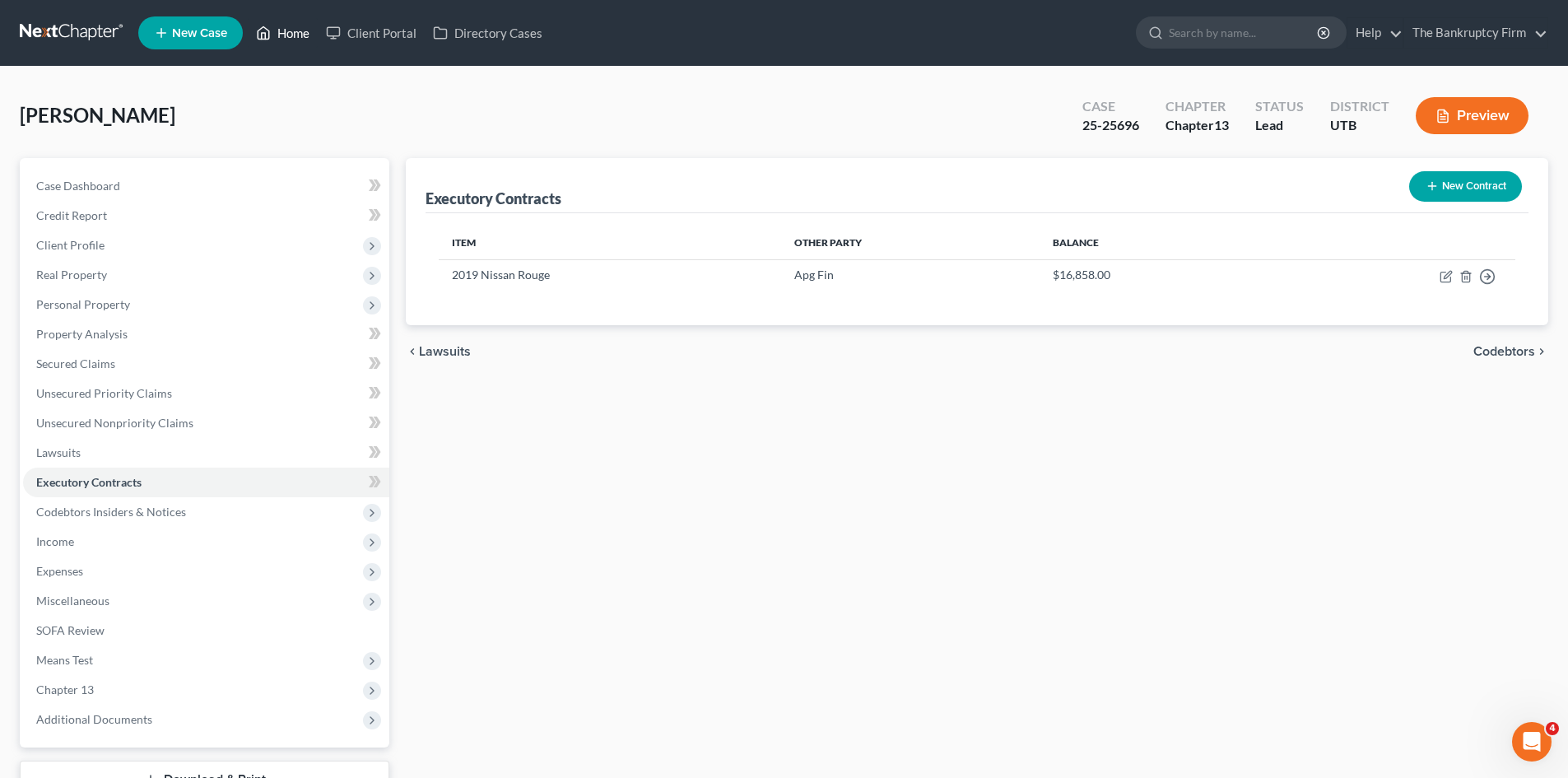
click at [296, 34] on link "Home" at bounding box center [283, 33] width 70 height 30
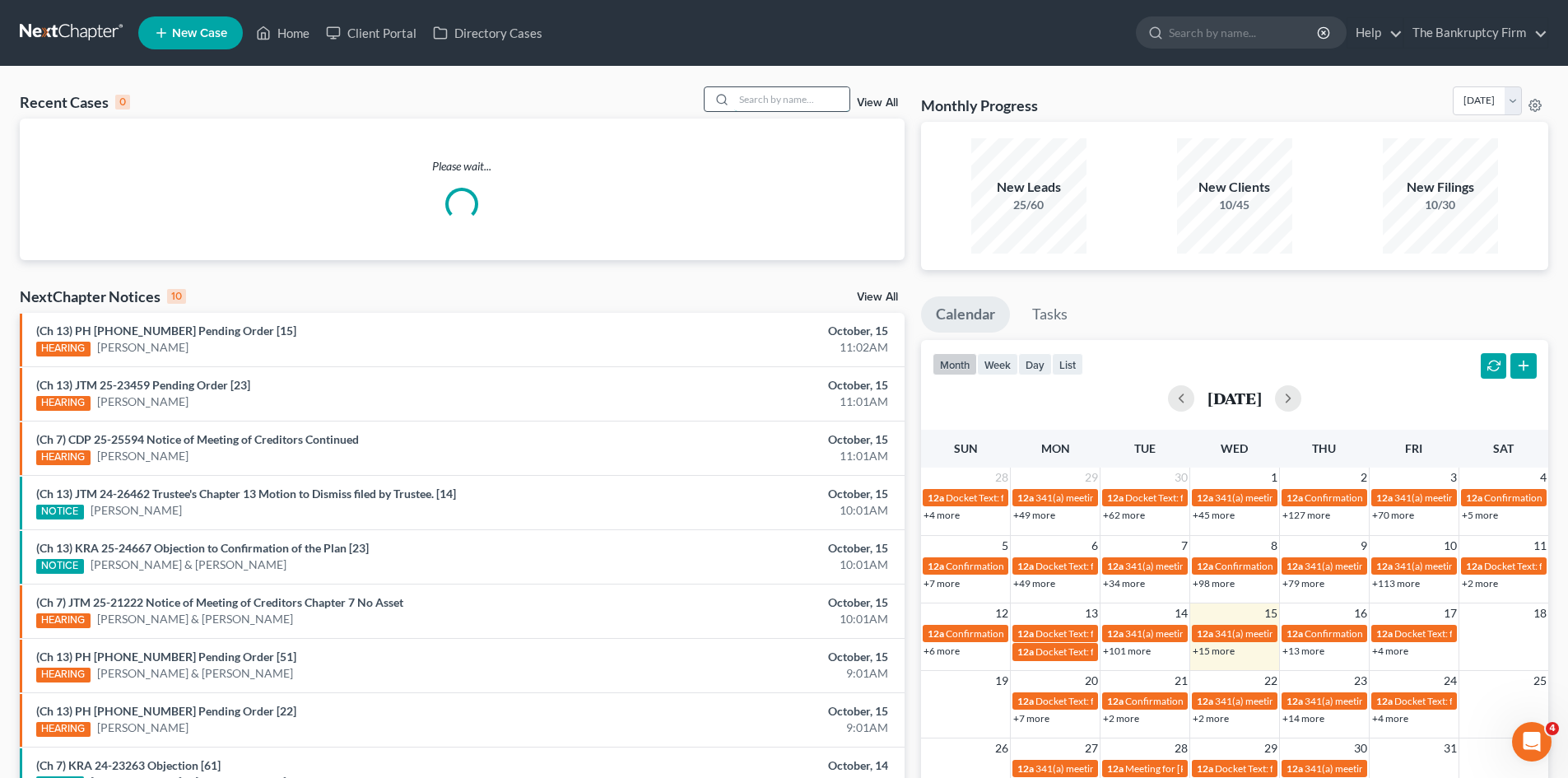
click at [770, 92] on input "search" at bounding box center [792, 99] width 116 height 23
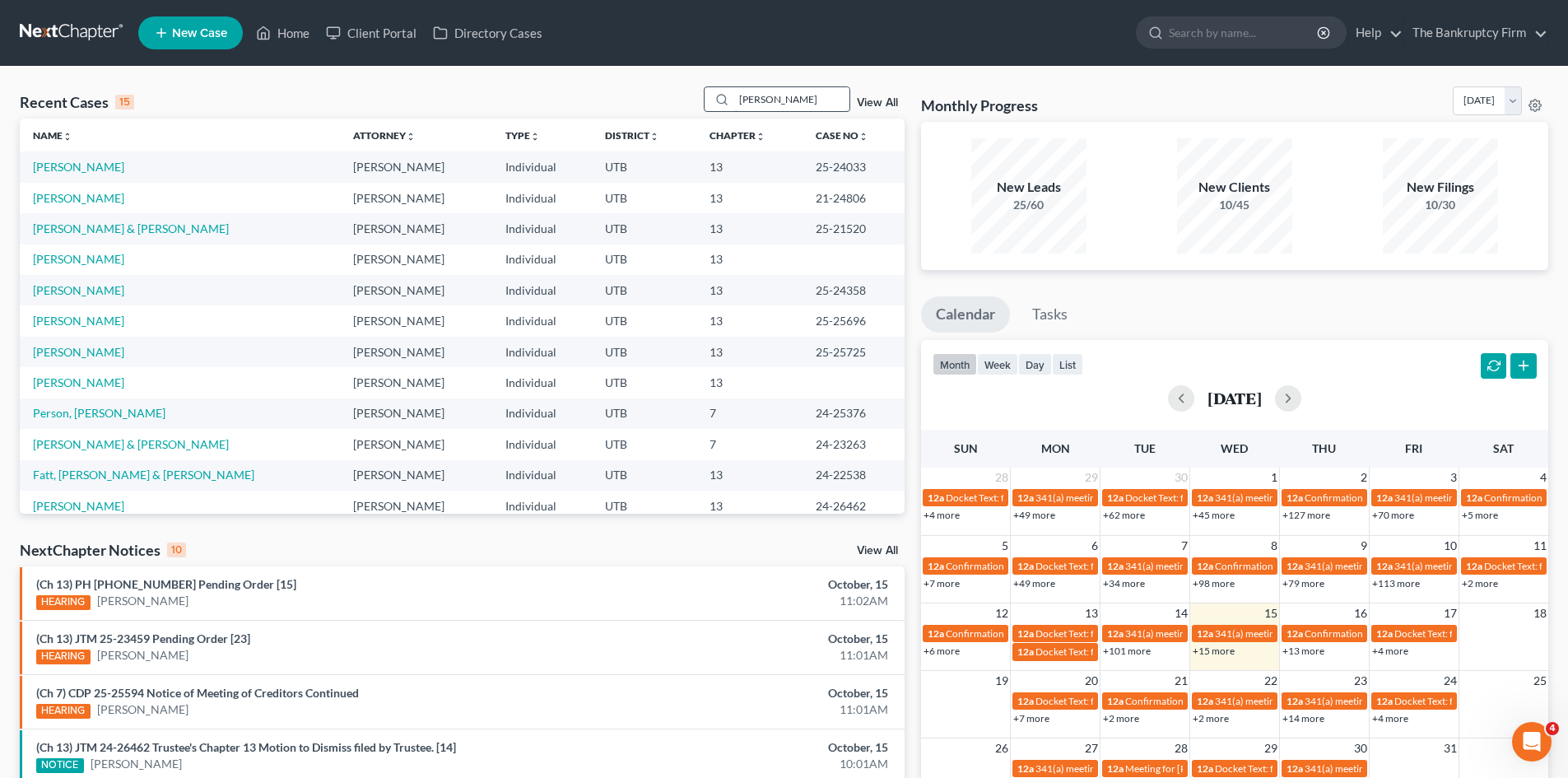
type input "NICHOLS"
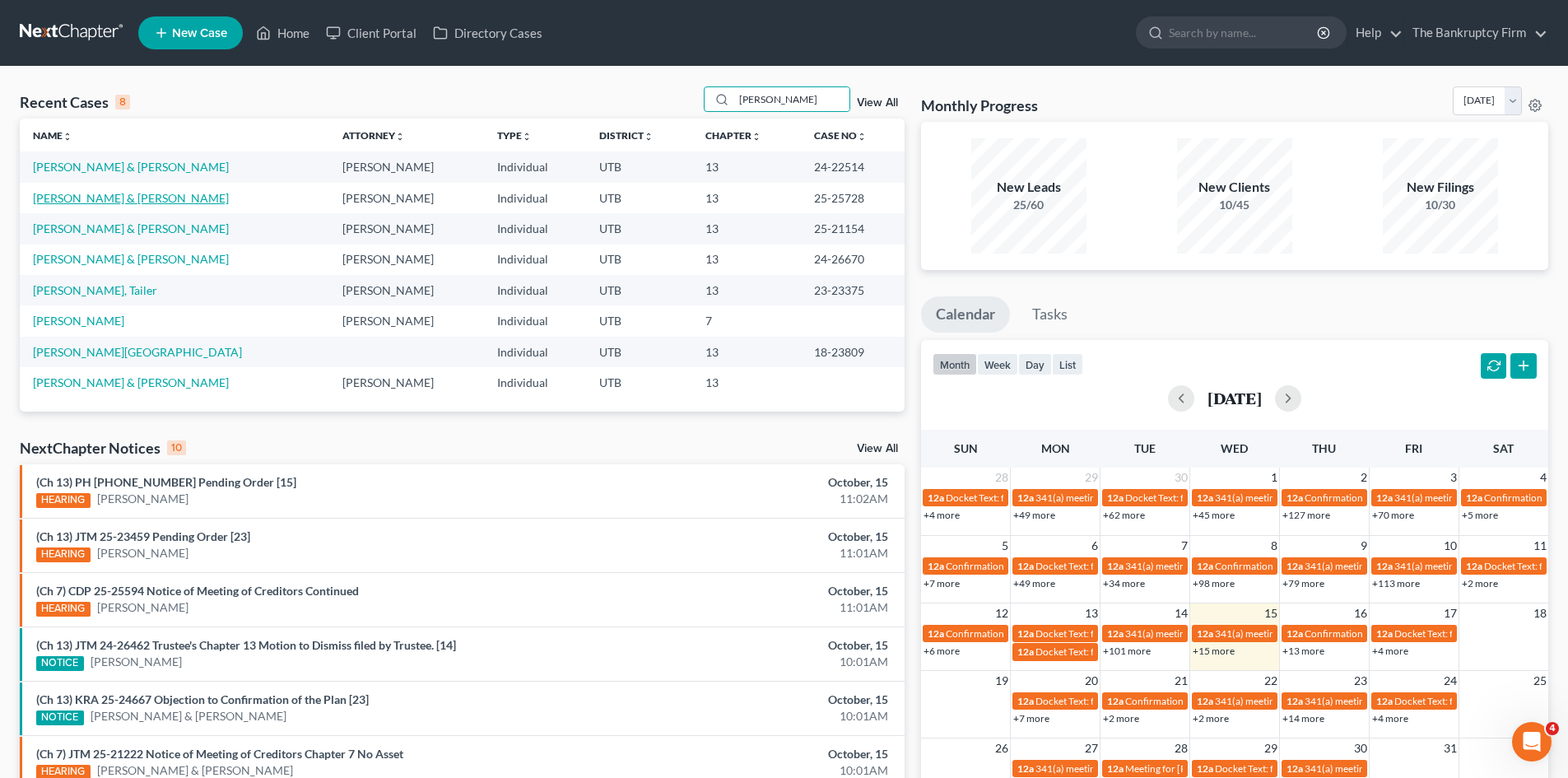
click at [129, 199] on link "Nichols, Gordon & Samantha" at bounding box center [131, 197] width 196 height 14
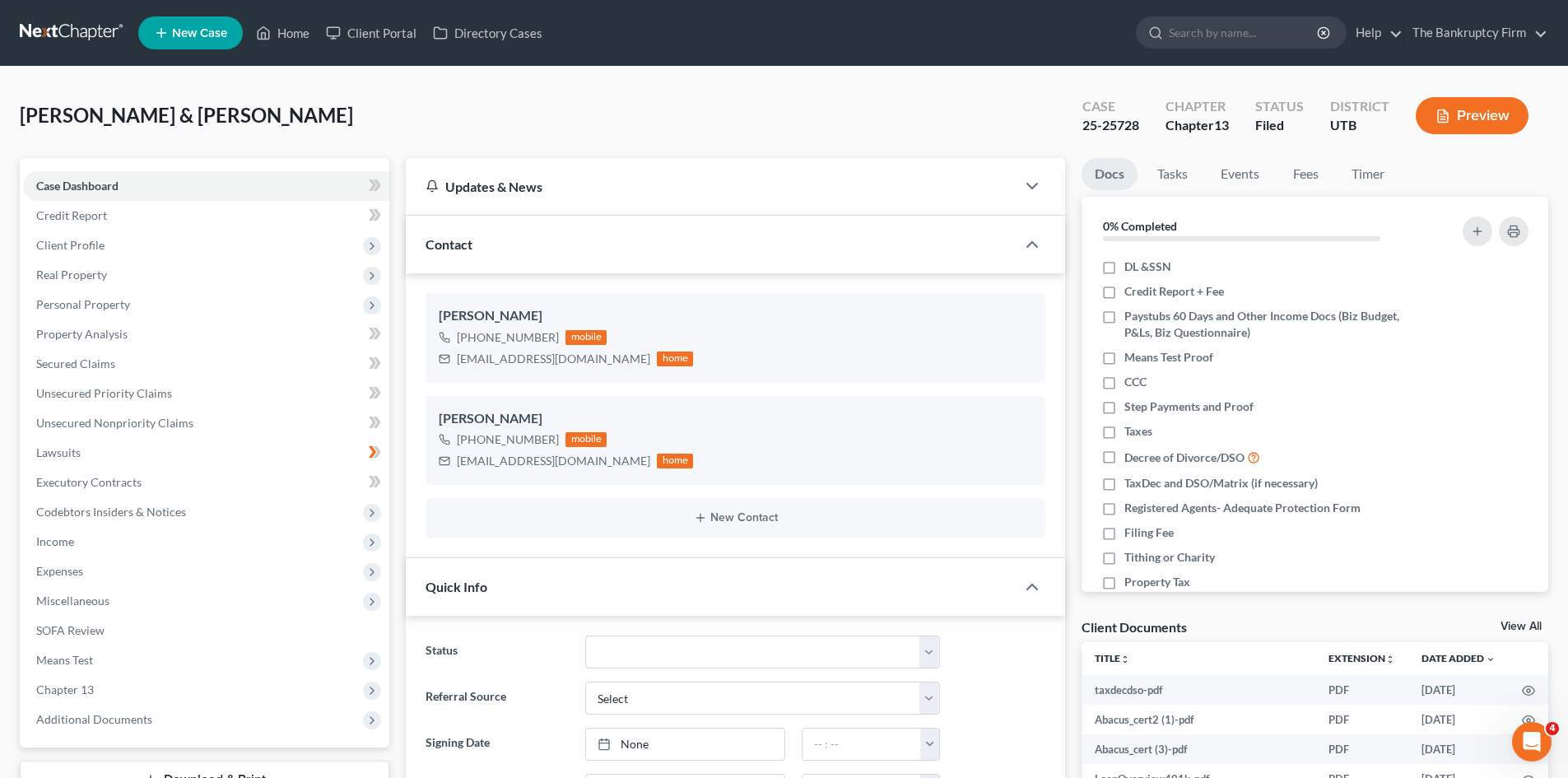
scroll to position [123, 0]
click at [132, 713] on span "Additional Documents" at bounding box center [95, 719] width 116 height 14
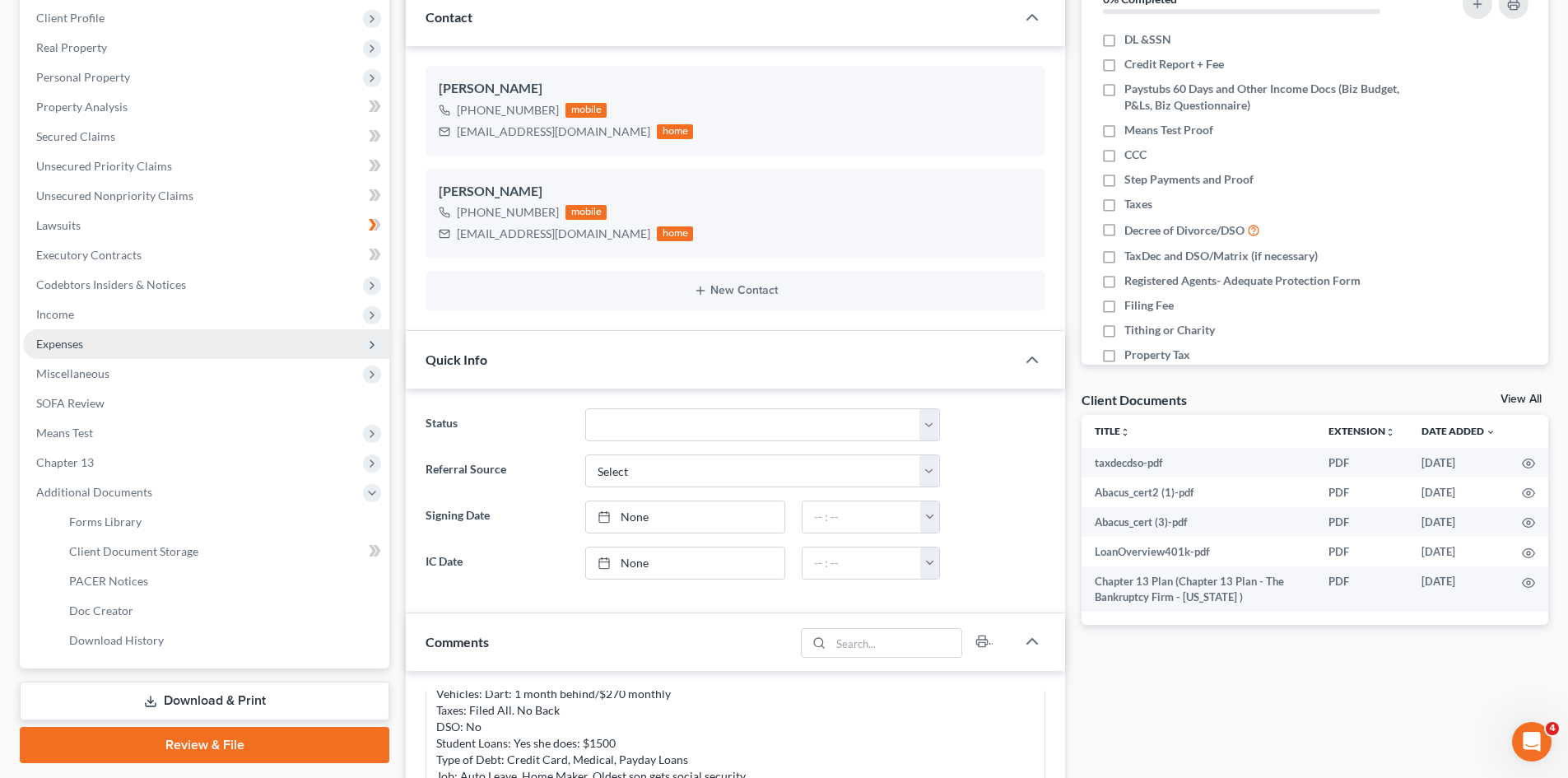
scroll to position [247, 0]
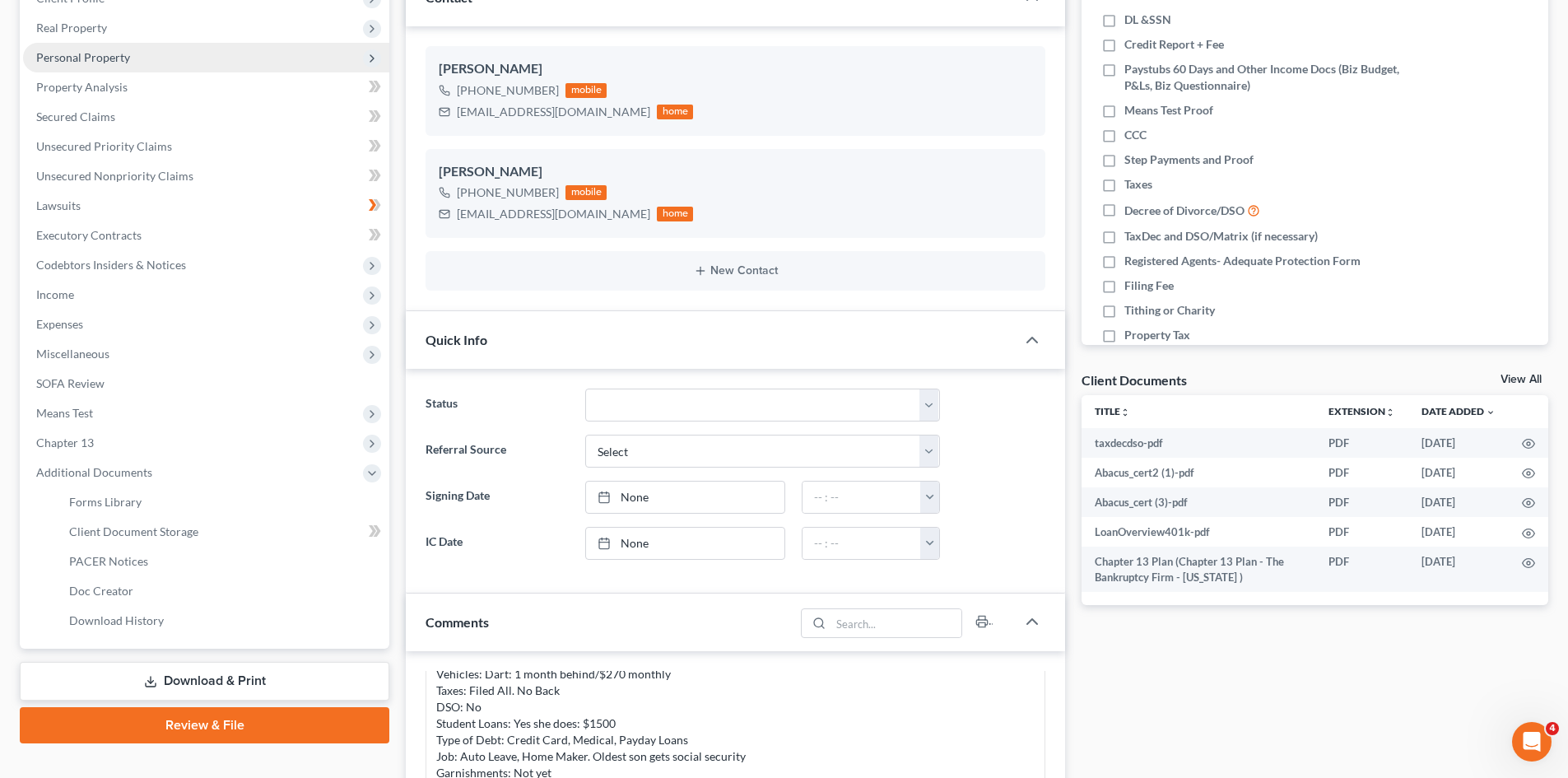
click at [85, 50] on span "Personal Property" at bounding box center [84, 56] width 94 height 14
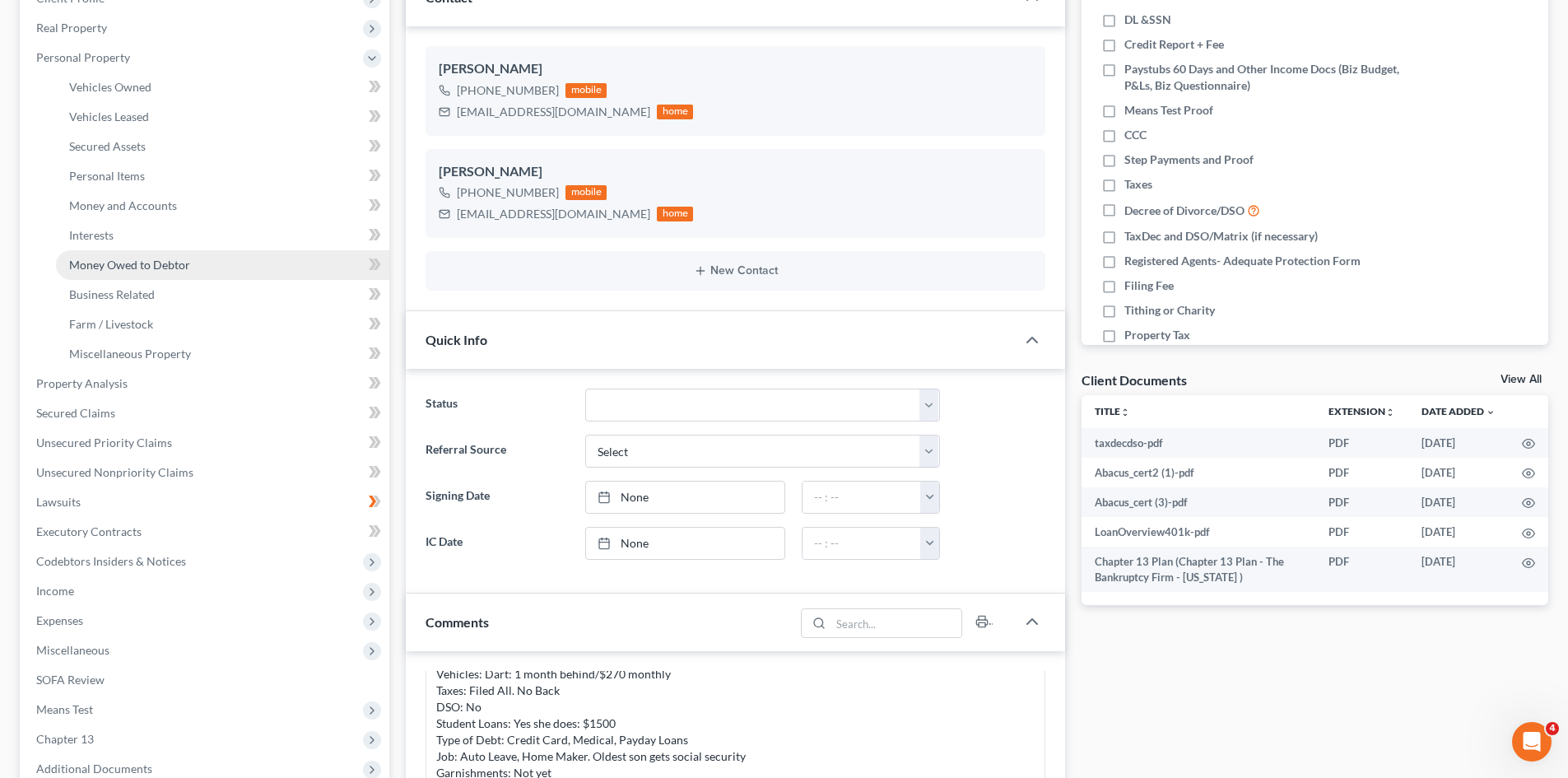
click at [149, 259] on span "Money Owed to Debtor" at bounding box center [130, 264] width 121 height 14
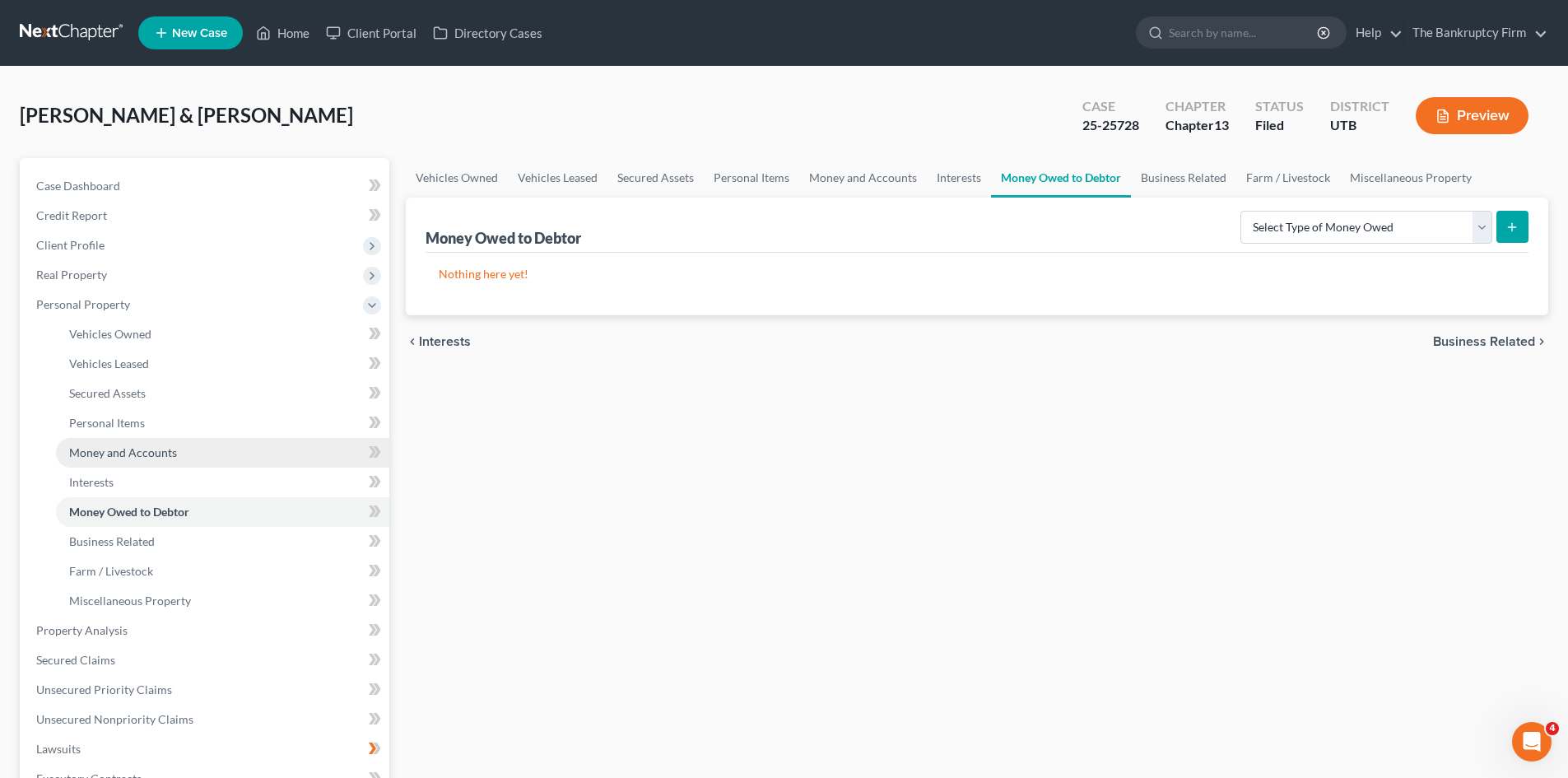
click at [151, 459] on span "Money and Accounts" at bounding box center [123, 452] width 108 height 14
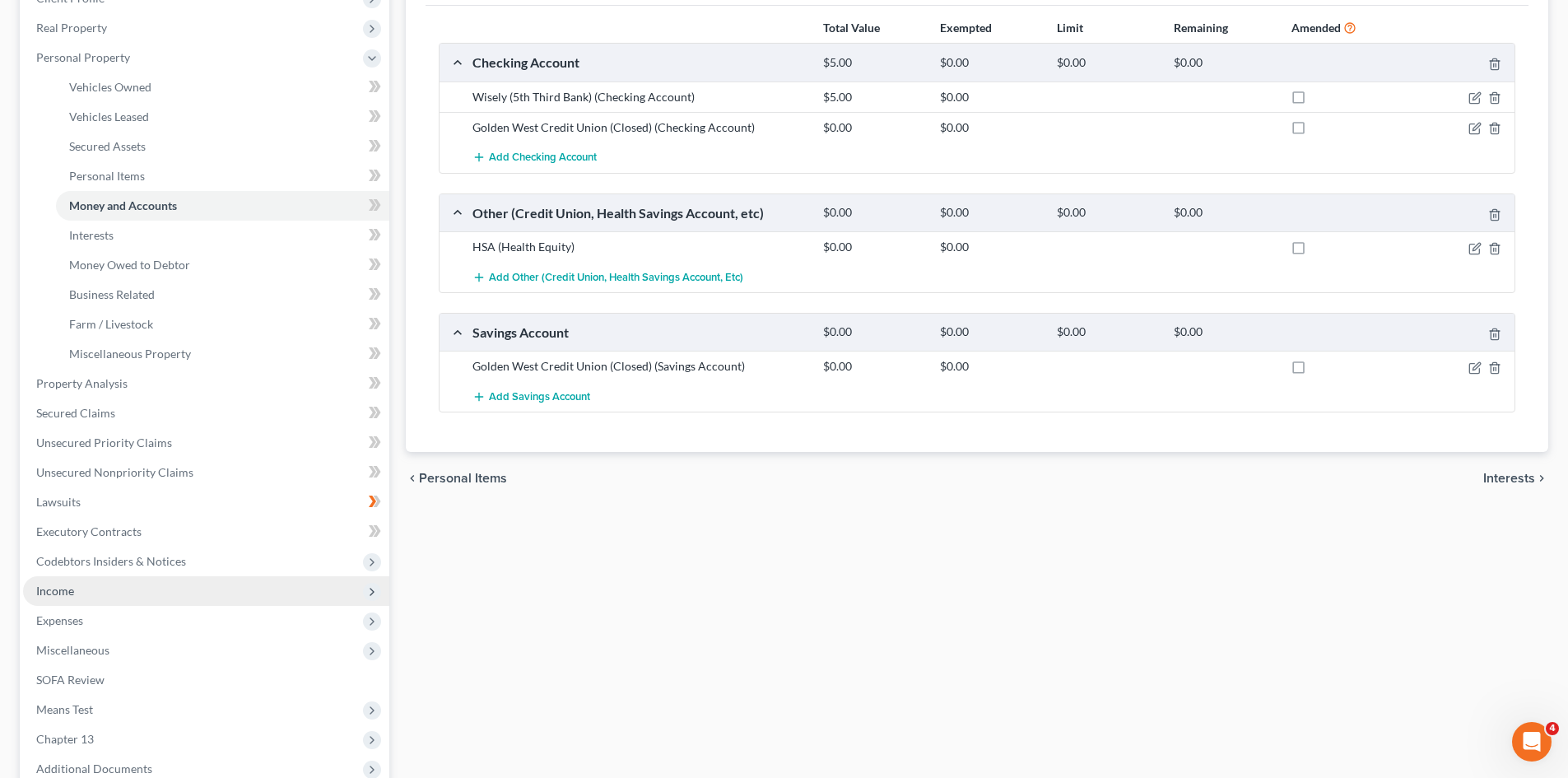
click at [72, 599] on span "Income" at bounding box center [207, 591] width 366 height 30
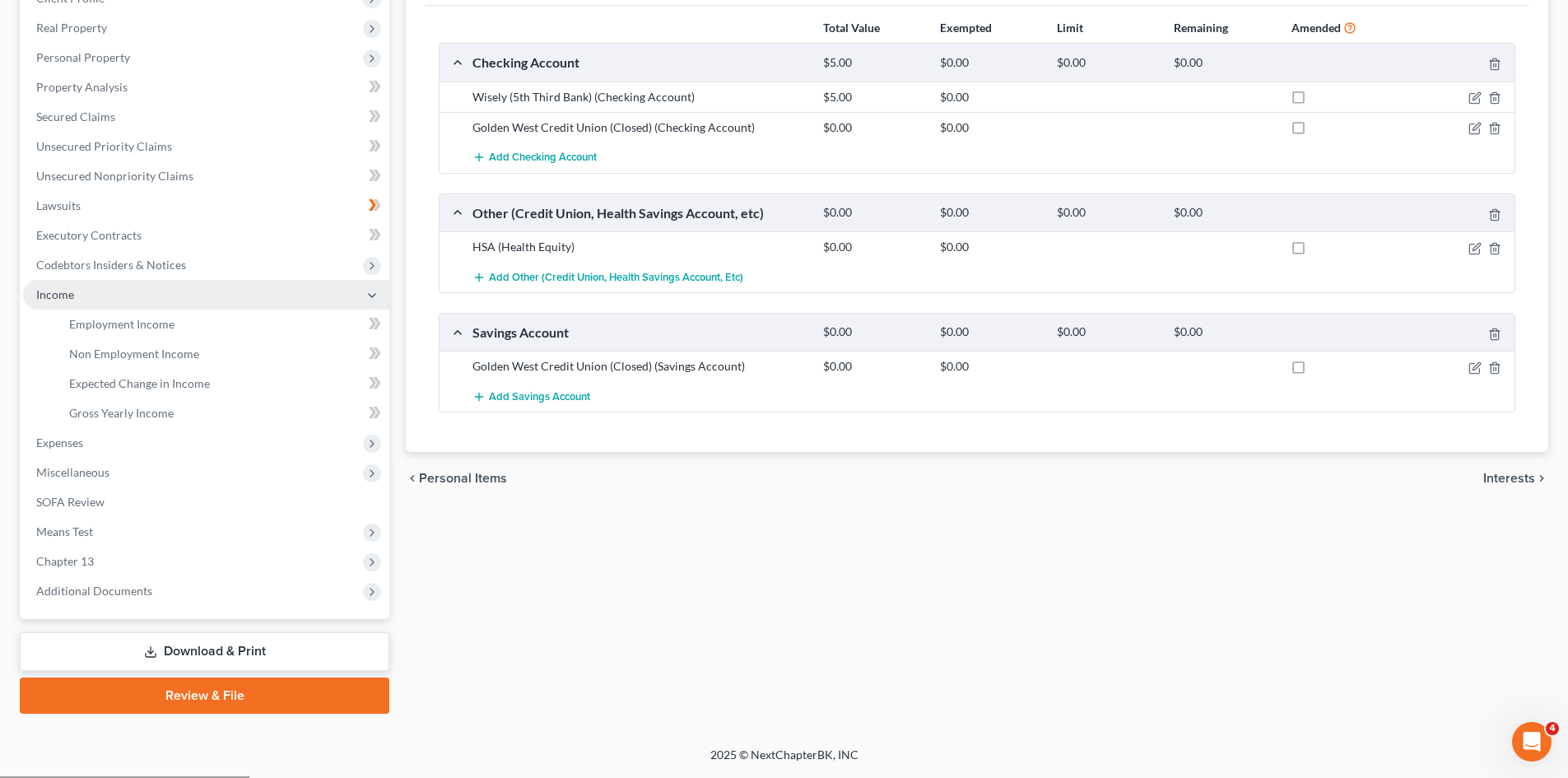
scroll to position [245, 0]
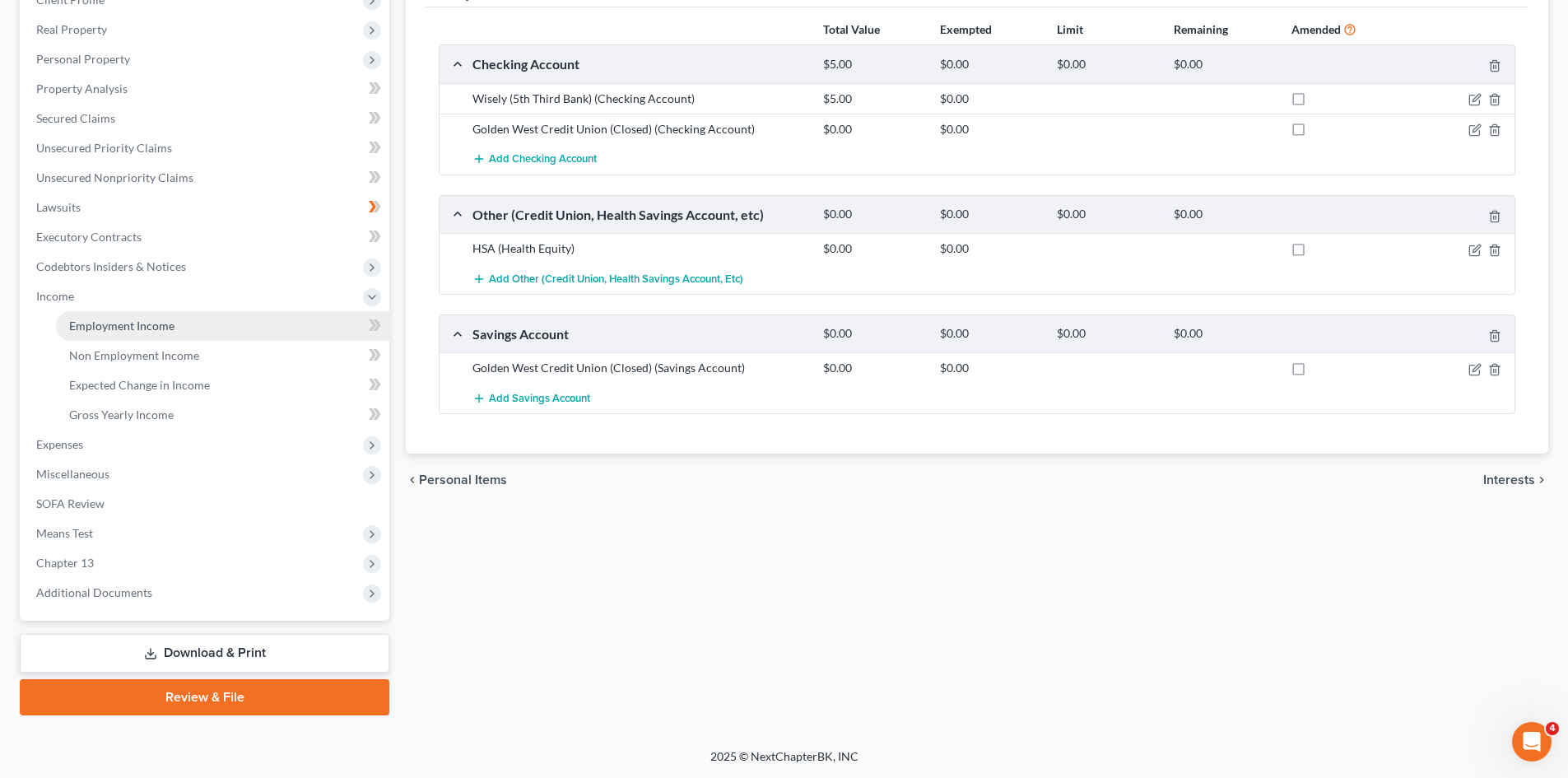
click at [119, 319] on span "Employment Income" at bounding box center [122, 325] width 105 height 14
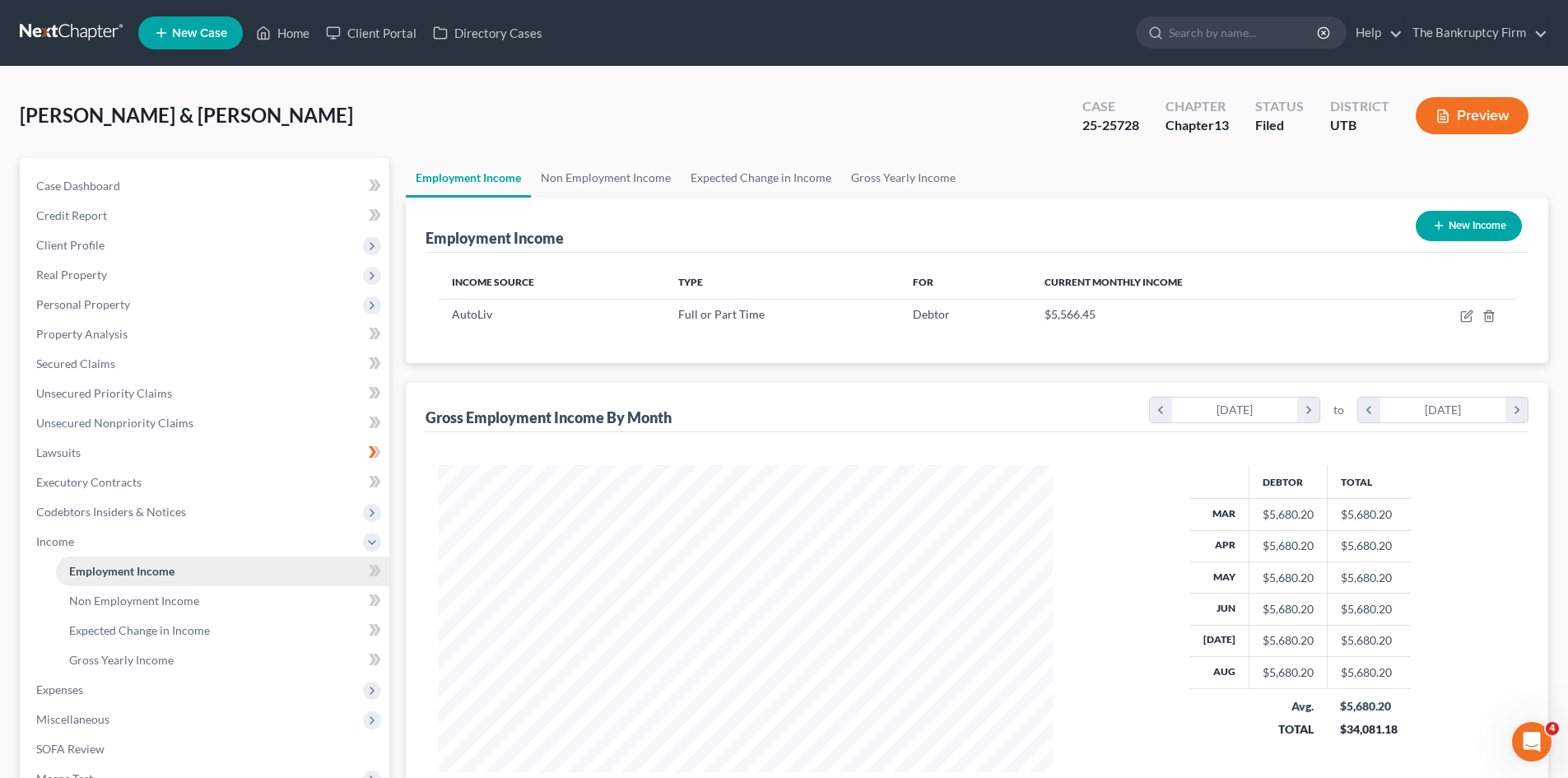
scroll to position [307, 647]
click at [139, 599] on span "Non Employment Income" at bounding box center [134, 600] width 130 height 14
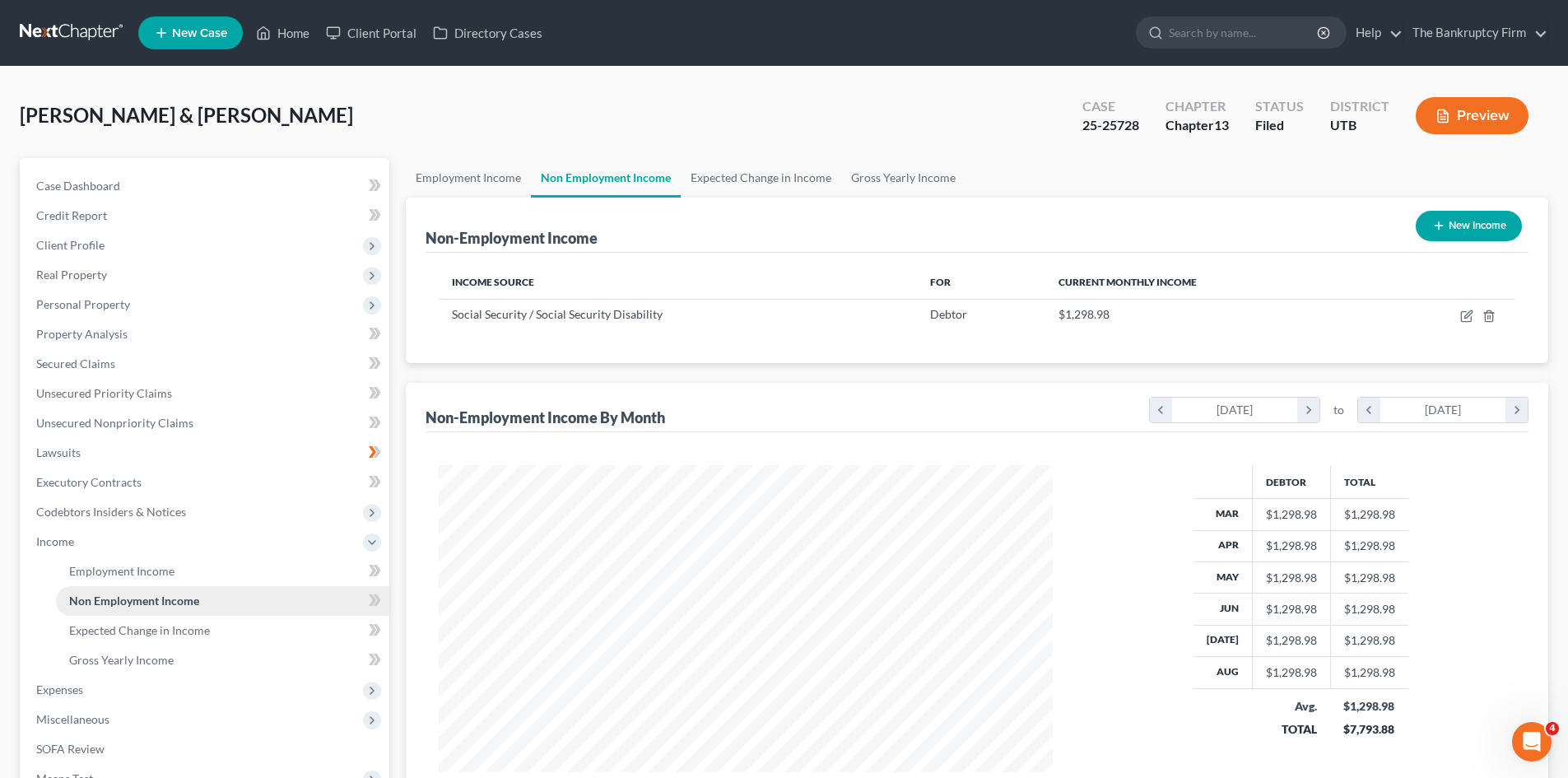
scroll to position [307, 647]
drag, startPoint x: 284, startPoint y: 35, endPoint x: 402, endPoint y: 16, distance: 119.5
click at [284, 35] on link "Home" at bounding box center [283, 33] width 70 height 30
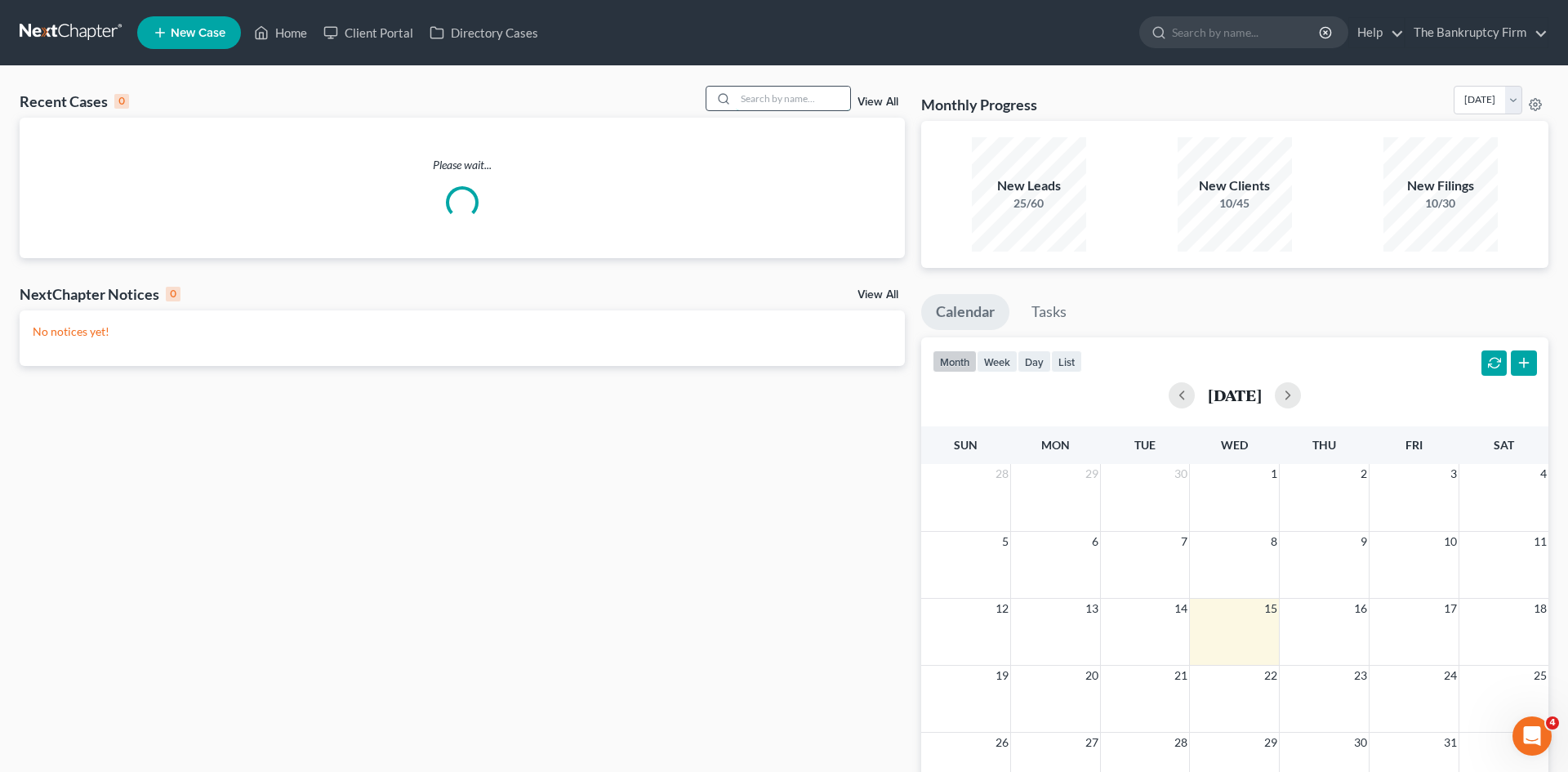
click at [751, 96] on input "search" at bounding box center [792, 98] width 115 height 23
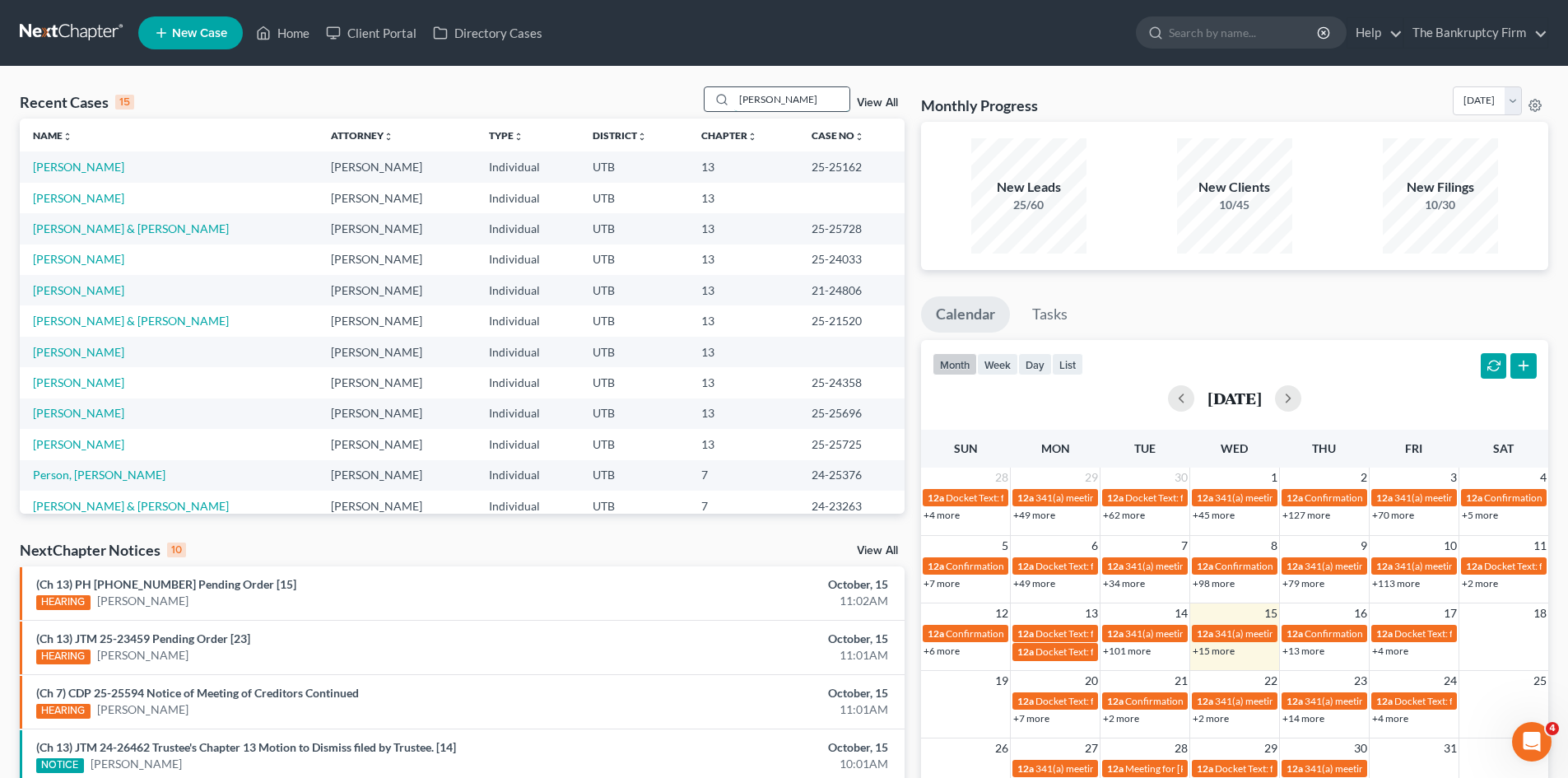
type input "DOMINGUEZ"
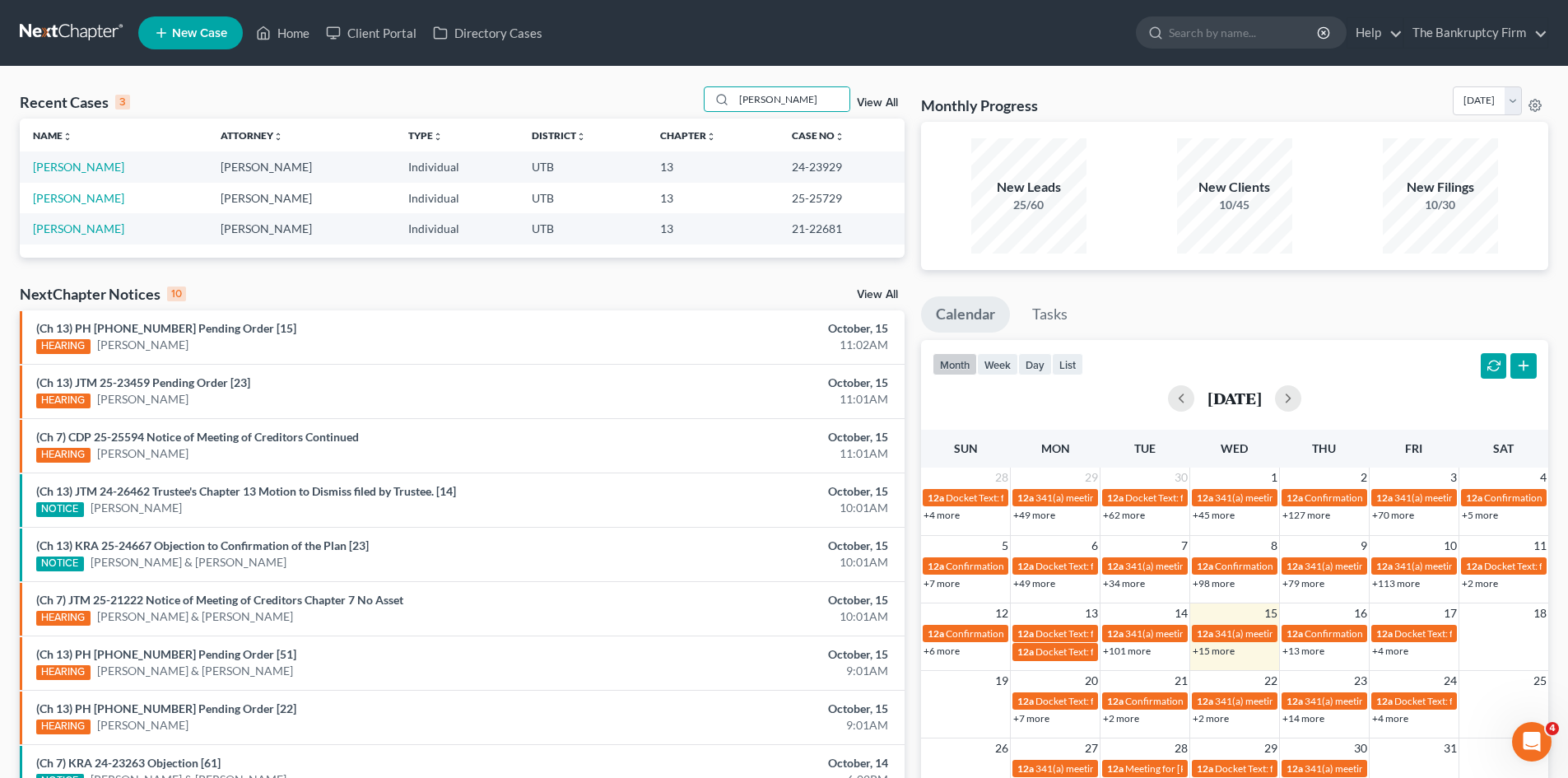
click at [67, 207] on td "Dominguez, Teresita" at bounding box center [114, 198] width 188 height 30
click at [69, 197] on link "Dominguez, Teresita" at bounding box center [78, 197] width 91 height 14
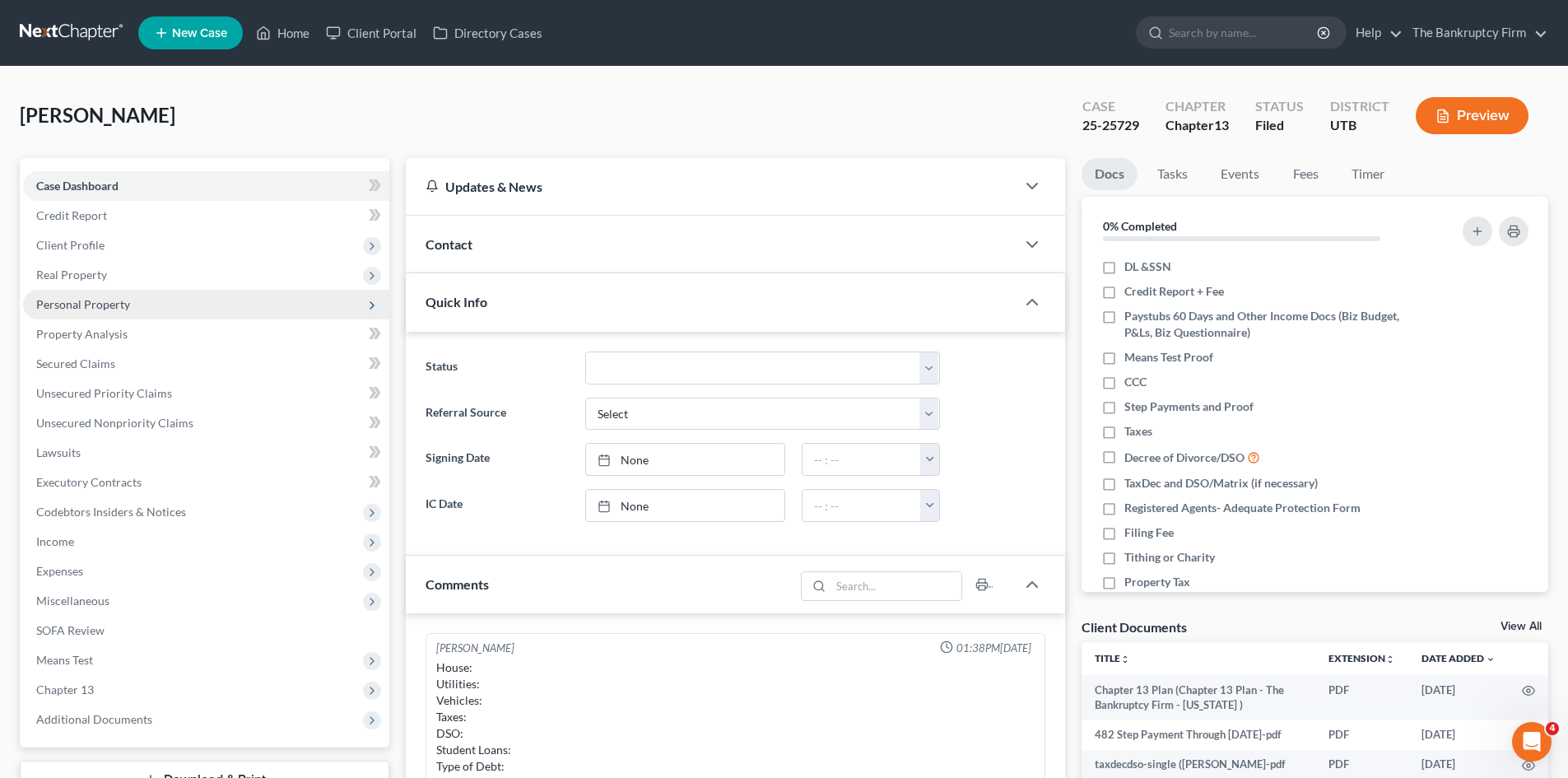
scroll to position [131, 0]
click at [102, 304] on span "Personal Property" at bounding box center [84, 303] width 94 height 14
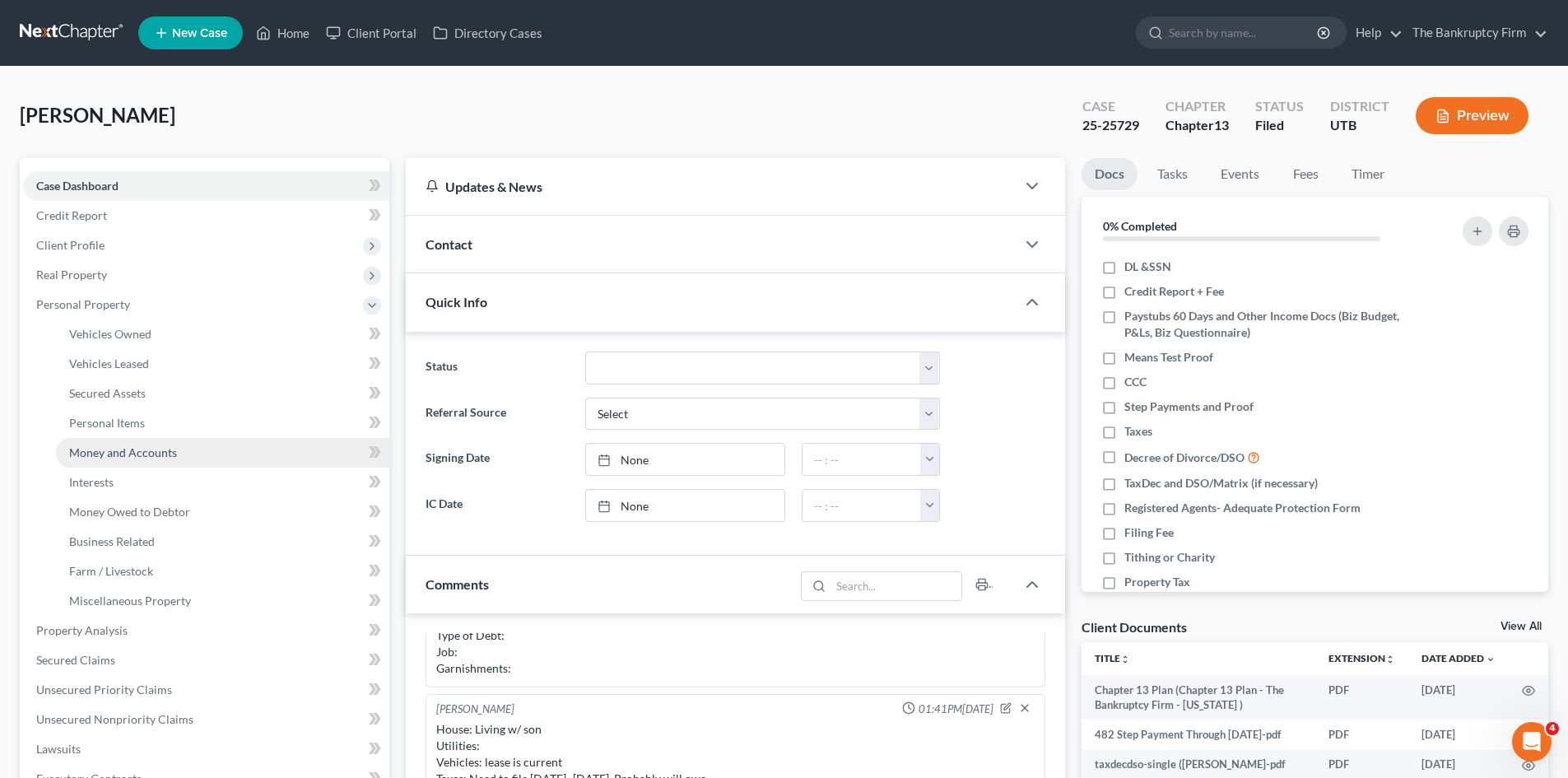
click at [118, 459] on span "Money and Accounts" at bounding box center [123, 452] width 108 height 14
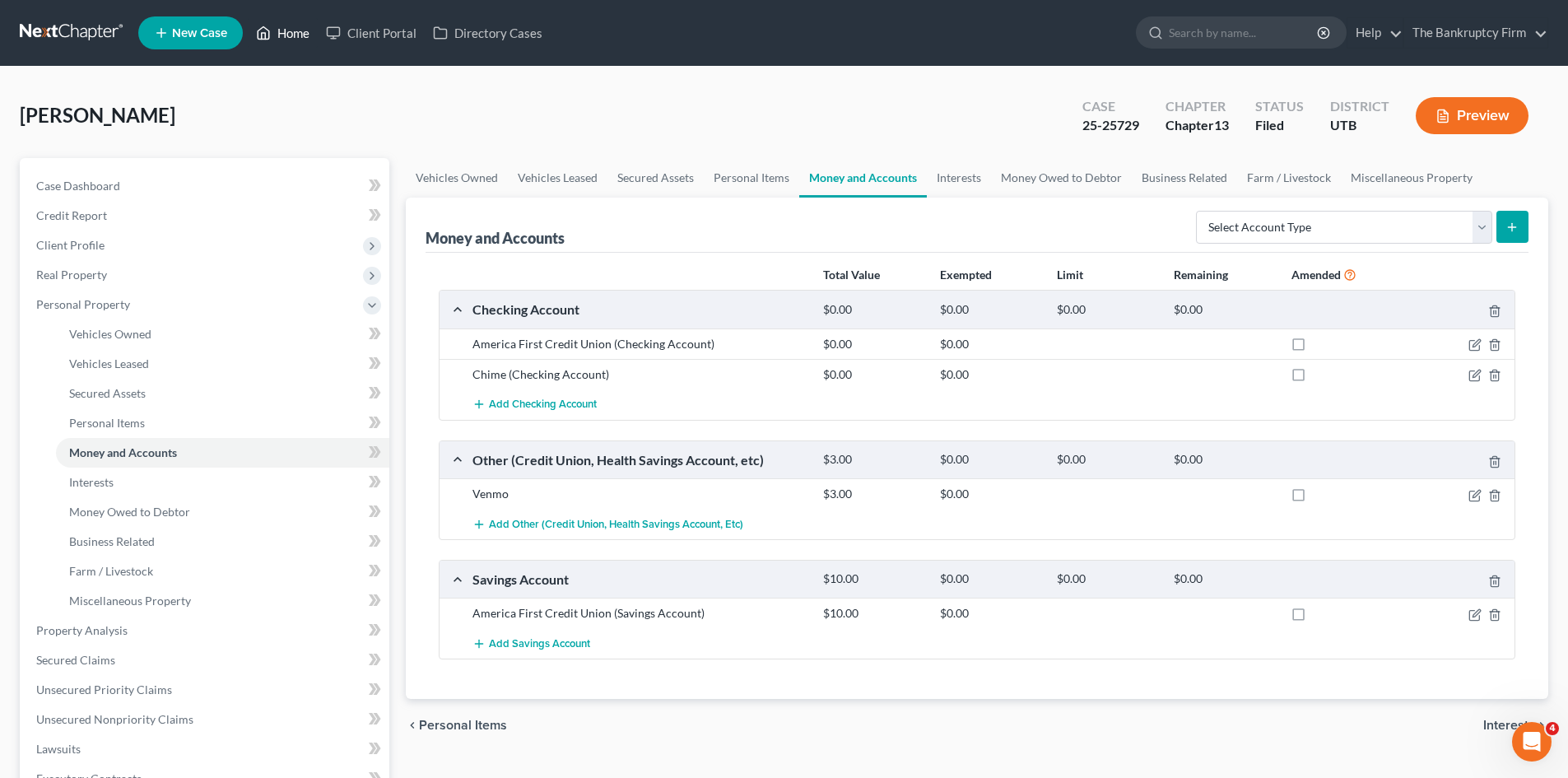
drag, startPoint x: 311, startPoint y: 35, endPoint x: 312, endPoint y: 26, distance: 9.1
click at [311, 35] on link "Home" at bounding box center [283, 33] width 70 height 30
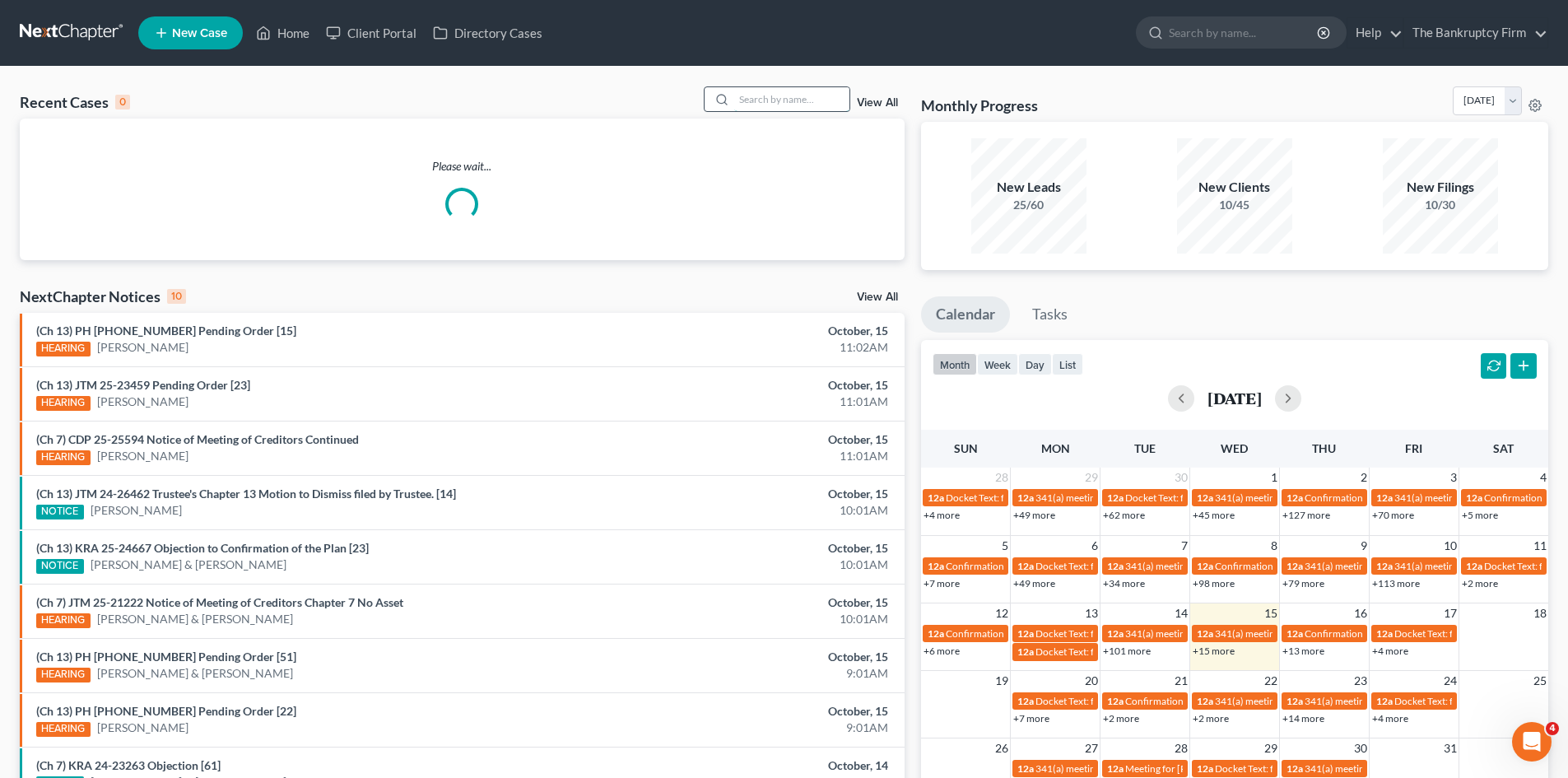
click at [763, 96] on input "search" at bounding box center [792, 99] width 116 height 23
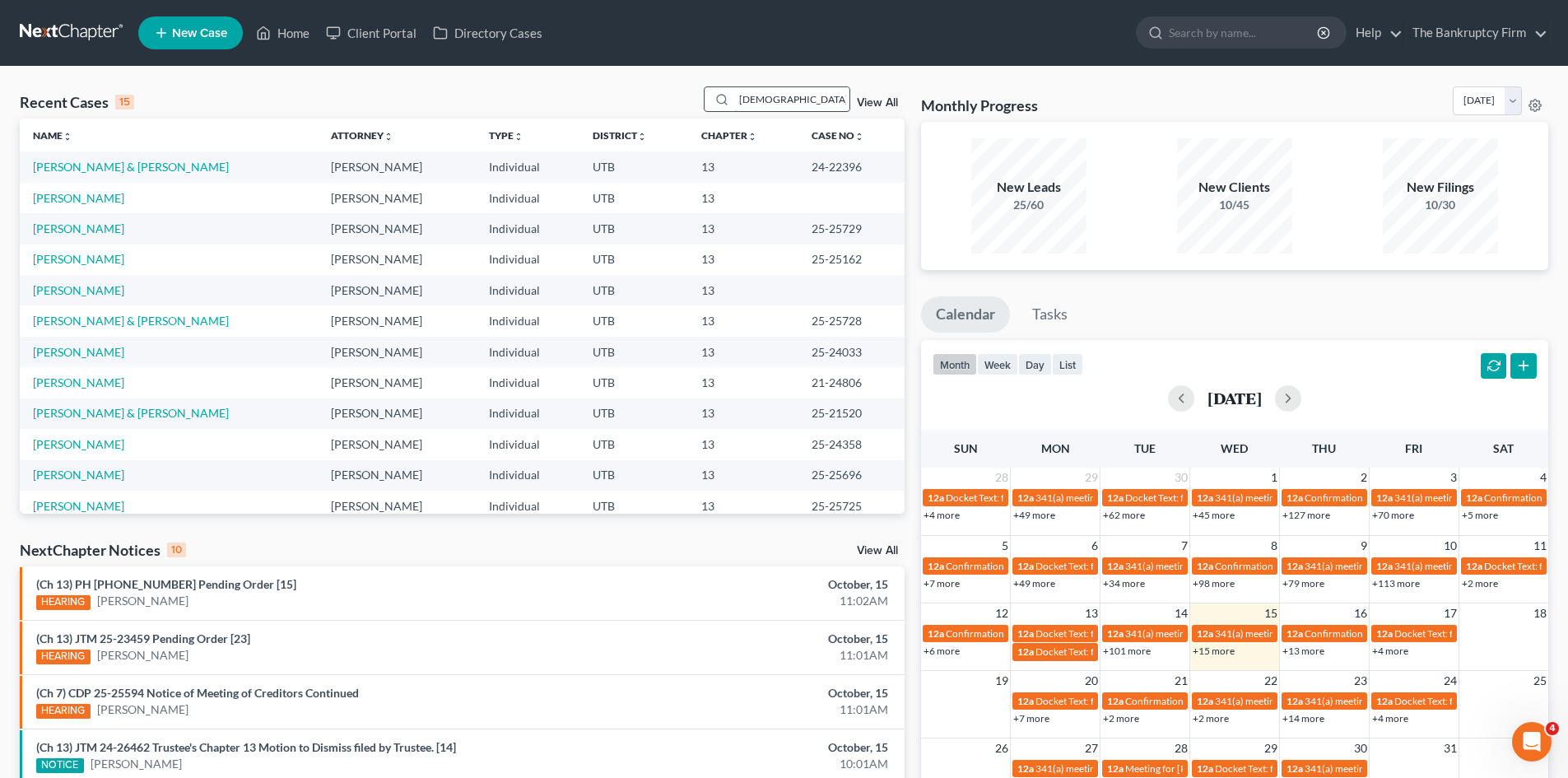
type input "pagano"
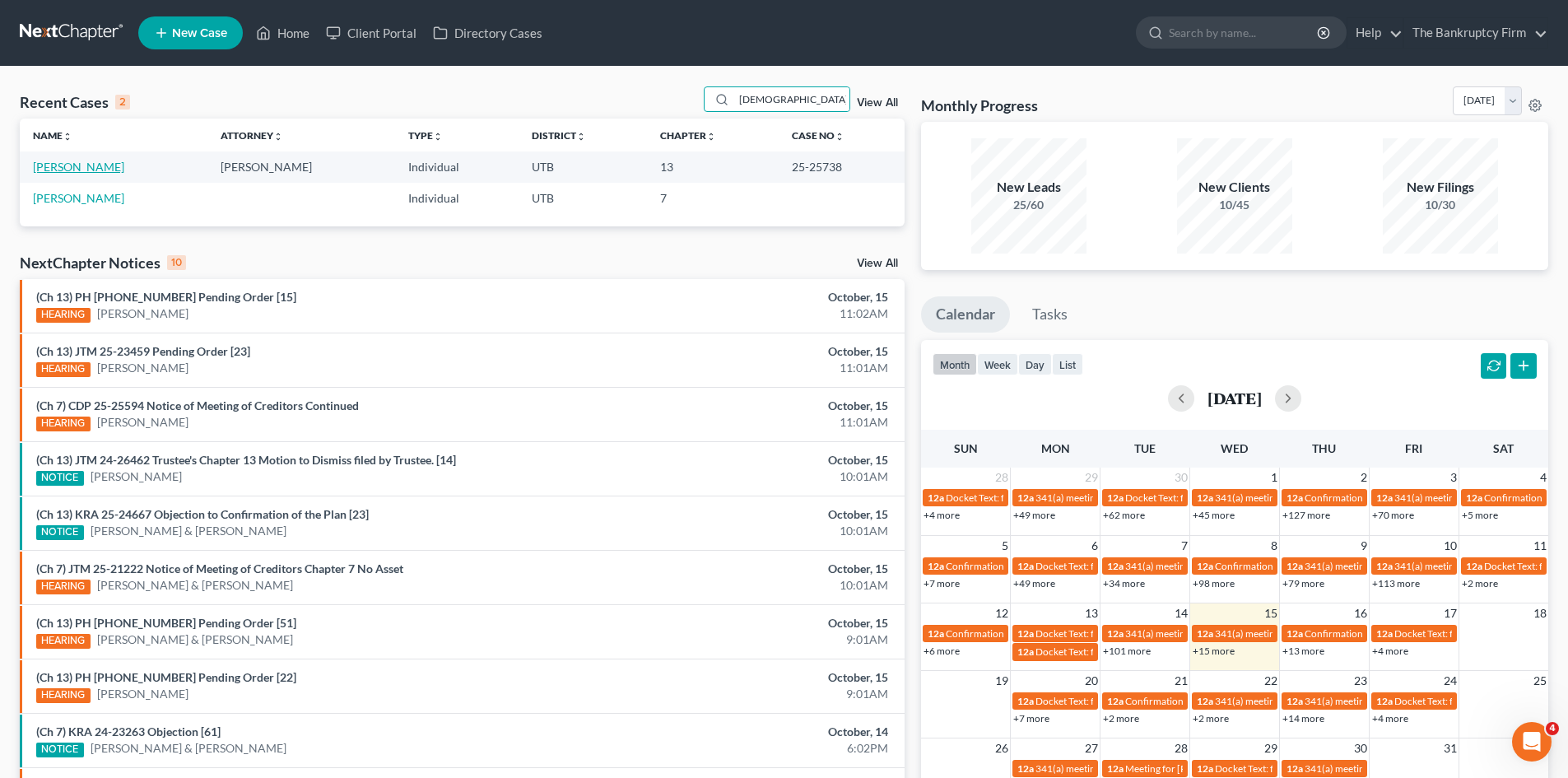
click at [52, 173] on link "Pagano, Maximus" at bounding box center [78, 166] width 91 height 14
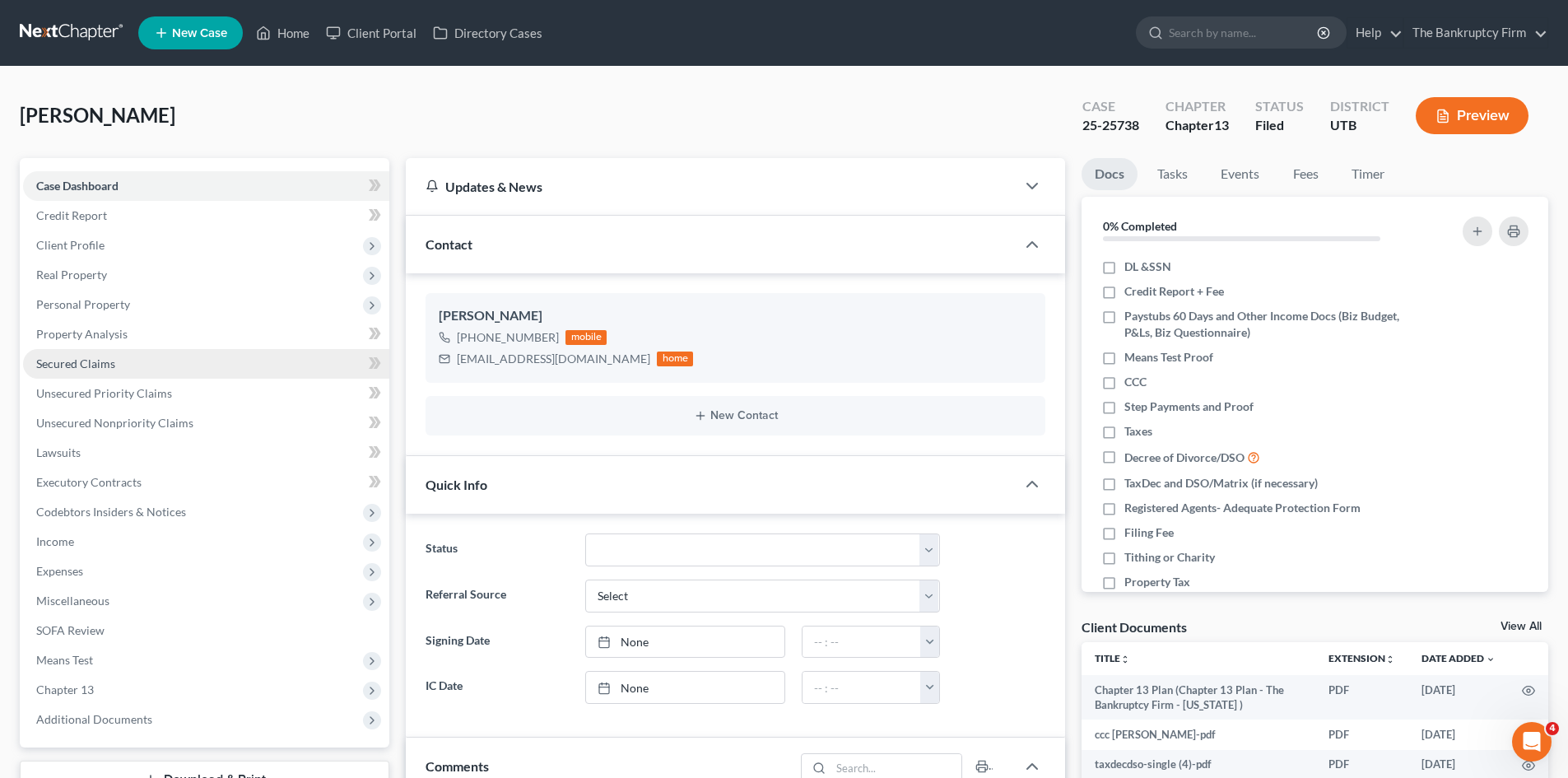
scroll to position [130, 0]
click at [95, 303] on span "Personal Property" at bounding box center [84, 303] width 94 height 14
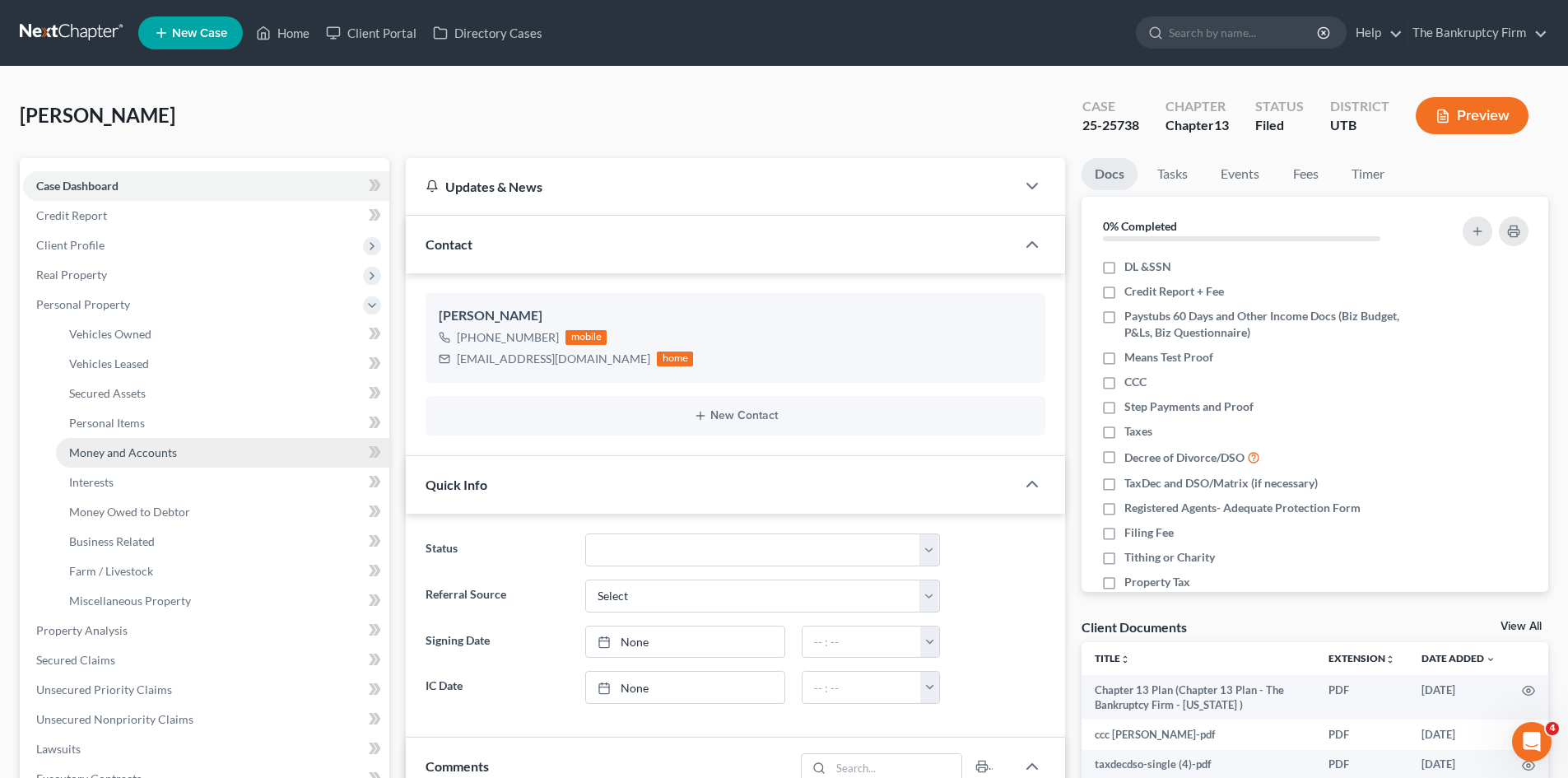
click at [185, 449] on link "Money and Accounts" at bounding box center [223, 453] width 334 height 30
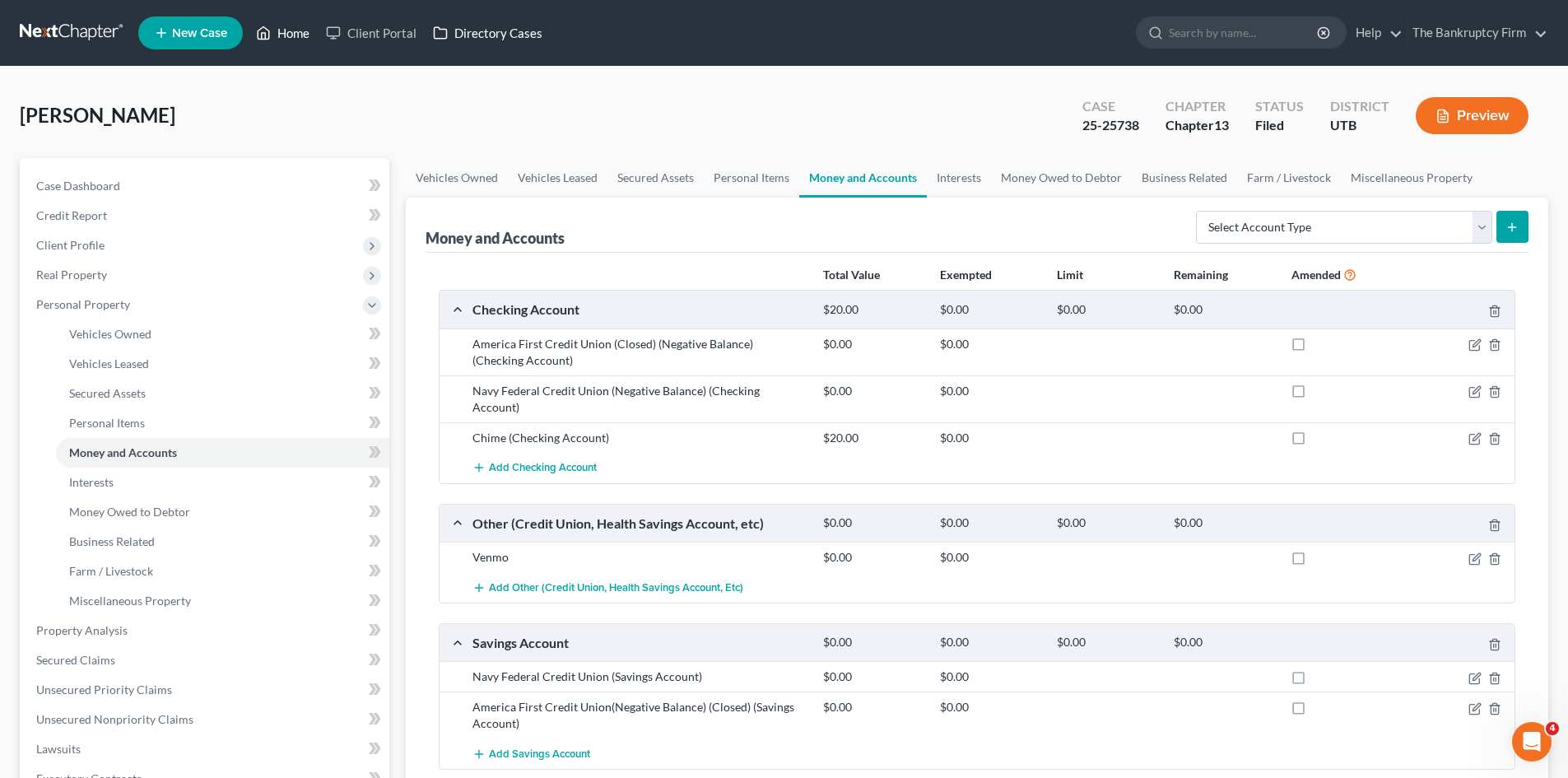
drag, startPoint x: 290, startPoint y: 35, endPoint x: 437, endPoint y: 45, distance: 147.3
click at [290, 35] on link "Home" at bounding box center [283, 33] width 70 height 30
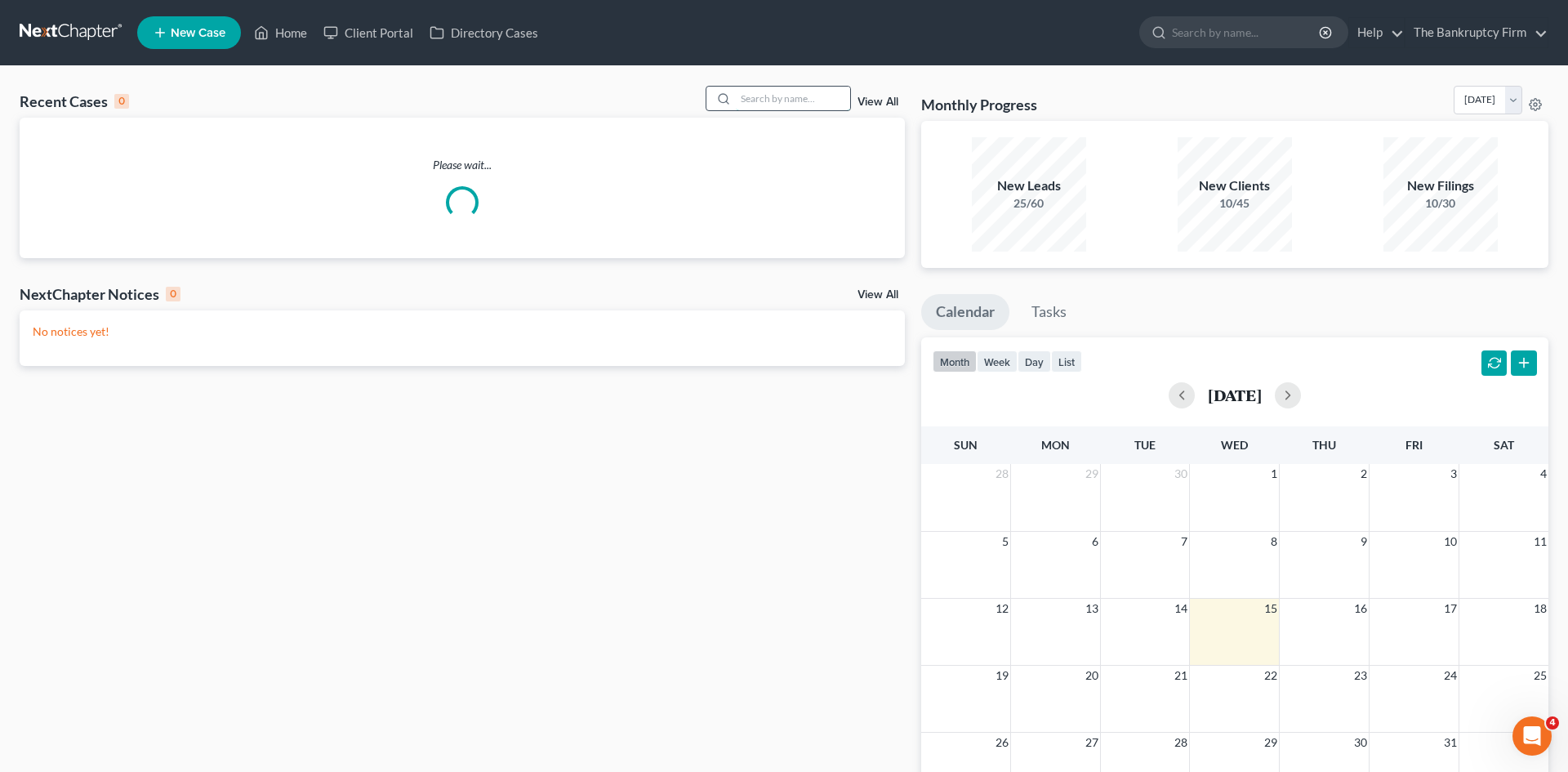
click at [767, 94] on input "search" at bounding box center [792, 98] width 115 height 23
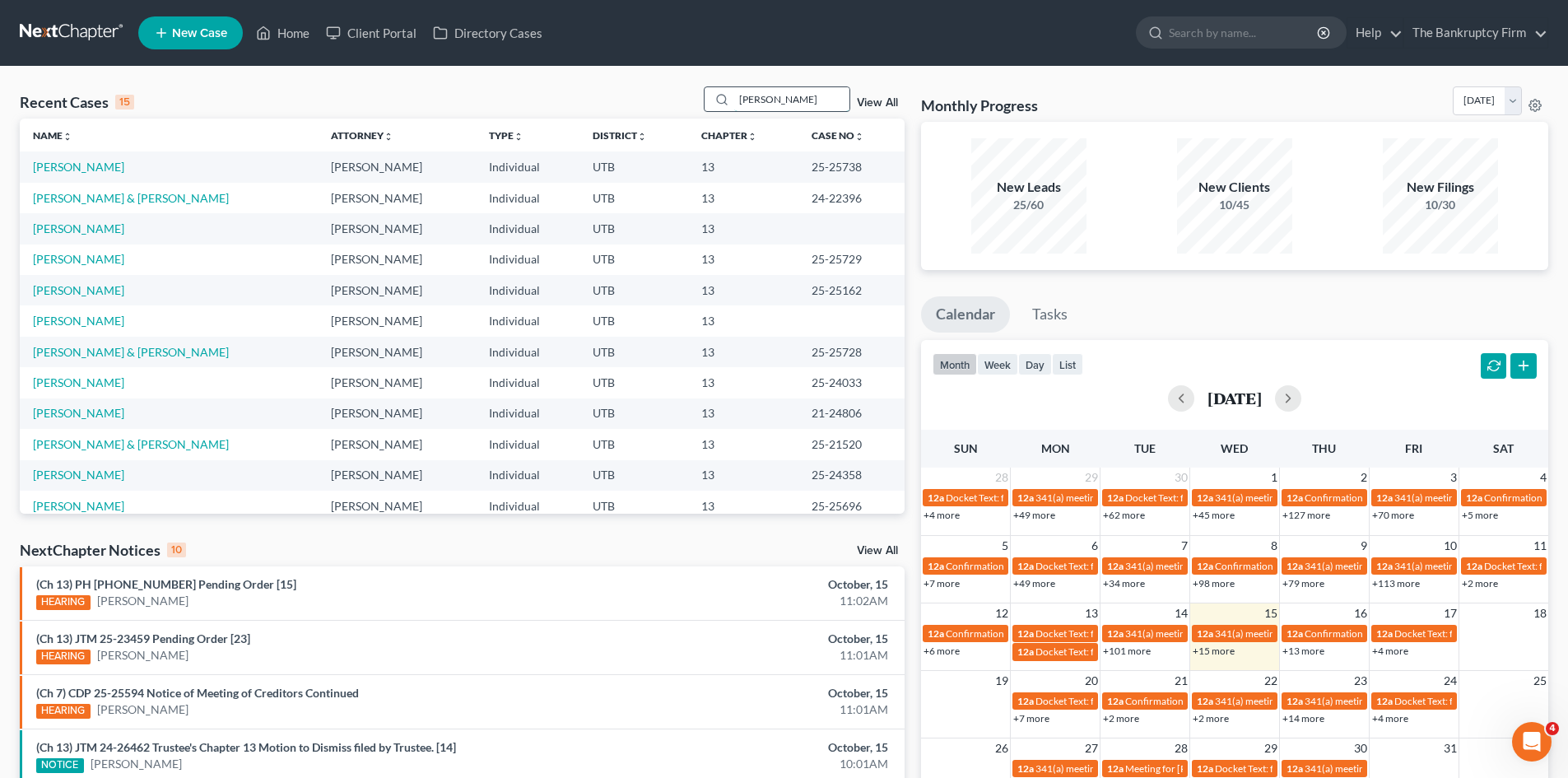
type input "williams"
click at [74, 258] on link "Williams, Parker" at bounding box center [78, 258] width 91 height 14
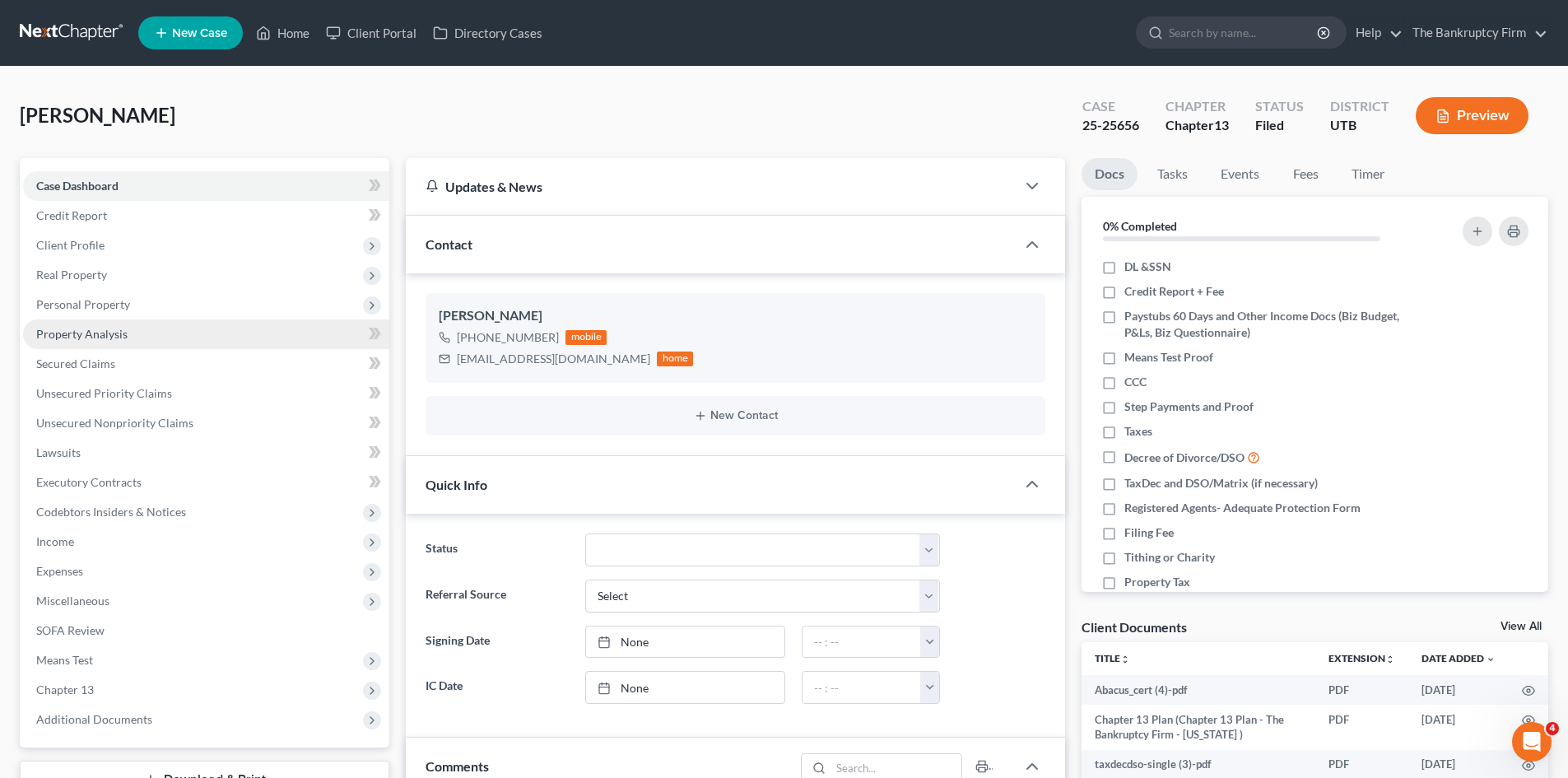
scroll to position [190, 0]
click at [101, 306] on span "Personal Property" at bounding box center [84, 303] width 94 height 14
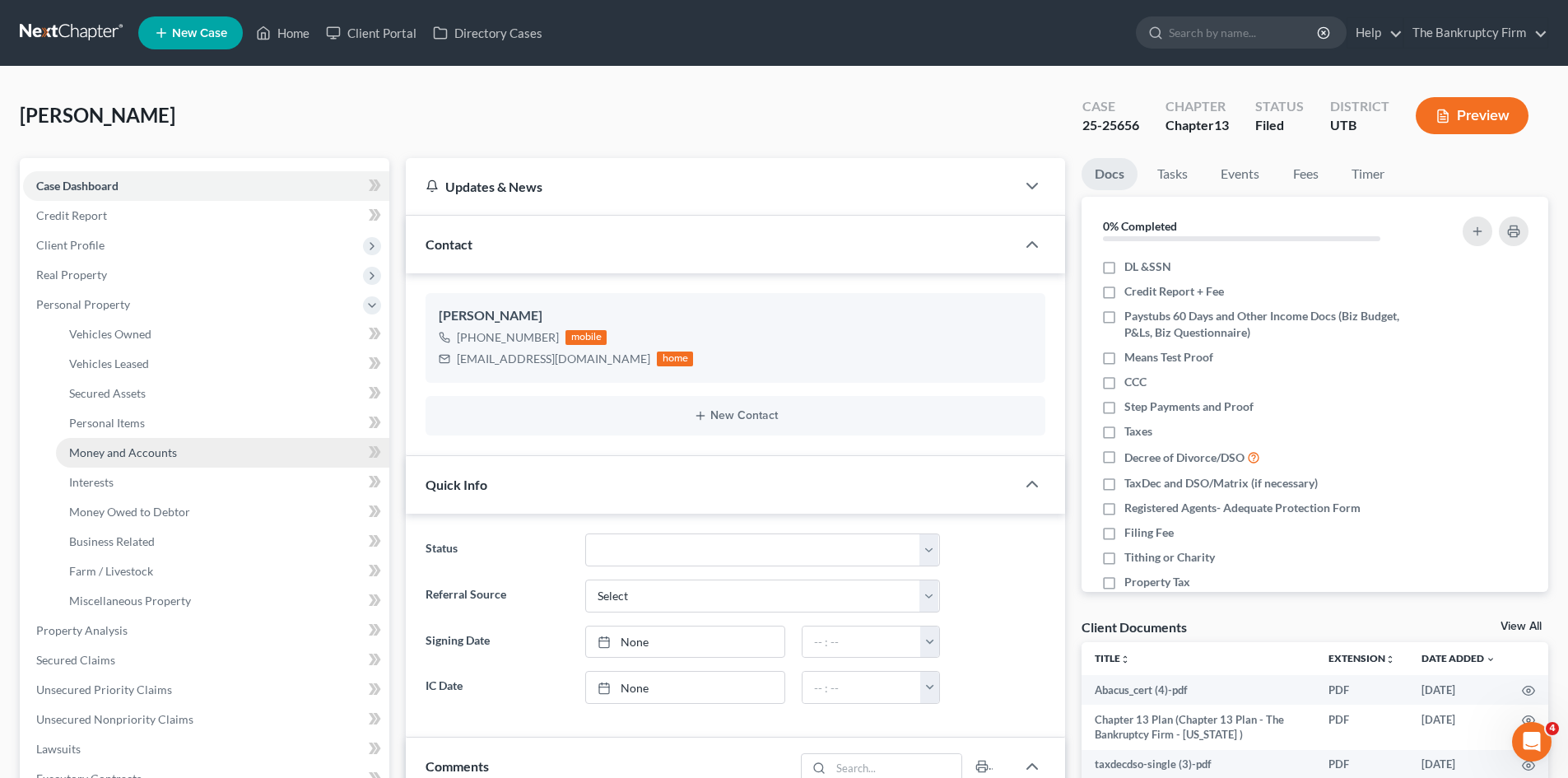
click at [179, 454] on link "Money and Accounts" at bounding box center [223, 453] width 334 height 30
